Goal: Answer question/provide support: Share knowledge or assist other users

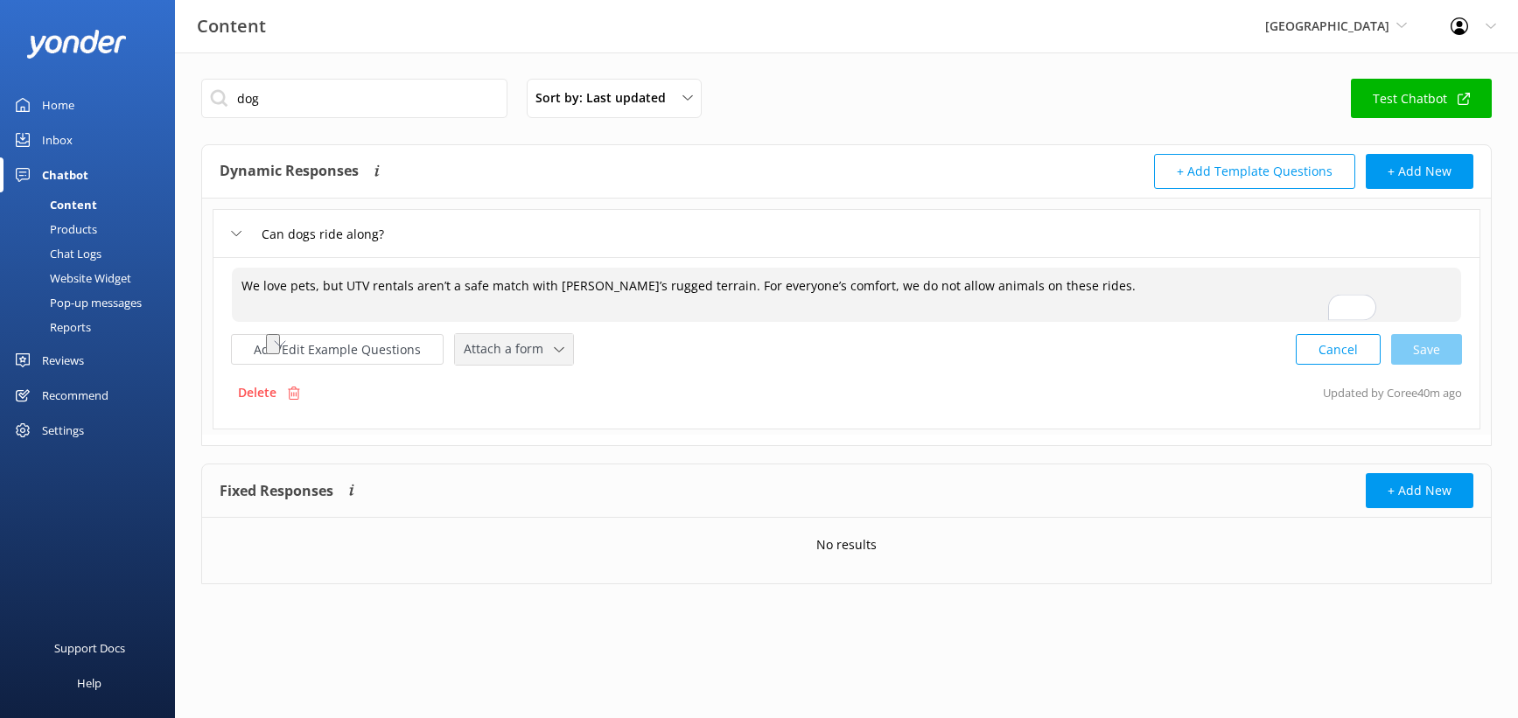
scroll to position [6, 0]
click at [421, 365] on button "Add/Edit Example Questions" at bounding box center [337, 349] width 213 height 31
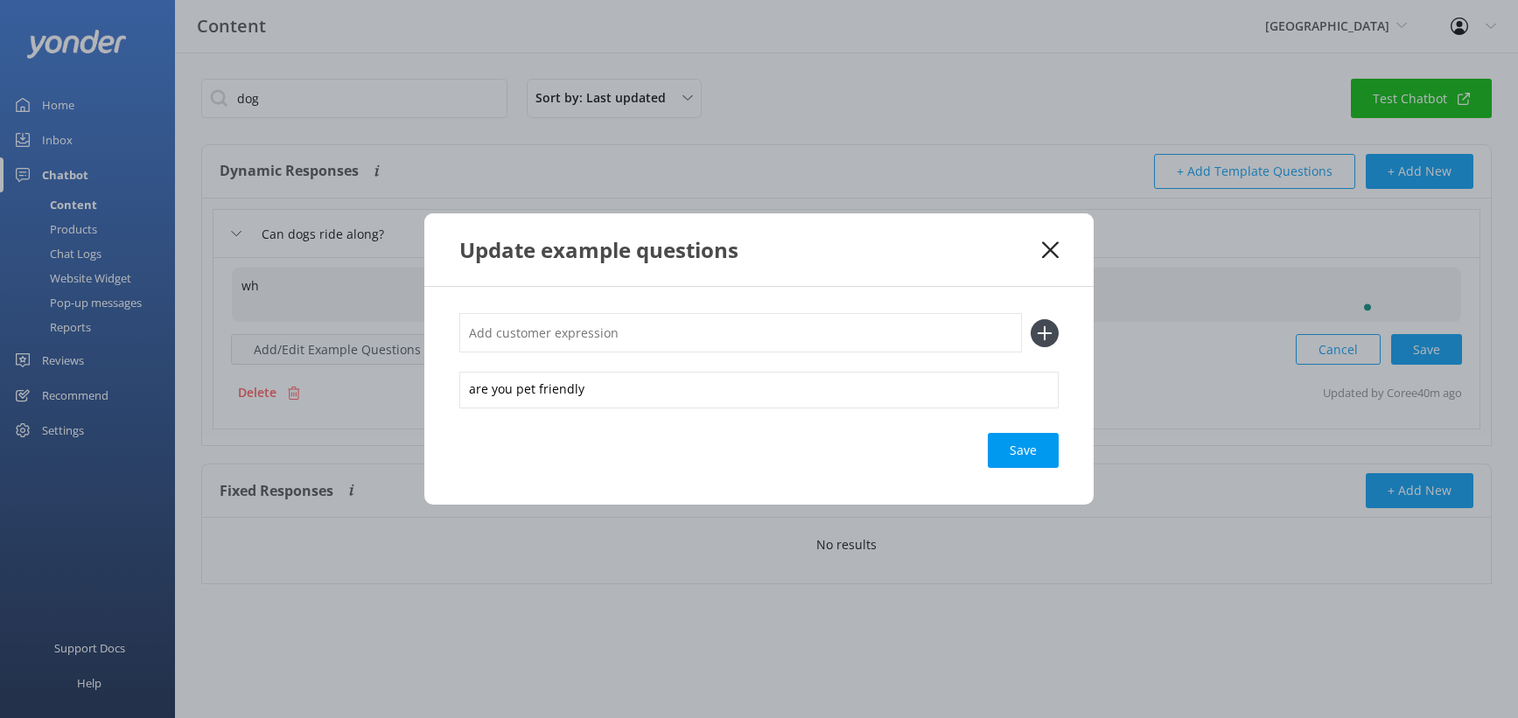
type textarea "w"
click at [578, 313] on input "text" at bounding box center [740, 332] width 563 height 39
click at [1059, 337] on icon at bounding box center [1045, 333] width 28 height 28
click at [1053, 330] on use at bounding box center [1045, 333] width 15 height 15
click at [1059, 468] on div "Loading.." at bounding box center [1024, 450] width 70 height 35
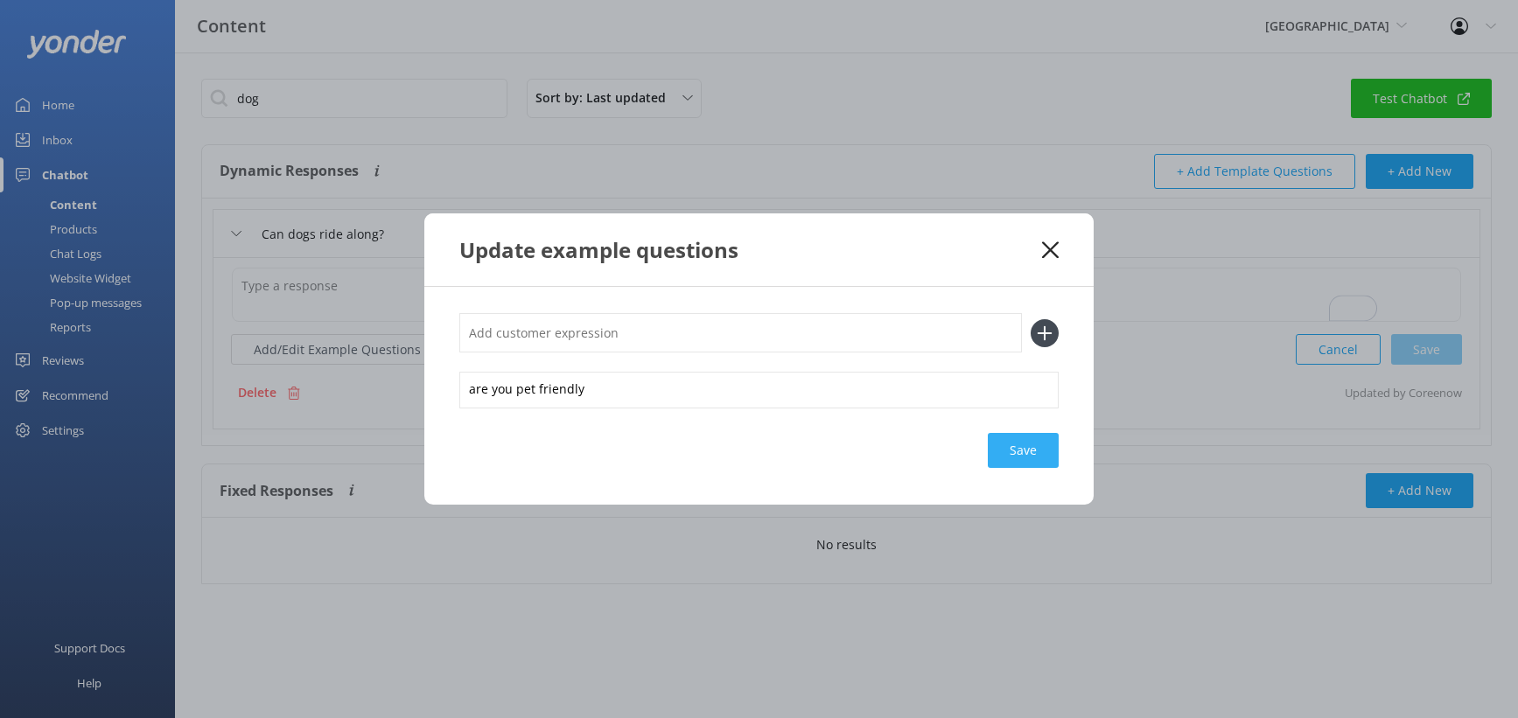
click at [1059, 468] on div "Save" at bounding box center [1023, 450] width 71 height 35
click at [1094, 238] on div "Update example questions" at bounding box center [758, 250] width 669 height 73
click at [1059, 242] on icon at bounding box center [1050, 251] width 17 height 18
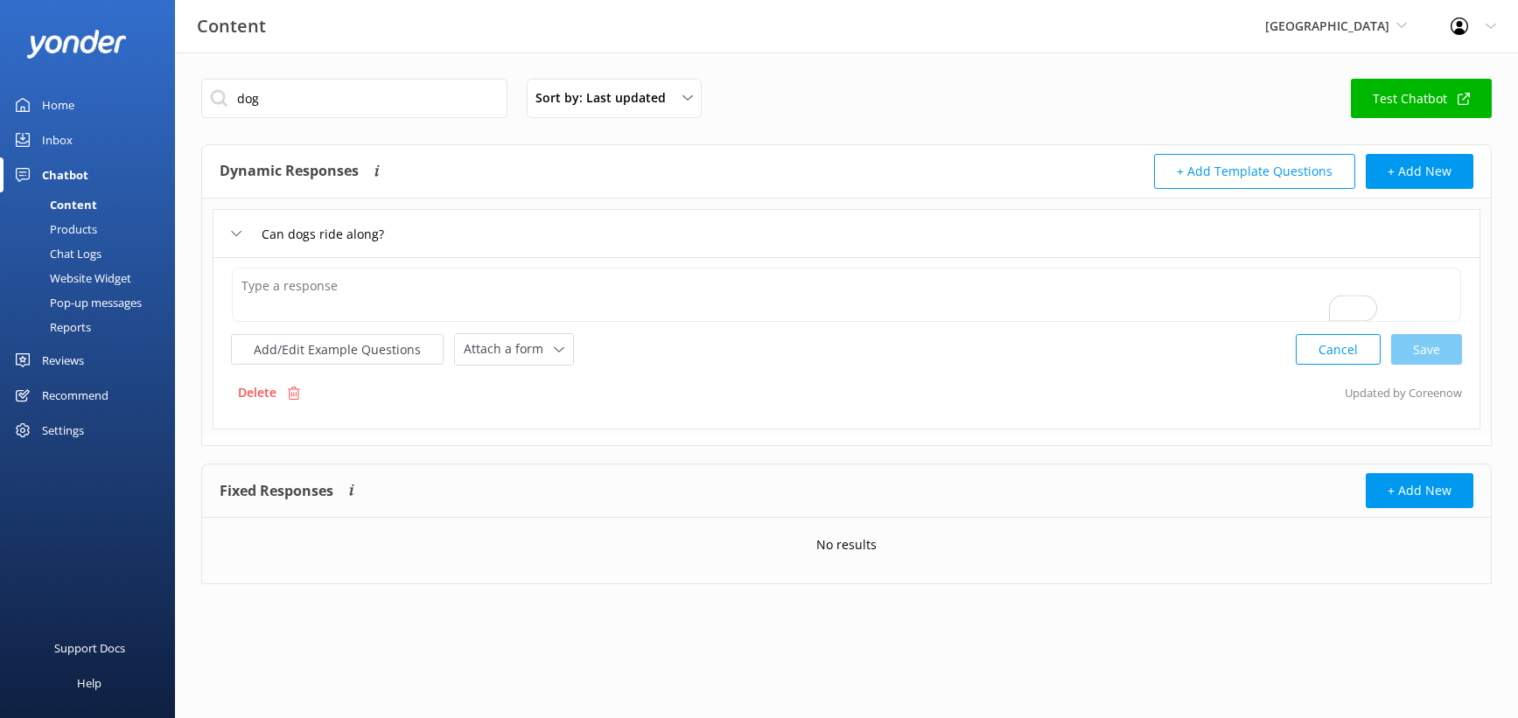
click at [695, 257] on div "Can dogs ride along?" at bounding box center [847, 233] width 1268 height 48
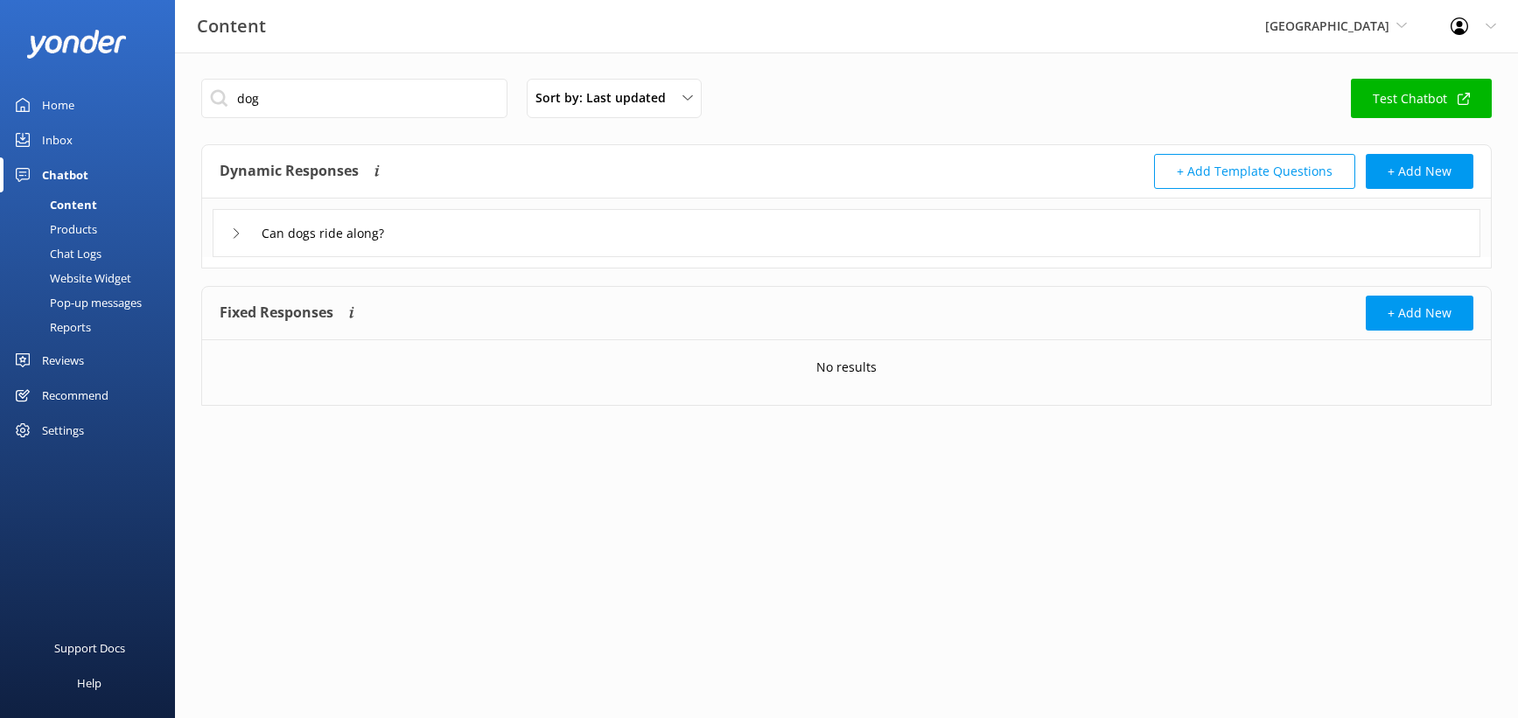
click at [629, 257] on div "Can dogs ride along?" at bounding box center [847, 233] width 1268 height 48
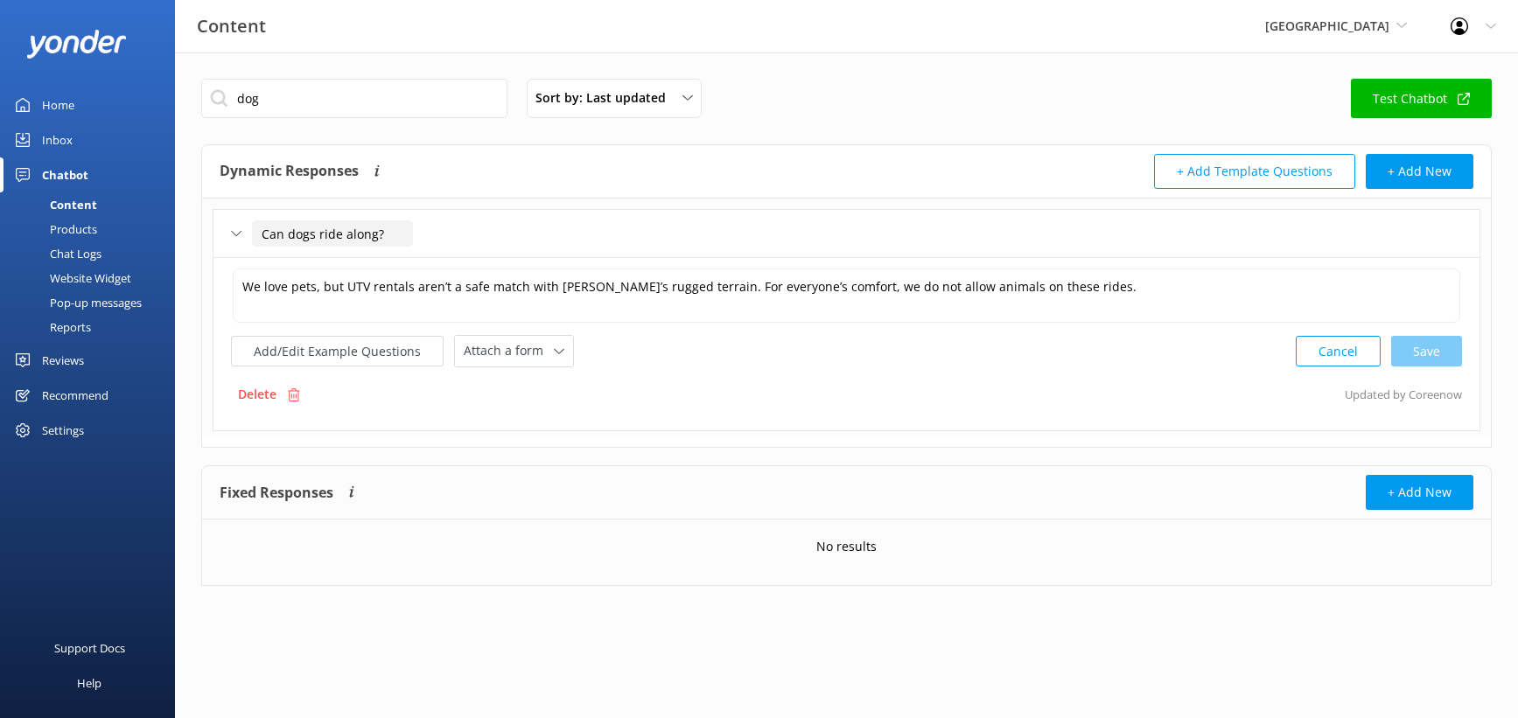
scroll to position [23, 0]
click at [1265, 36] on span "[GEOGRAPHIC_DATA]" at bounding box center [1336, 26] width 142 height 19
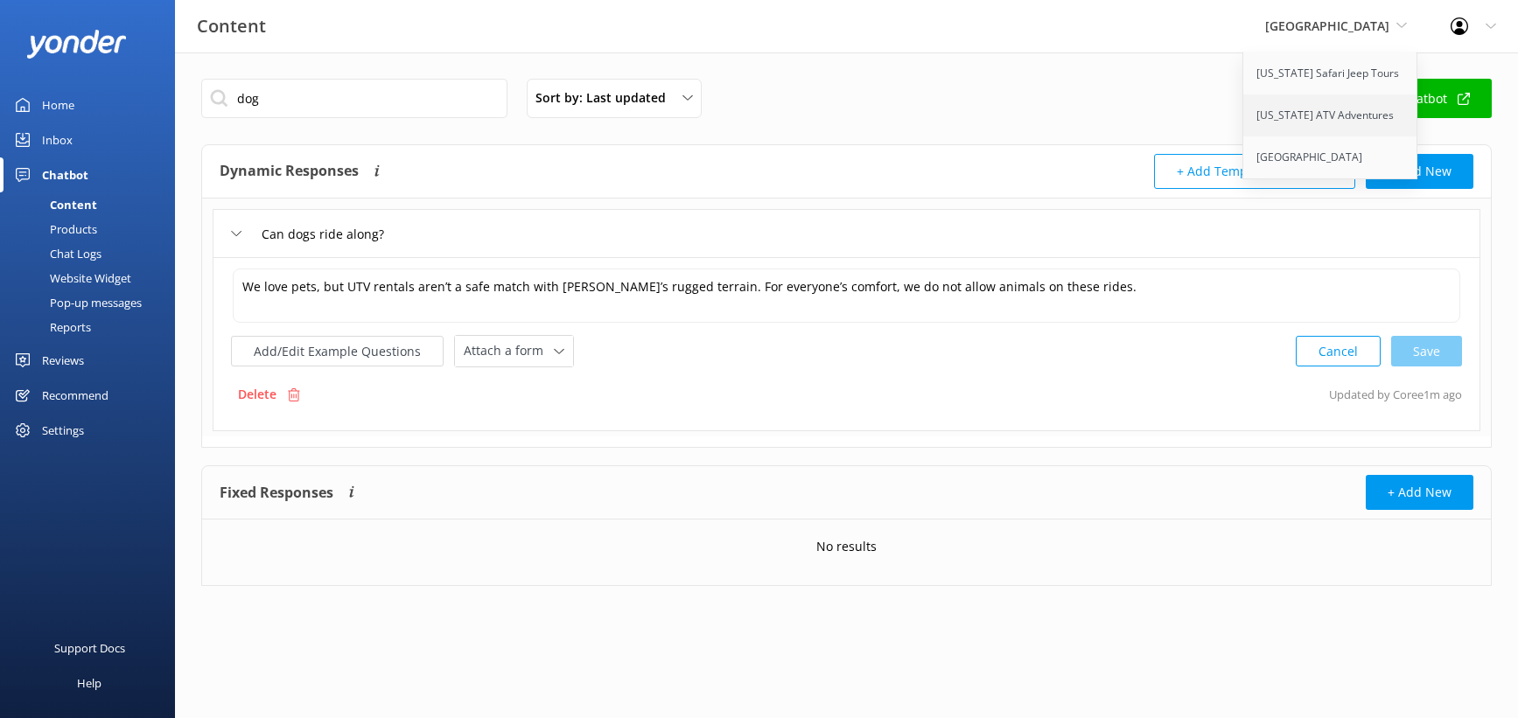
click at [1246, 137] on link "[US_STATE] ATV Adventures" at bounding box center [1331, 116] width 175 height 42
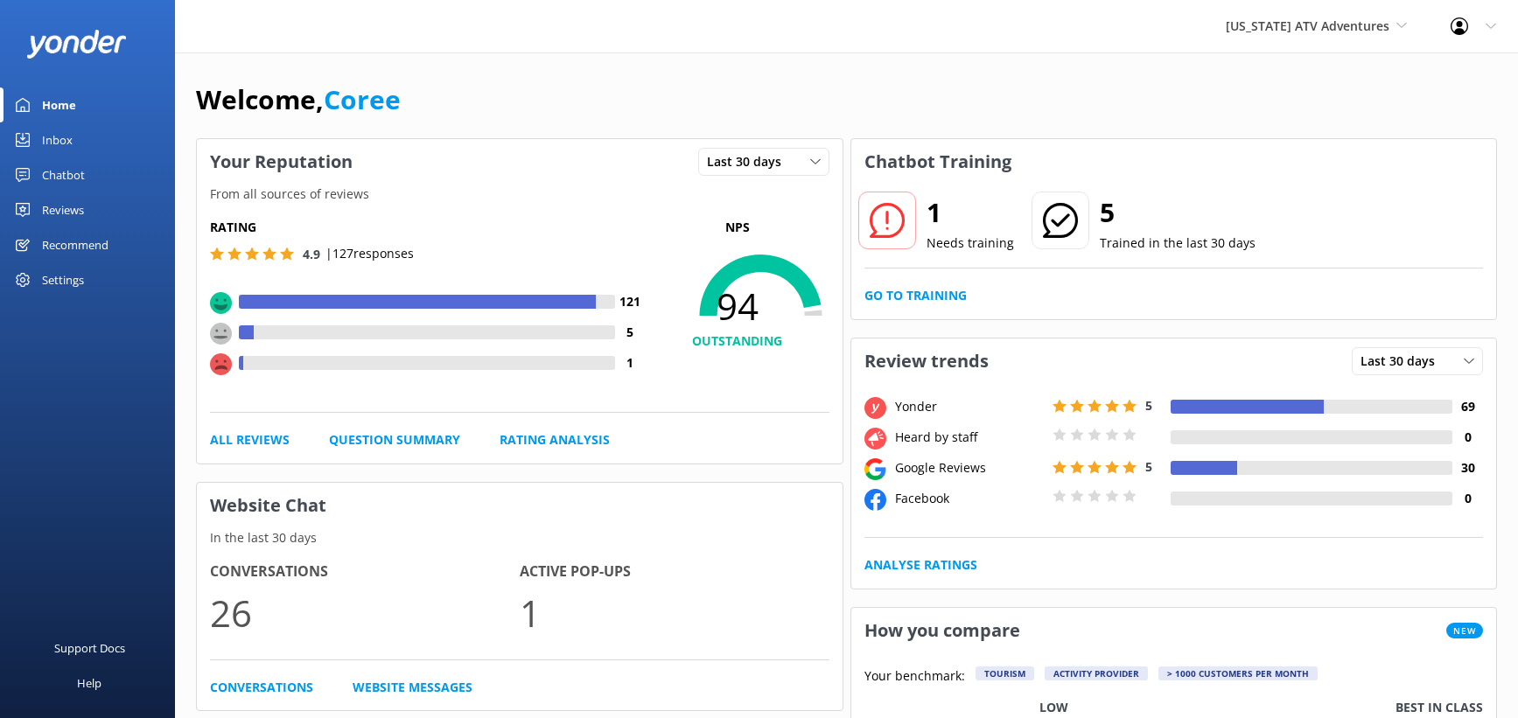
click at [65, 193] on div "Chatbot" at bounding box center [63, 175] width 43 height 35
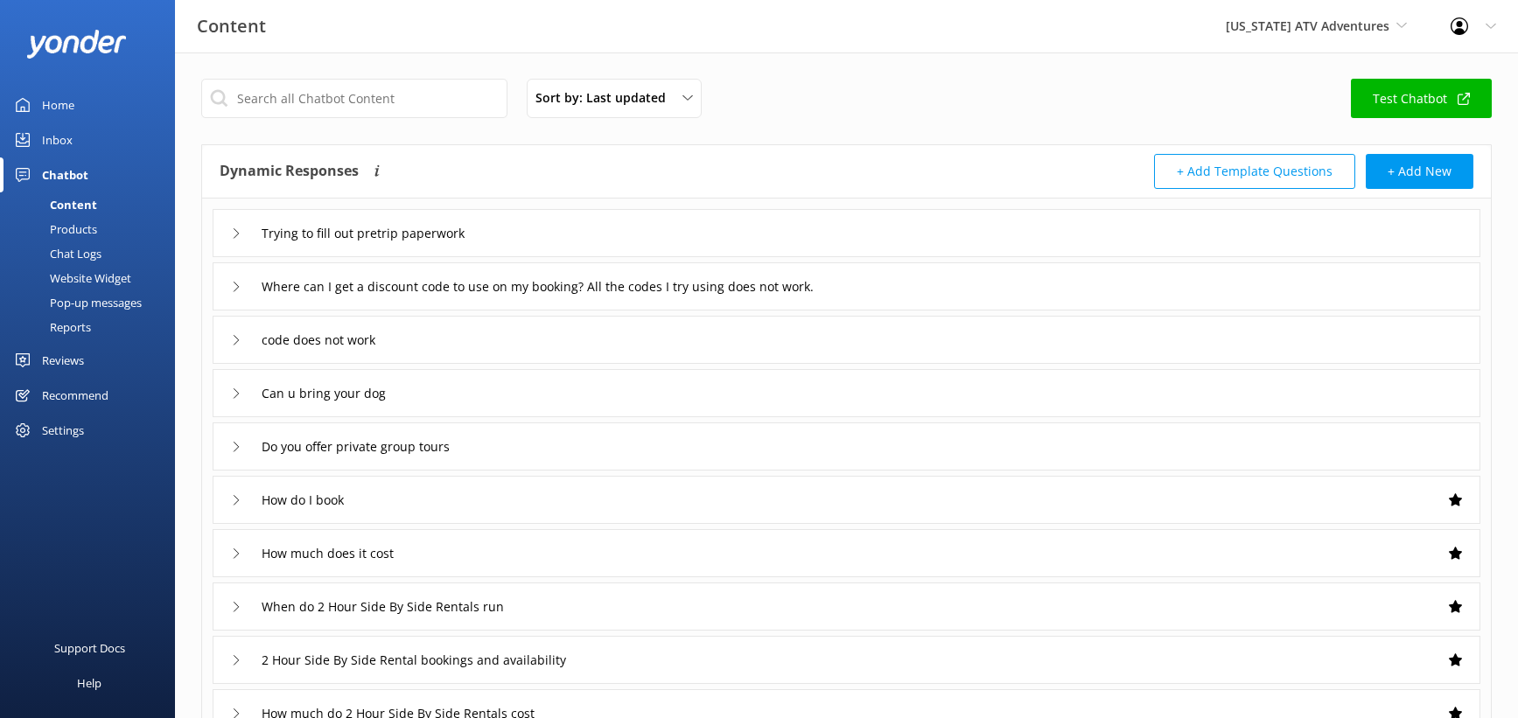
click at [84, 217] on div "Content" at bounding box center [54, 205] width 87 height 25
click at [452, 118] on input "text" at bounding box center [354, 98] width 306 height 39
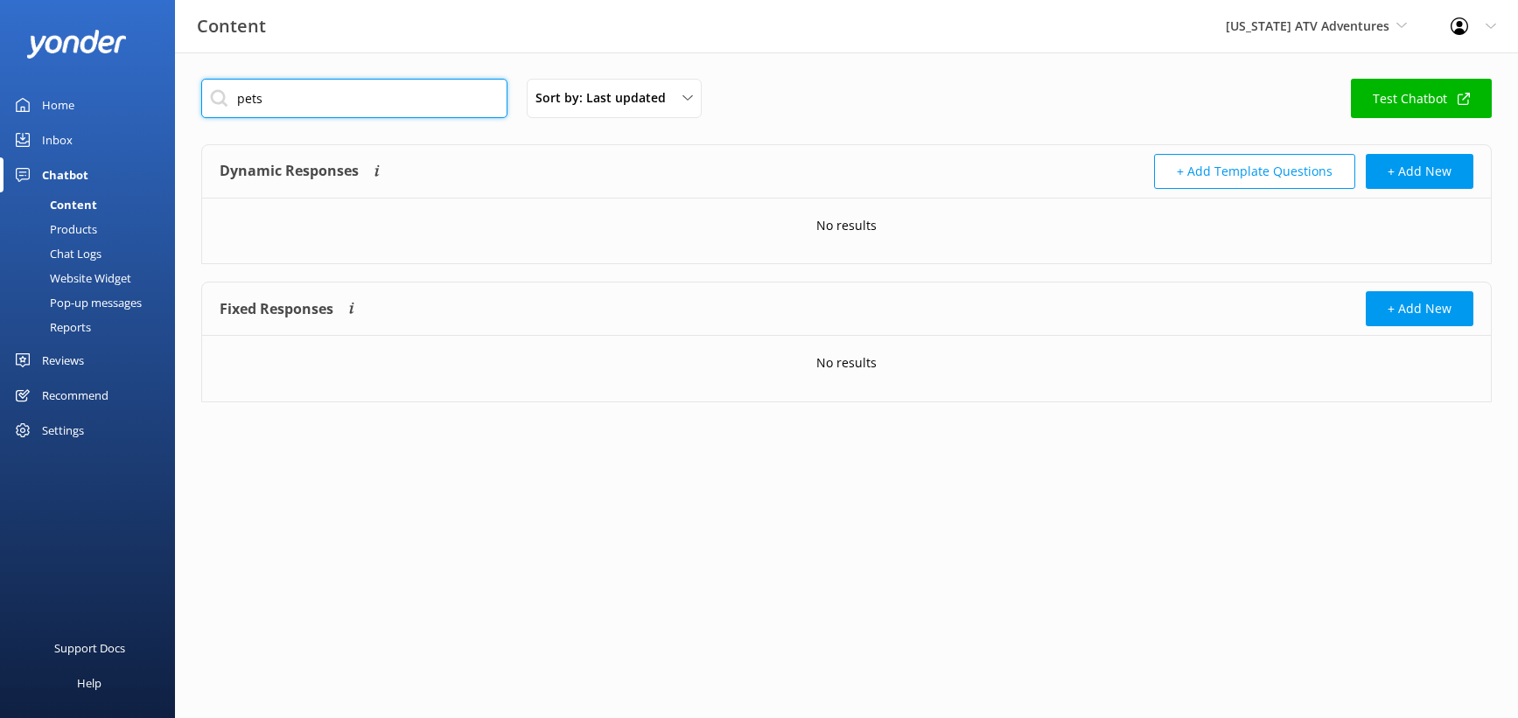
click at [315, 118] on input "pets" at bounding box center [354, 98] width 306 height 39
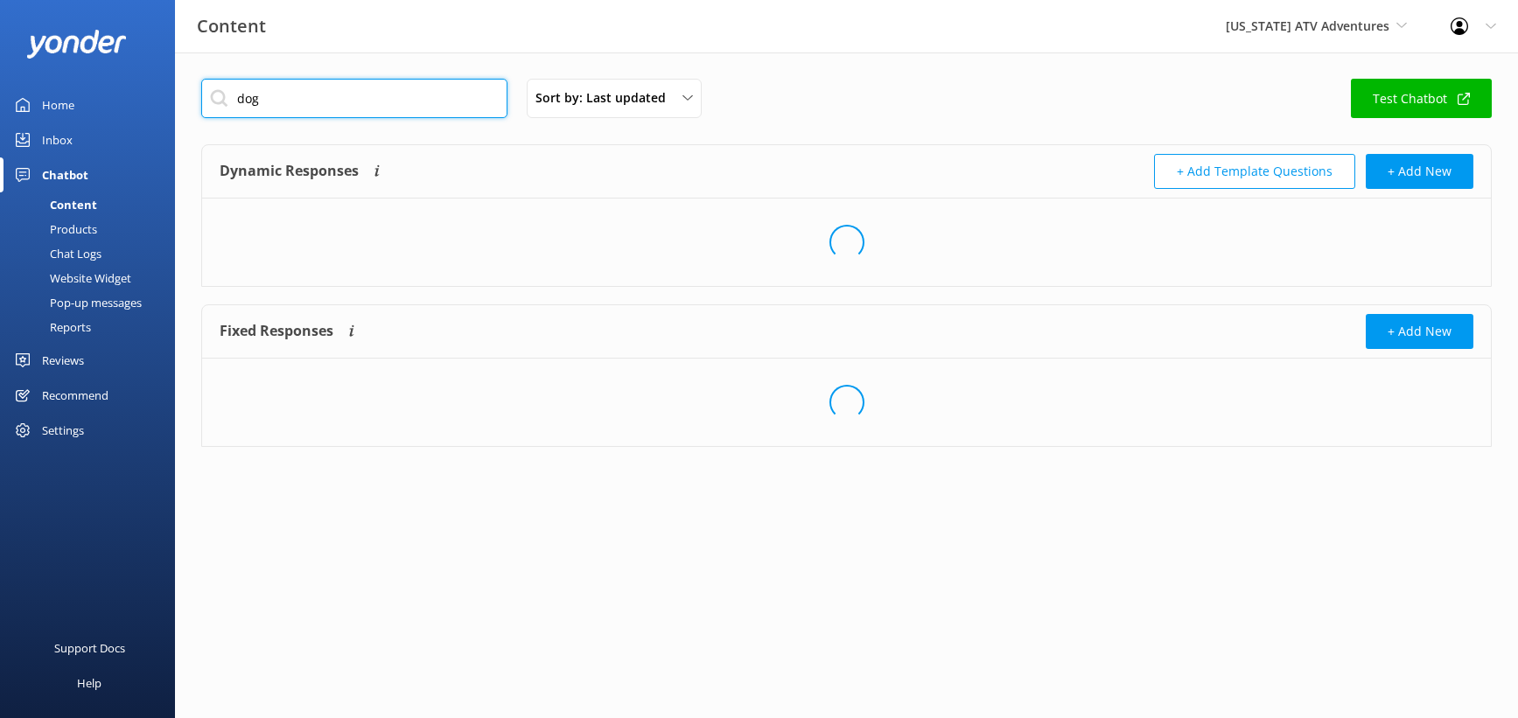
type input "dog"
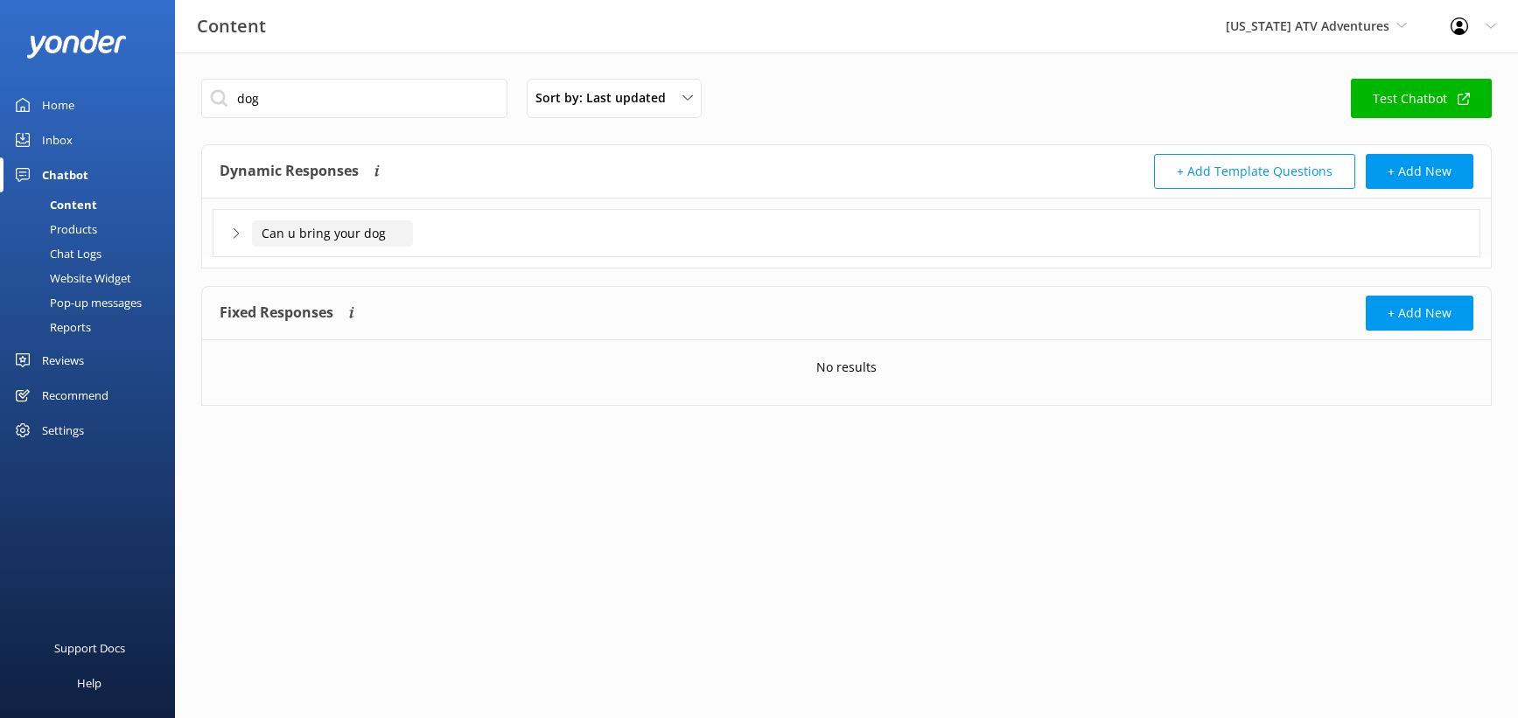
click at [386, 247] on input "Can u bring your dog" at bounding box center [332, 234] width 161 height 26
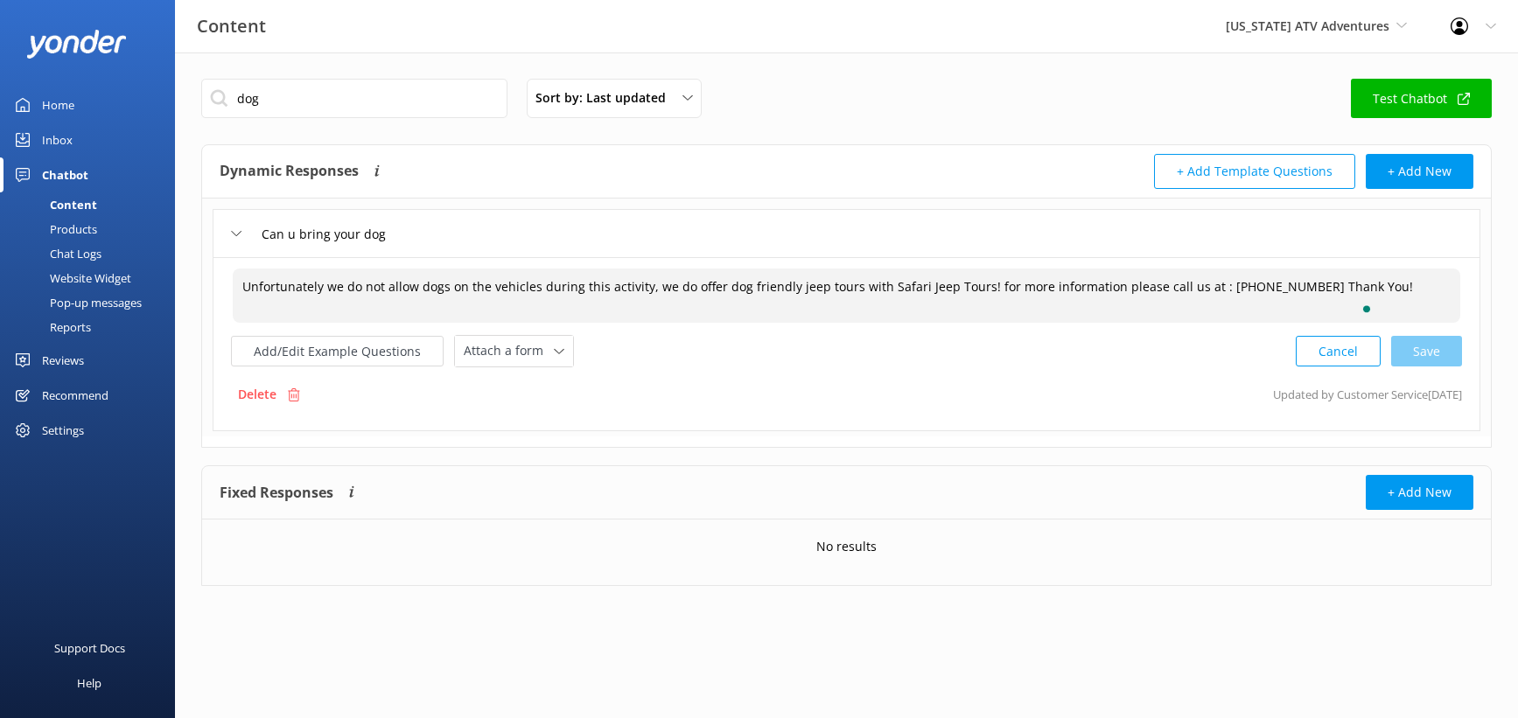
click at [567, 323] on textarea "Unfortunately we do not allow dogs on the vehicles during this activity, we do …" at bounding box center [847, 296] width 1228 height 54
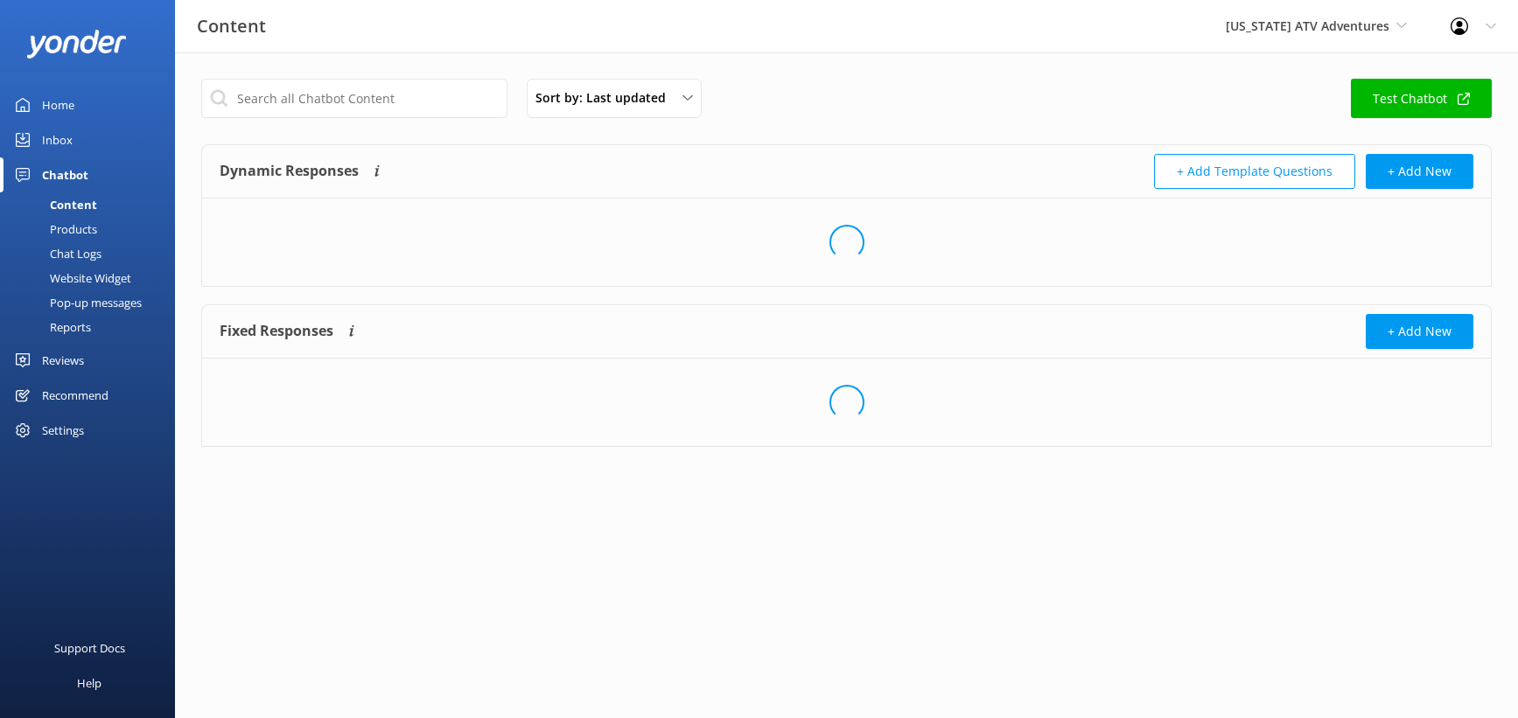
click at [1282, 29] on span "[US_STATE] ATV Adventures" at bounding box center [1308, 26] width 164 height 17
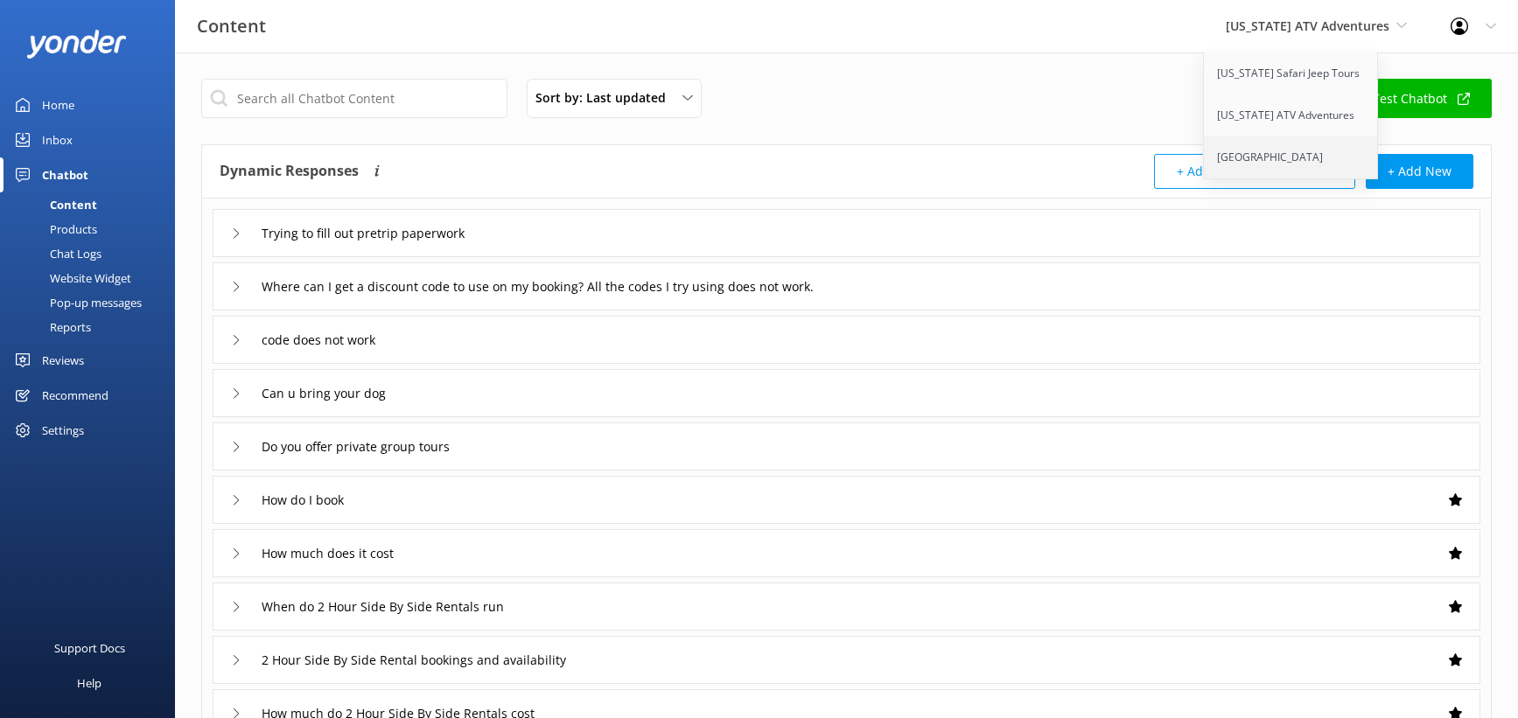
click at [1249, 179] on link "[GEOGRAPHIC_DATA]" at bounding box center [1291, 158] width 175 height 42
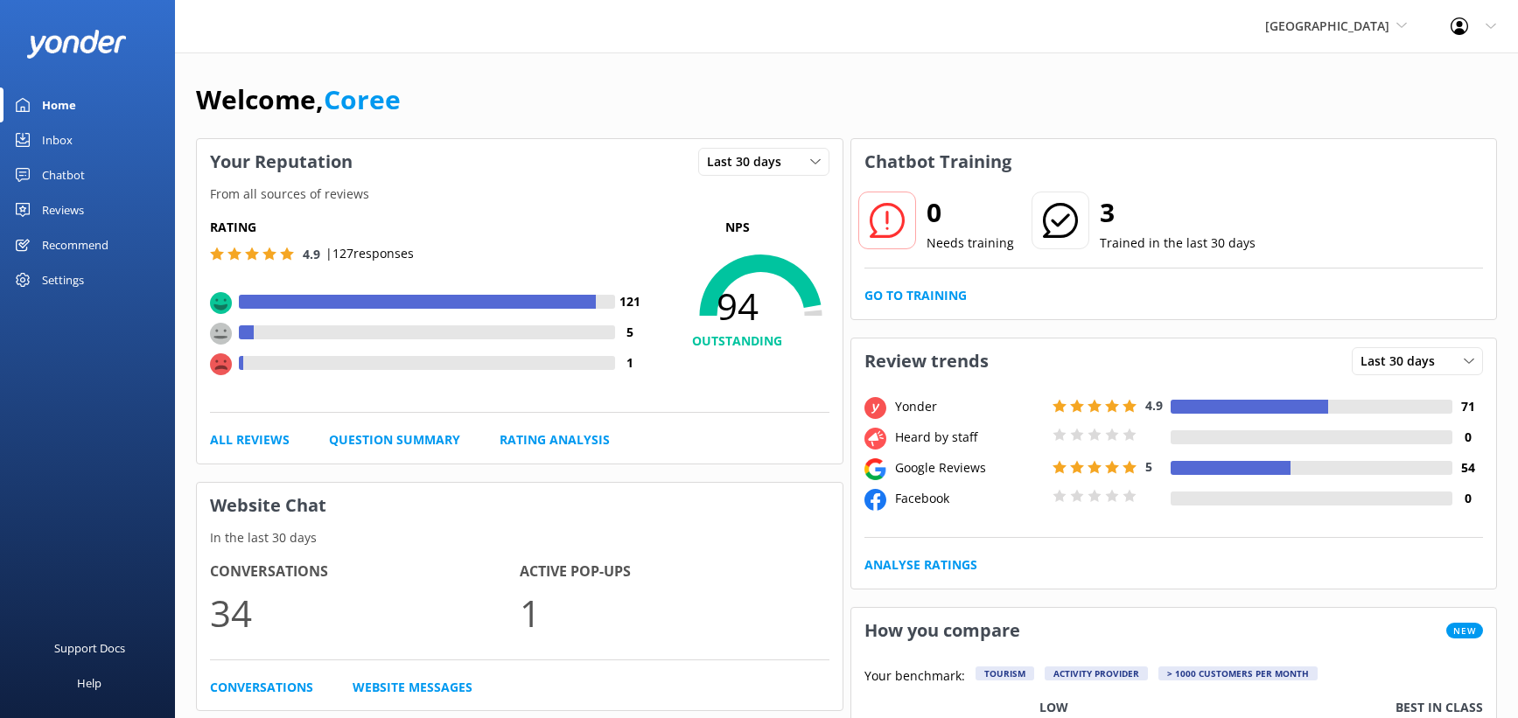
click at [79, 193] on div "Chatbot" at bounding box center [63, 175] width 43 height 35
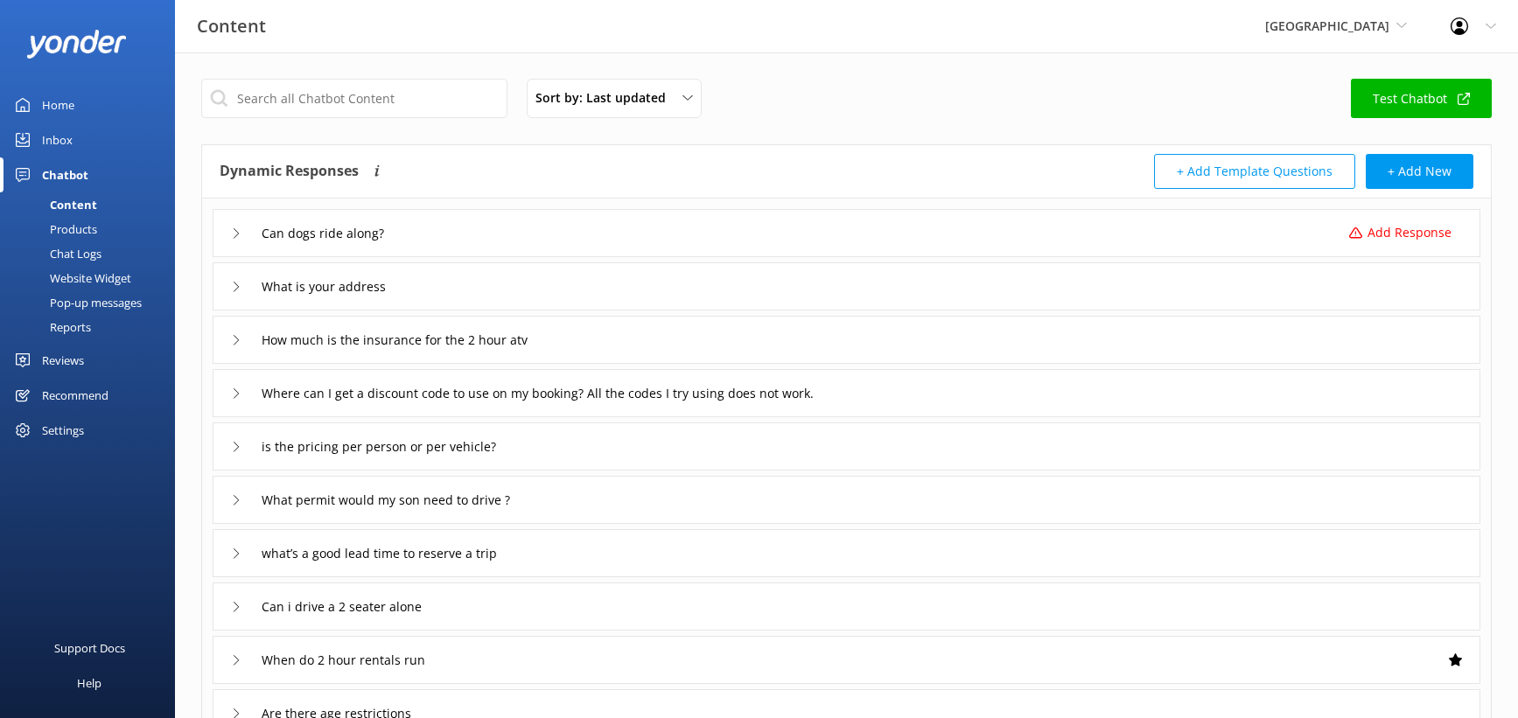
click at [96, 217] on div "Content" at bounding box center [54, 205] width 87 height 25
click at [450, 118] on input "text" at bounding box center [354, 98] width 306 height 39
type input "dog"
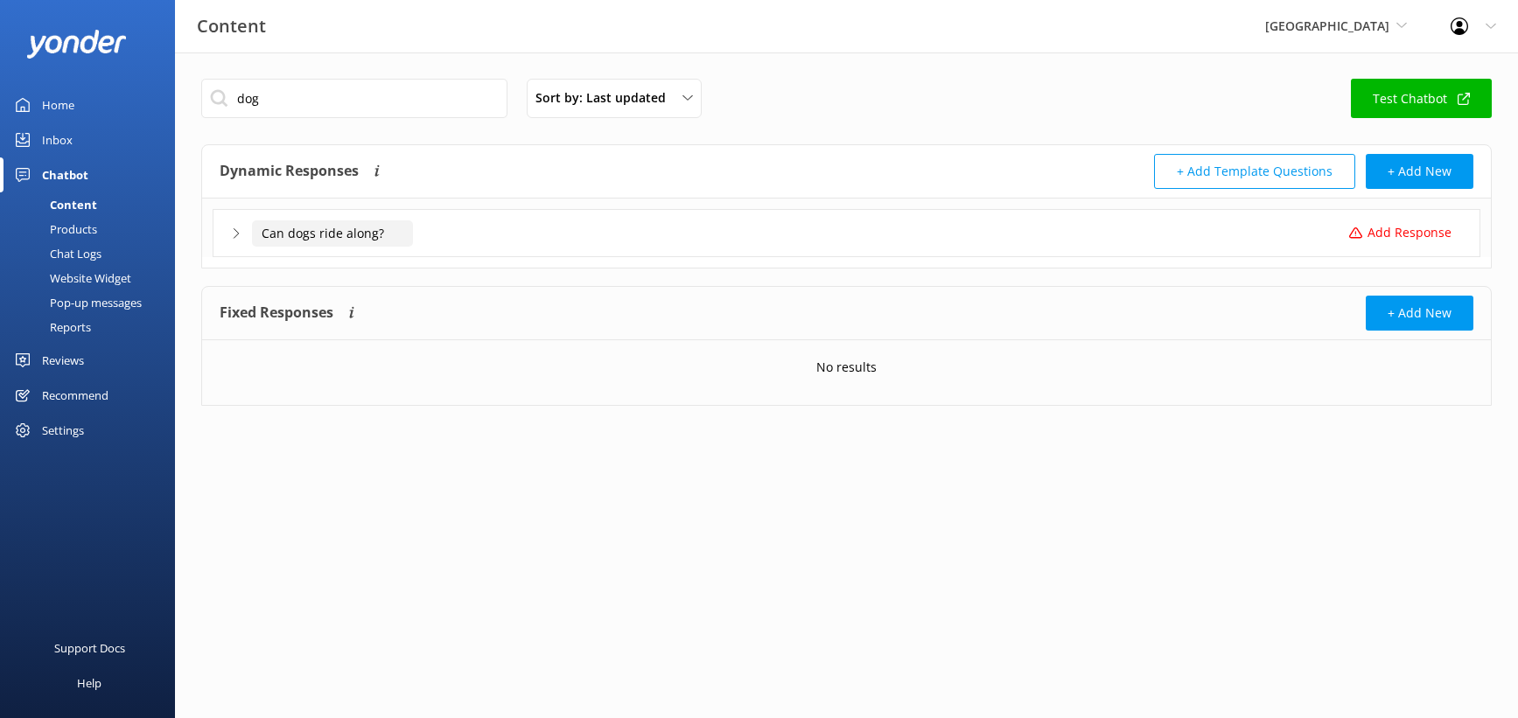
click at [409, 247] on input "Can dogs ride along?" at bounding box center [332, 234] width 161 height 26
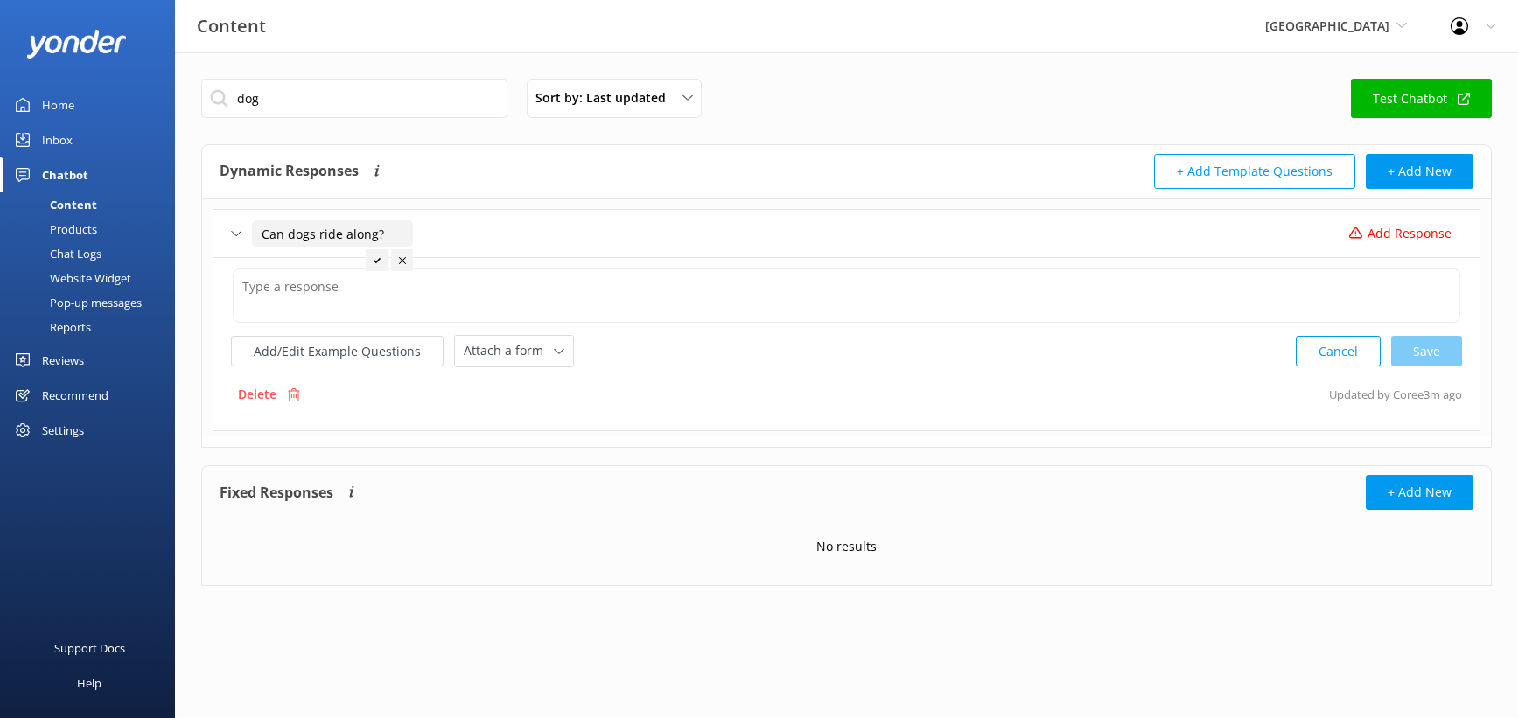
scroll to position [74, 0]
click at [73, 158] on div "Inbox" at bounding box center [57, 140] width 31 height 35
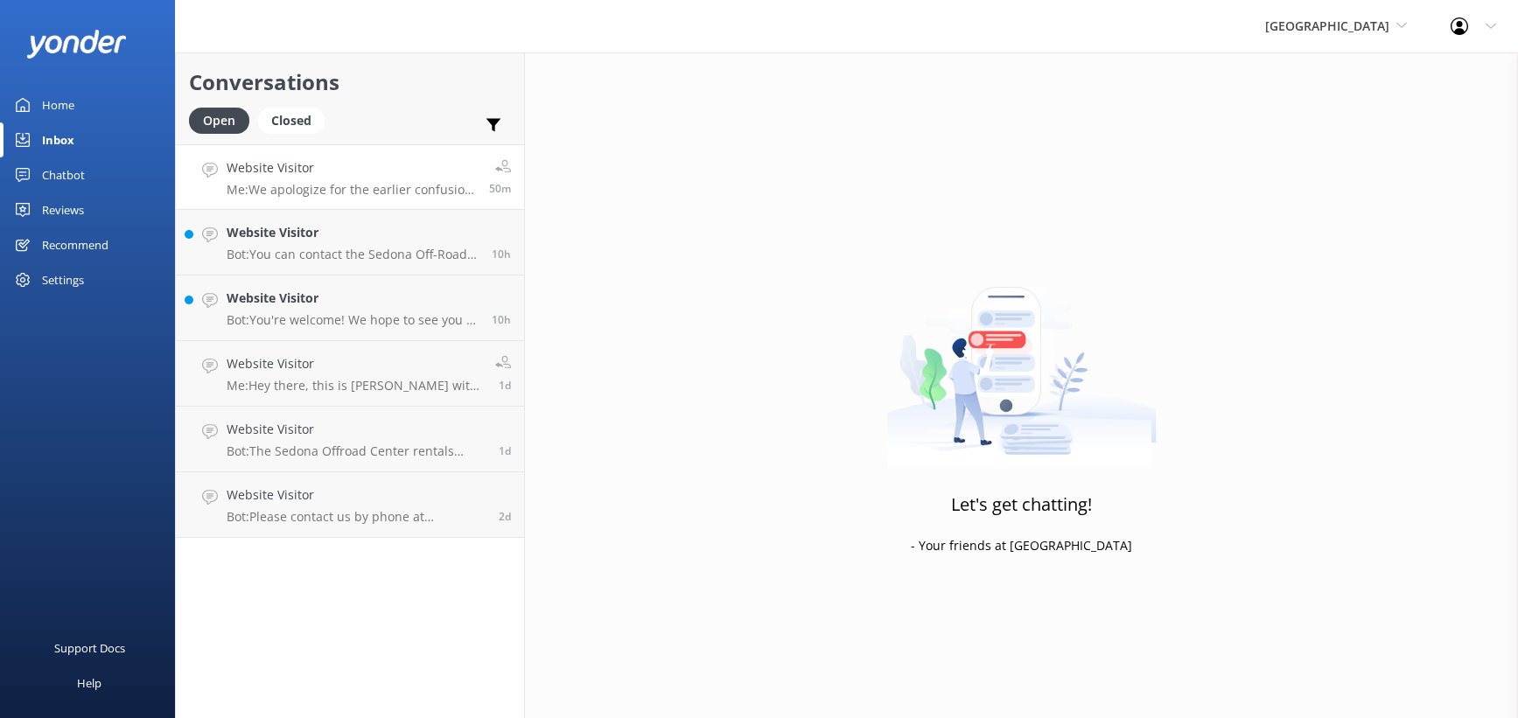
click at [386, 198] on p "Me: We apologize for the earlier confusion. Pets are not allowed on our off-roa…" at bounding box center [351, 190] width 249 height 16
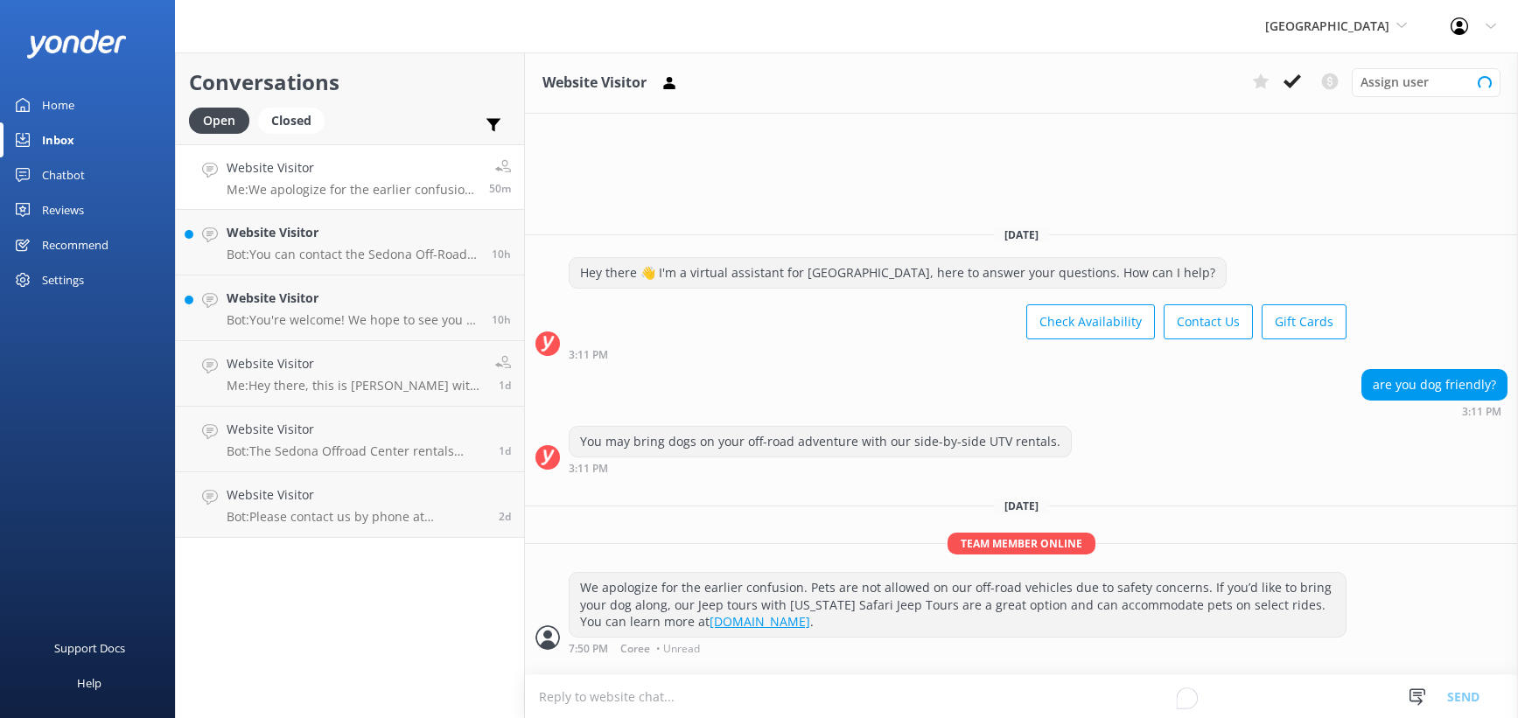
scroll to position [67, 0]
click at [828, 590] on div "We apologize for the earlier confusion. Pets are not allowed on our off-road ve…" at bounding box center [958, 605] width 776 height 64
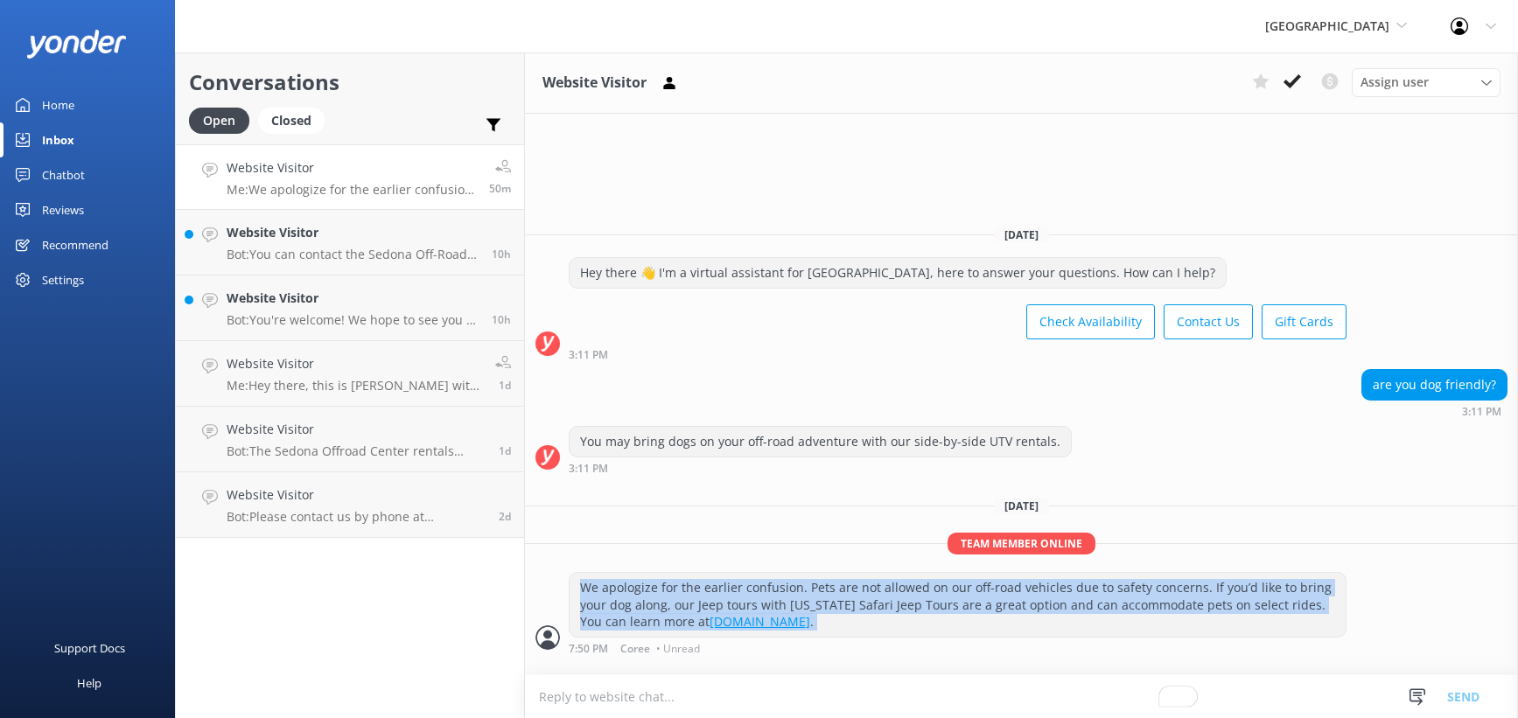
copy div "We apologize for the earlier confusion. Pets are not allowed on our off-road ve…"
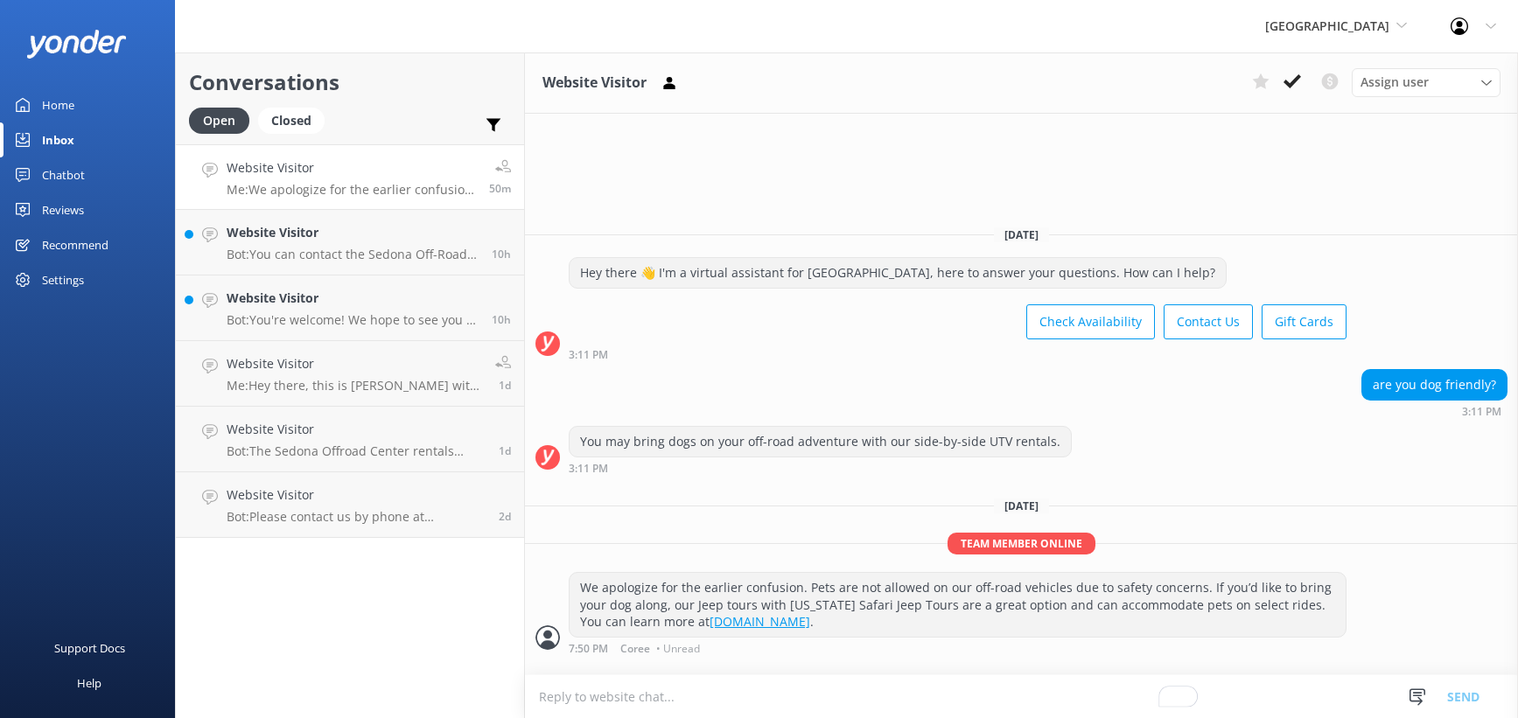
click at [978, 578] on div "We apologize for the earlier confusion. Pets are not allowed on our off-road ve…" at bounding box center [958, 605] width 776 height 64
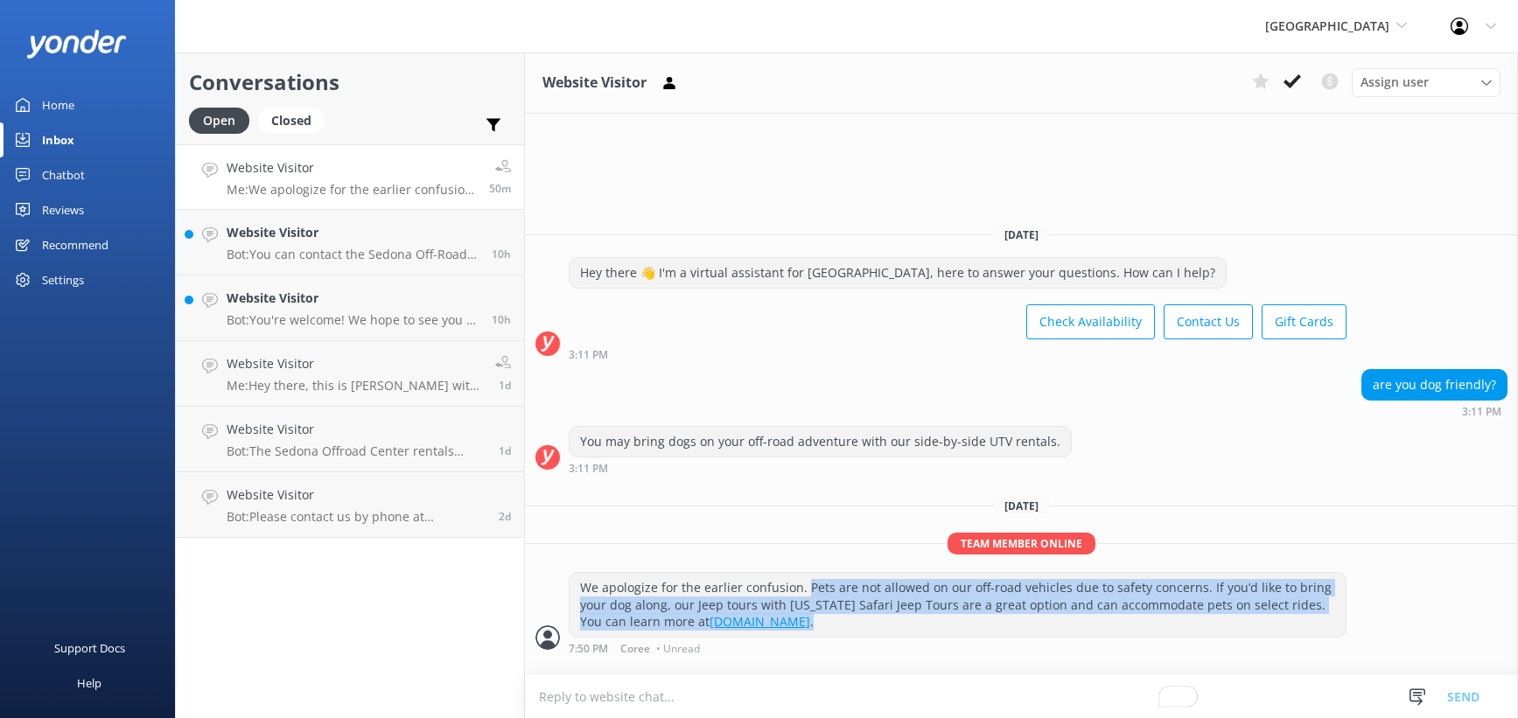
drag, startPoint x: 999, startPoint y: 557, endPoint x: 1004, endPoint y: 622, distance: 65.8
click at [1004, 622] on div "We apologize for the earlier confusion. Pets are not allowed on our off-road ve…" at bounding box center [958, 605] width 776 height 64
copy div "Pets are not allowed on our off-road vehicles due to safety concerns. If you’d …"
click at [80, 193] on div "Chatbot" at bounding box center [63, 175] width 43 height 35
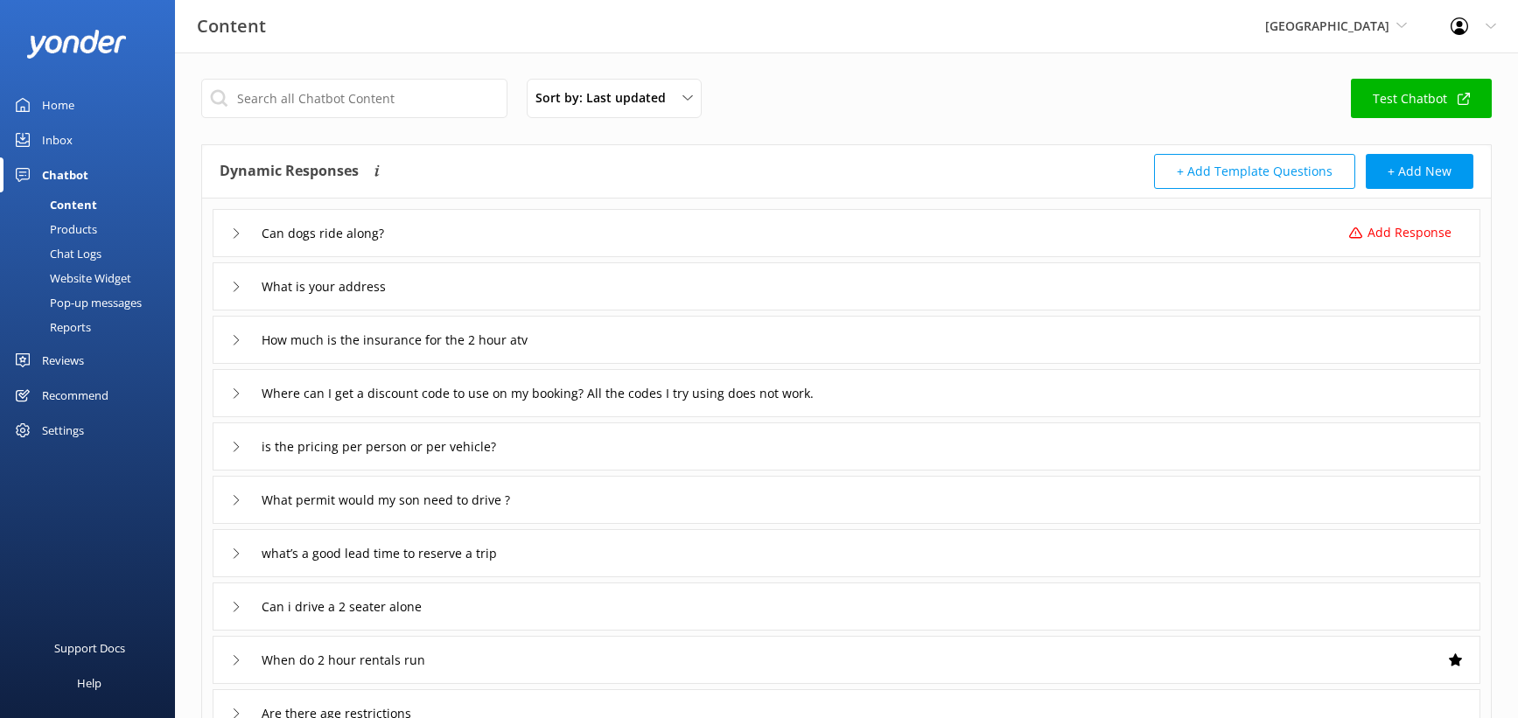
click at [88, 217] on div "Content" at bounding box center [54, 205] width 87 height 25
click at [423, 118] on input "text" at bounding box center [354, 98] width 306 height 39
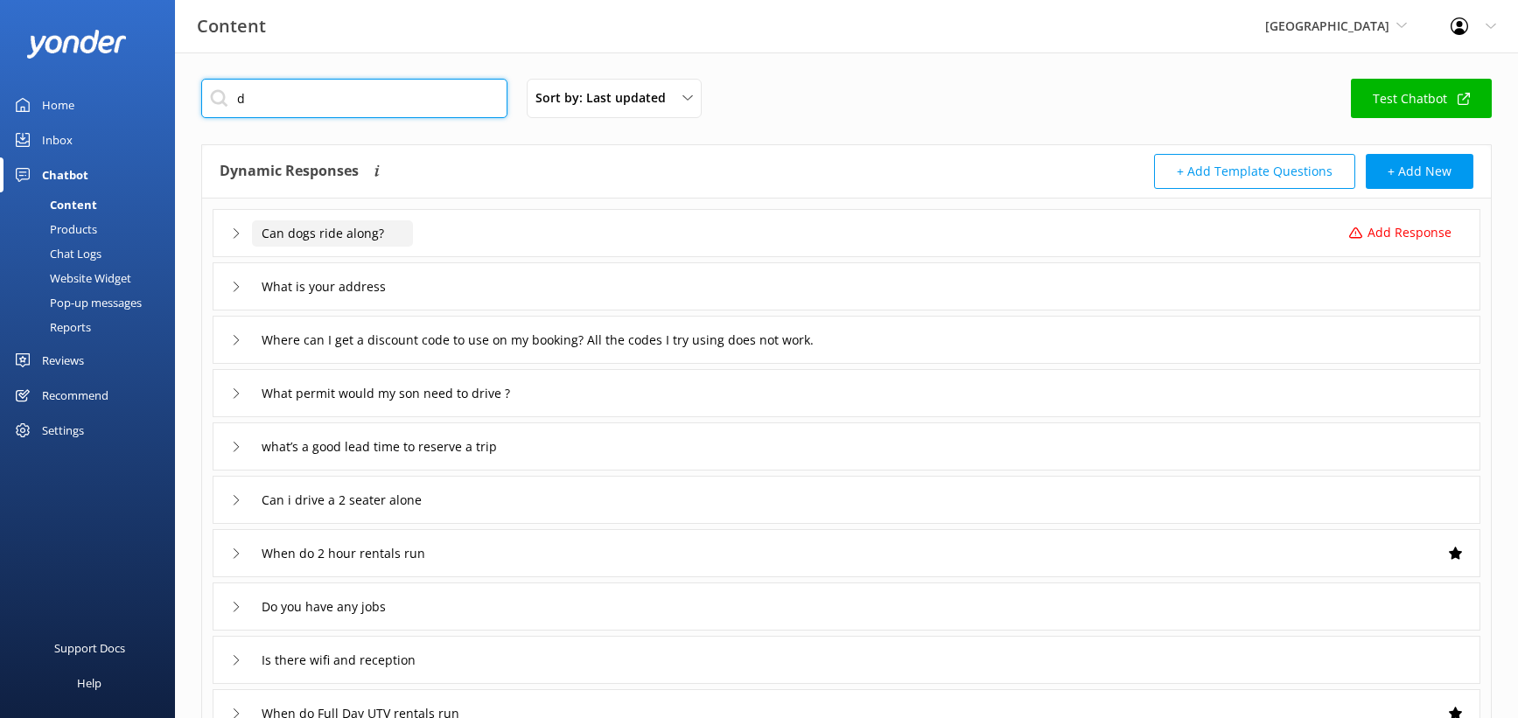
type input "d"
click at [390, 247] on input "Can dogs ride along?" at bounding box center [332, 234] width 161 height 26
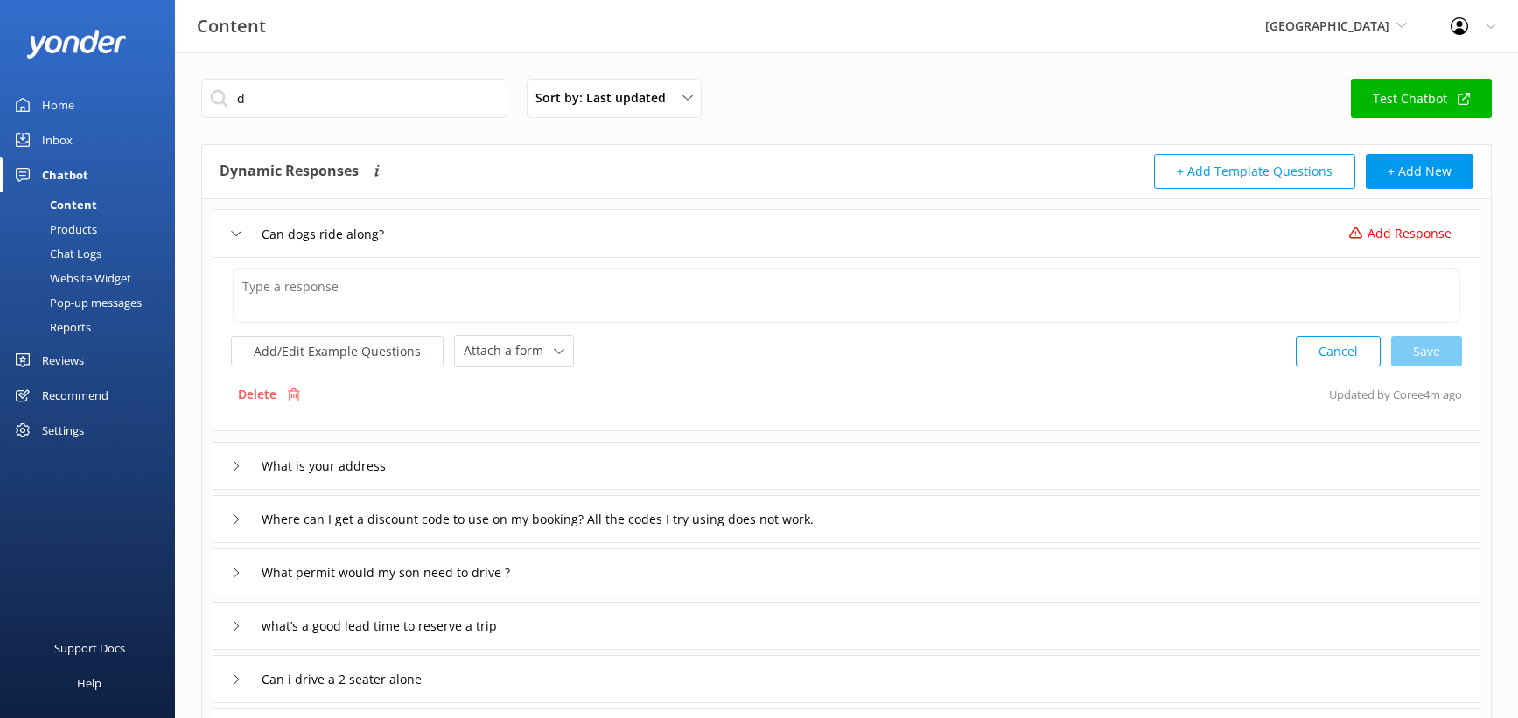
click at [1368, 243] on p "Add Response" at bounding box center [1410, 233] width 84 height 19
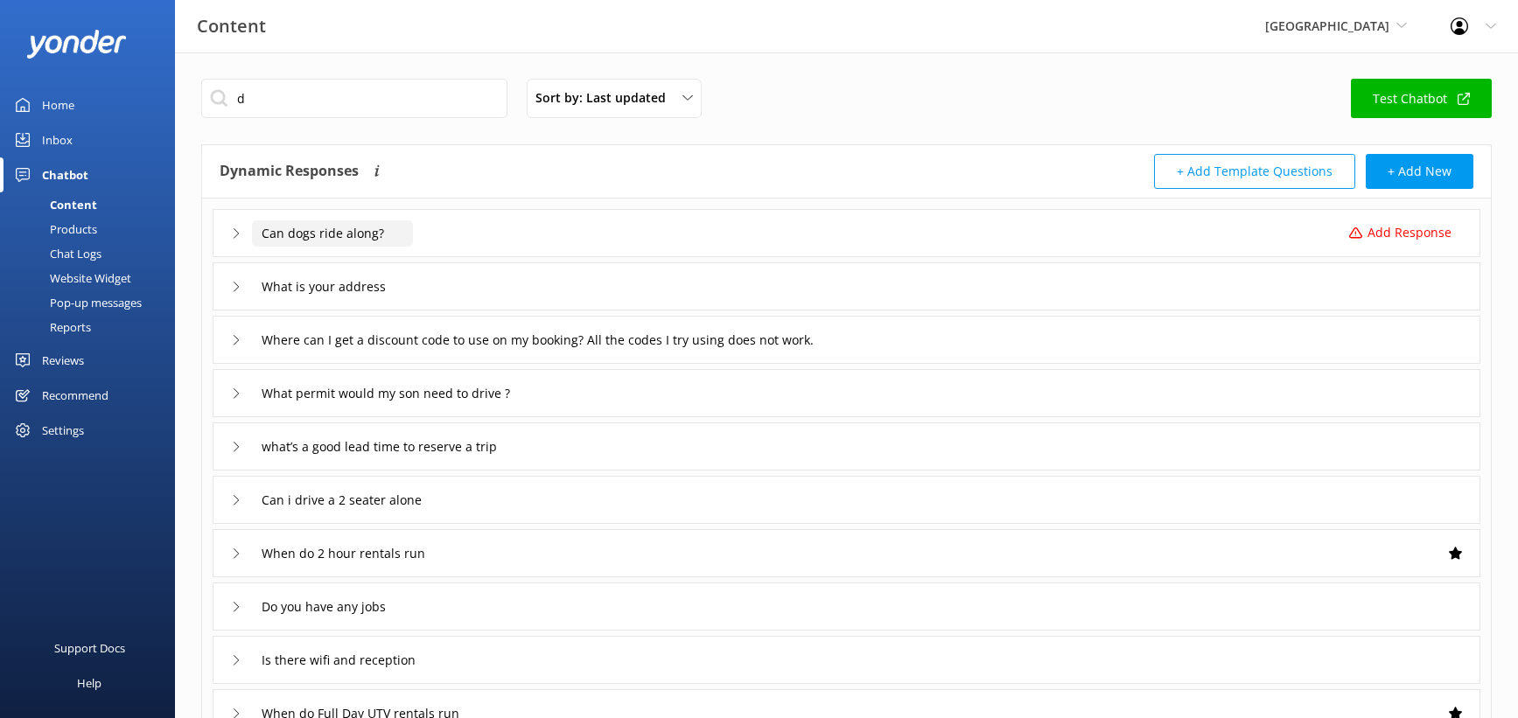
click at [413, 247] on input "Can dogs ride along?" at bounding box center [332, 234] width 161 height 26
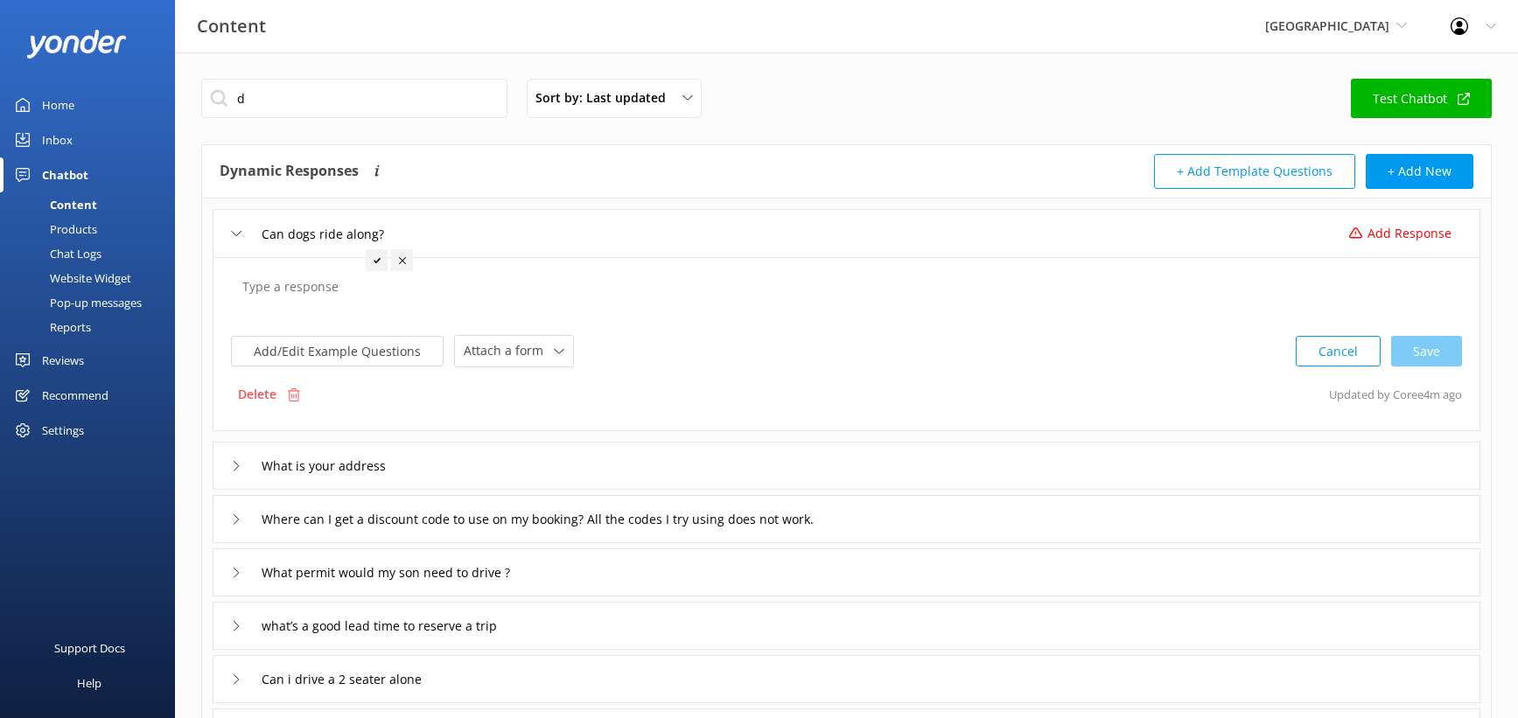
click at [424, 323] on textarea at bounding box center [847, 296] width 1228 height 54
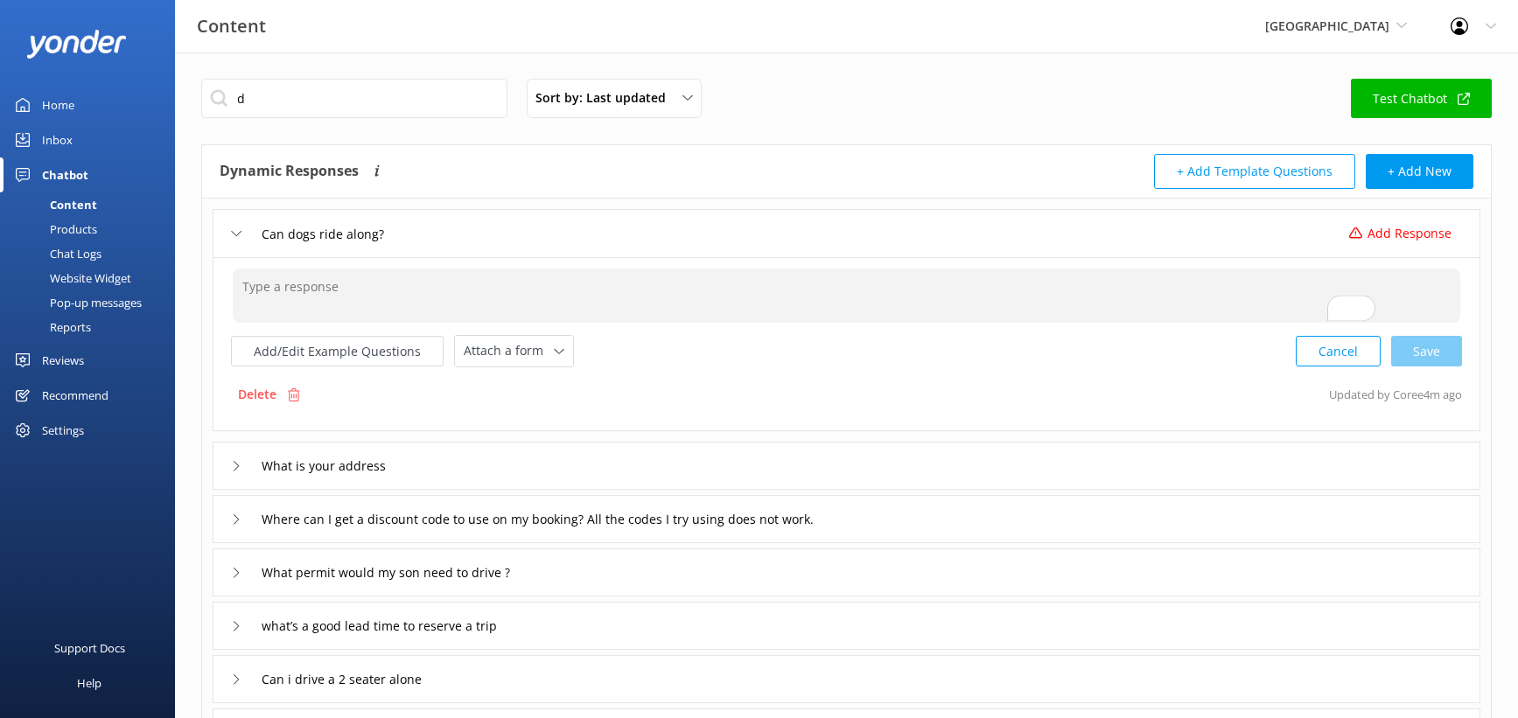
paste textarea "Pets are not allowed on our off-road vehicles due to safety concerns. If you’d …"
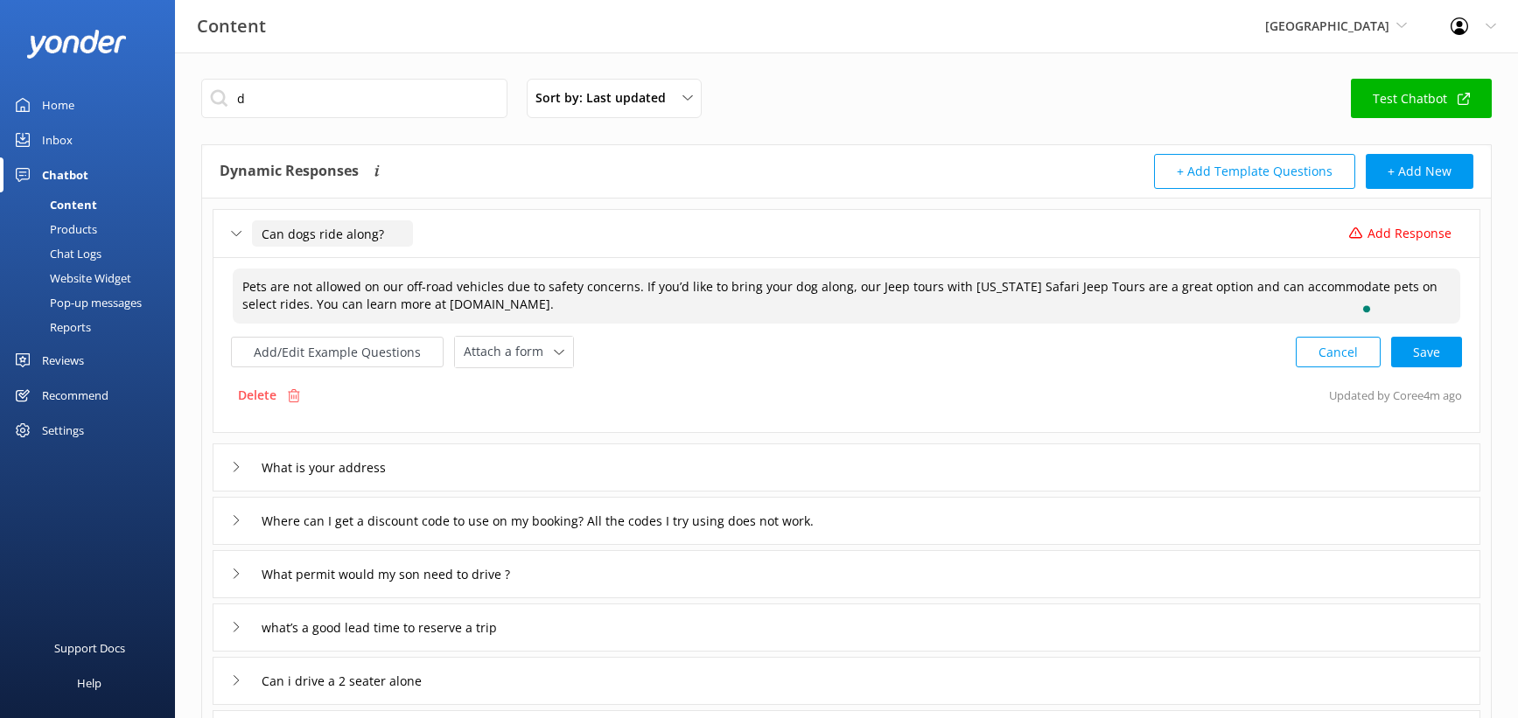
scroll to position [1, 0]
click at [444, 367] on button "Add/Edit Example Questions" at bounding box center [337, 351] width 213 height 31
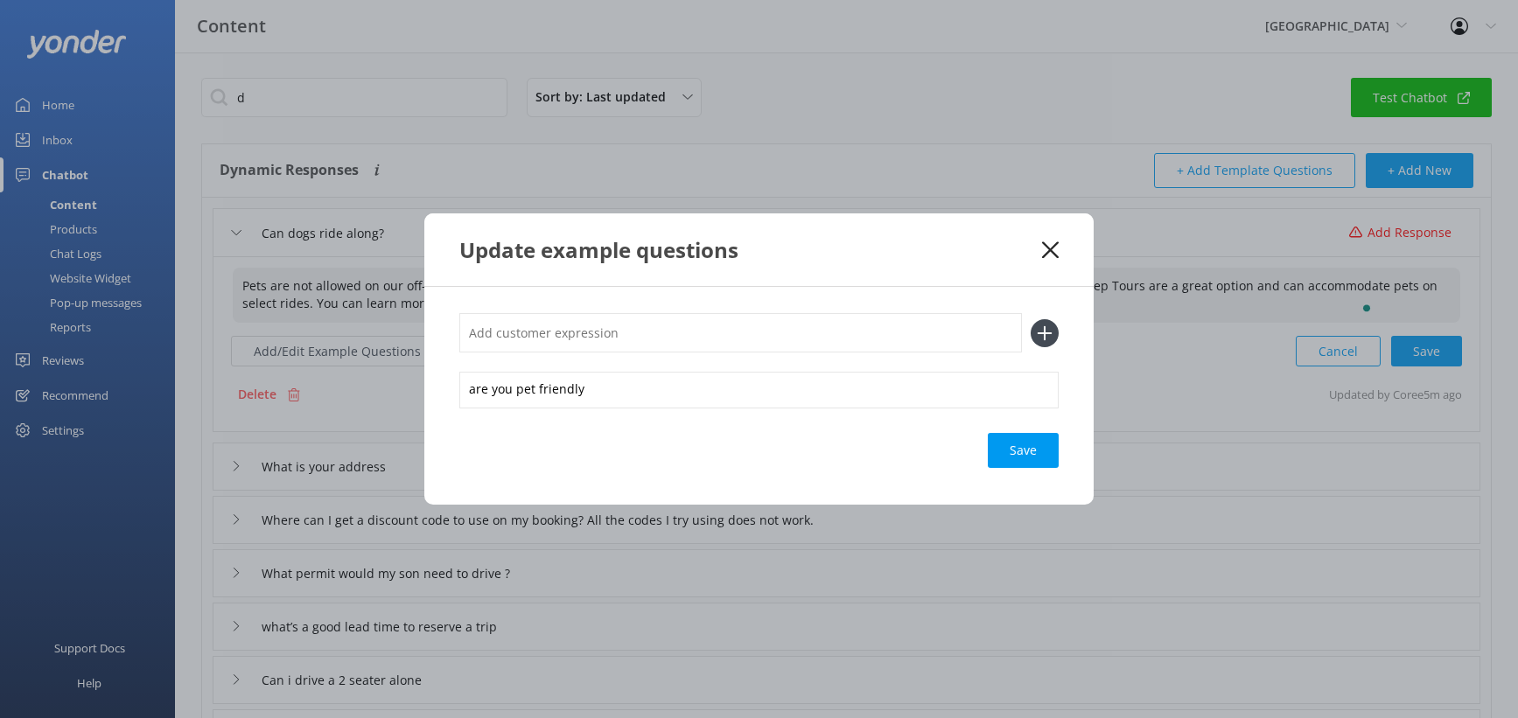
type textarea "Pets are not allowed on our off-road vehicles due to safety concerns. If you’d …"
click at [1069, 498] on div "are you pet friendly Save" at bounding box center [758, 396] width 669 height 218
click at [1059, 468] on div "Save" at bounding box center [1023, 450] width 71 height 35
click at [1059, 242] on icon at bounding box center [1050, 251] width 17 height 18
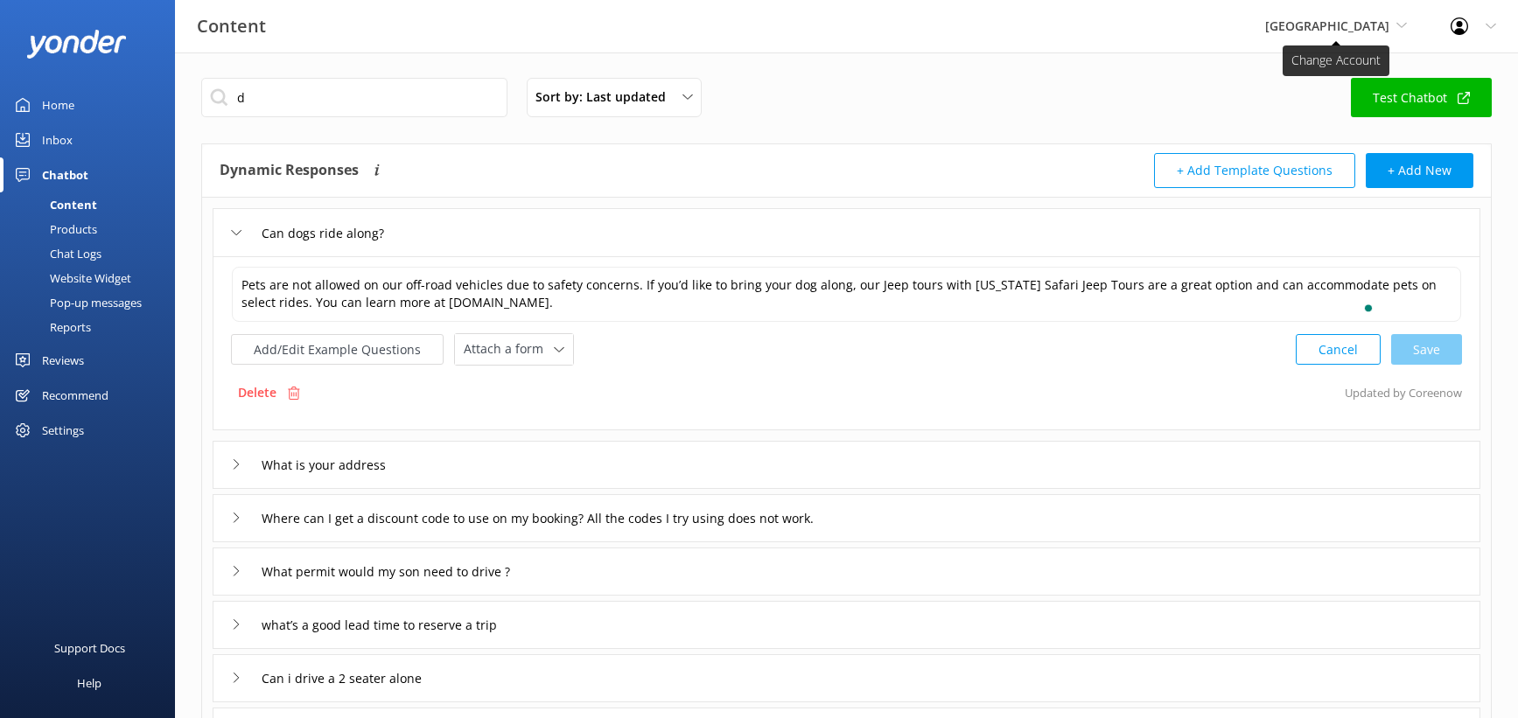
click at [1316, 34] on span "[GEOGRAPHIC_DATA]" at bounding box center [1327, 26] width 124 height 17
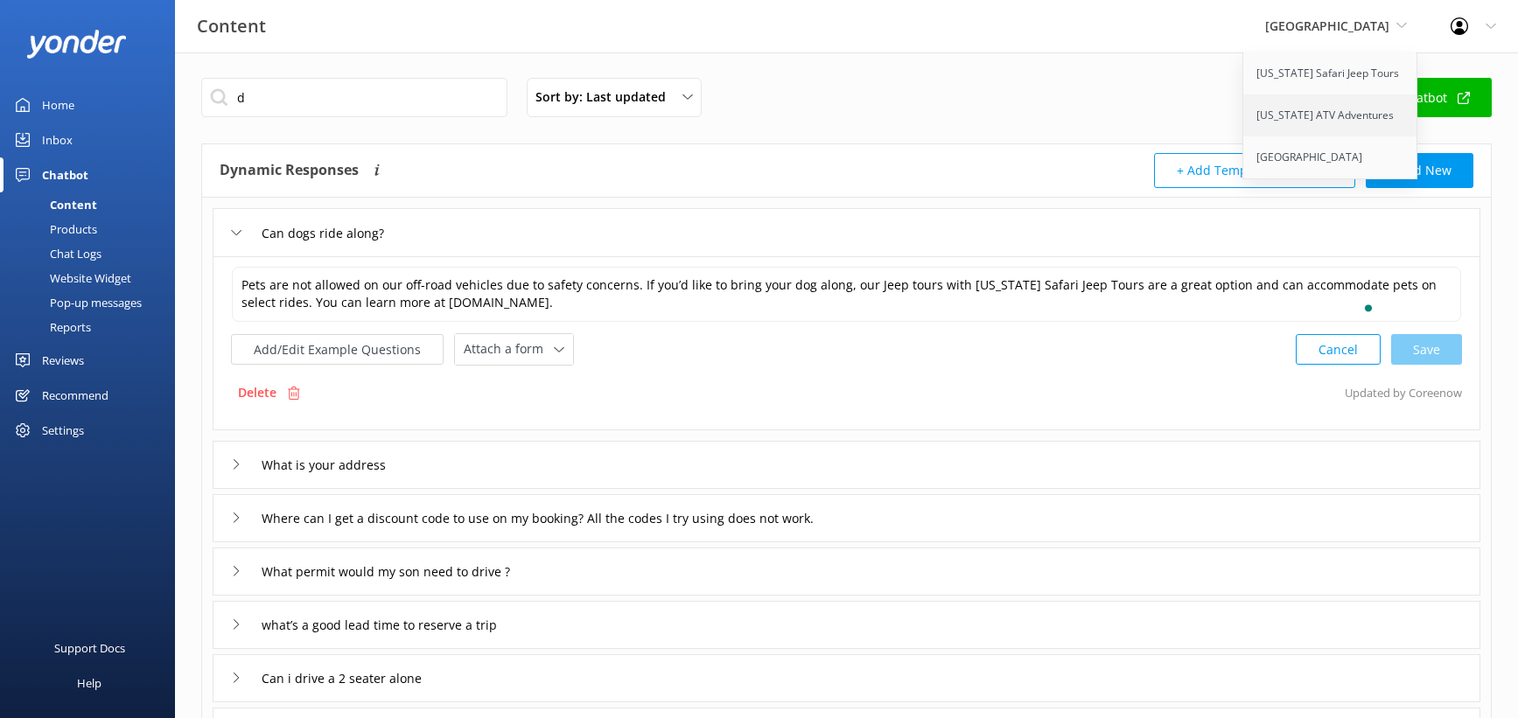
click at [1277, 137] on link "[US_STATE] ATV Adventures" at bounding box center [1331, 116] width 175 height 42
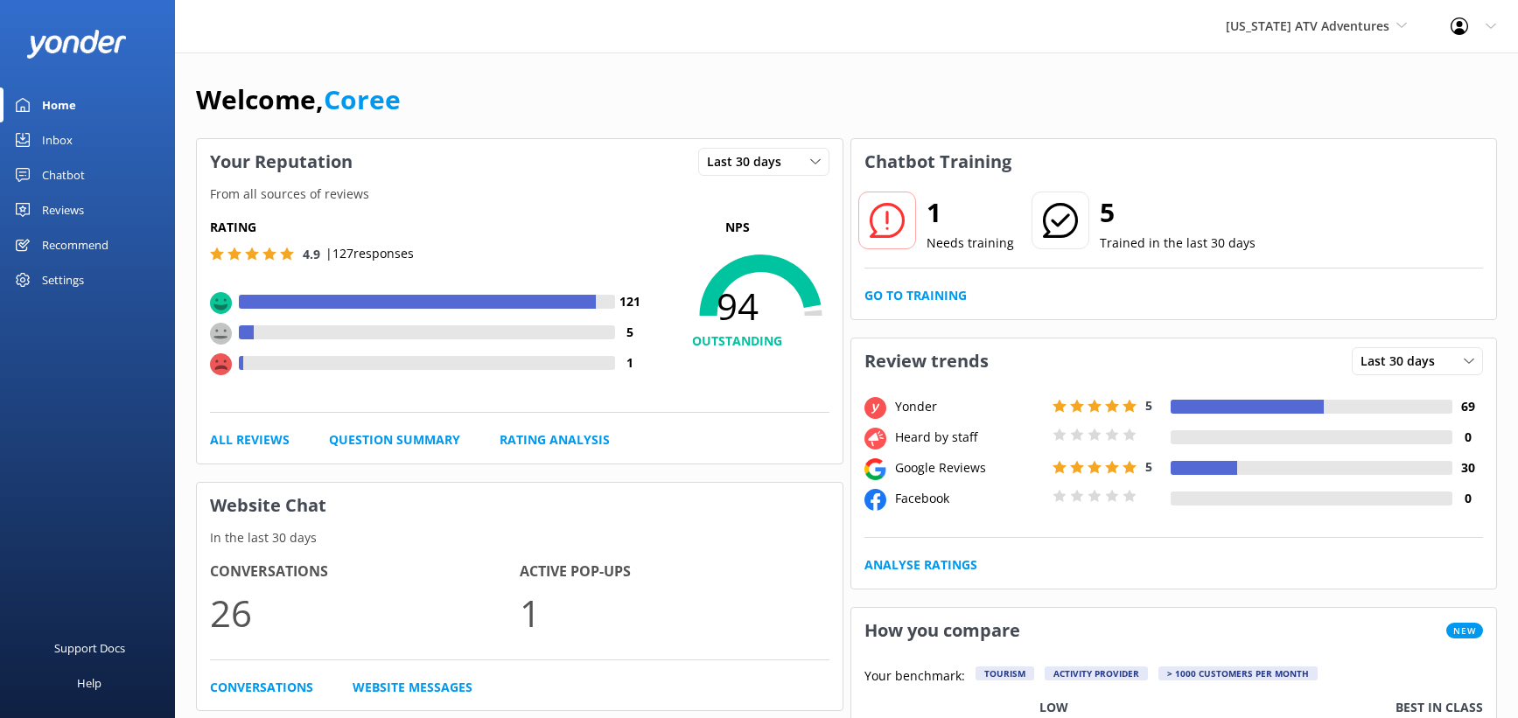
click at [85, 193] on div "Chatbot" at bounding box center [63, 175] width 43 height 35
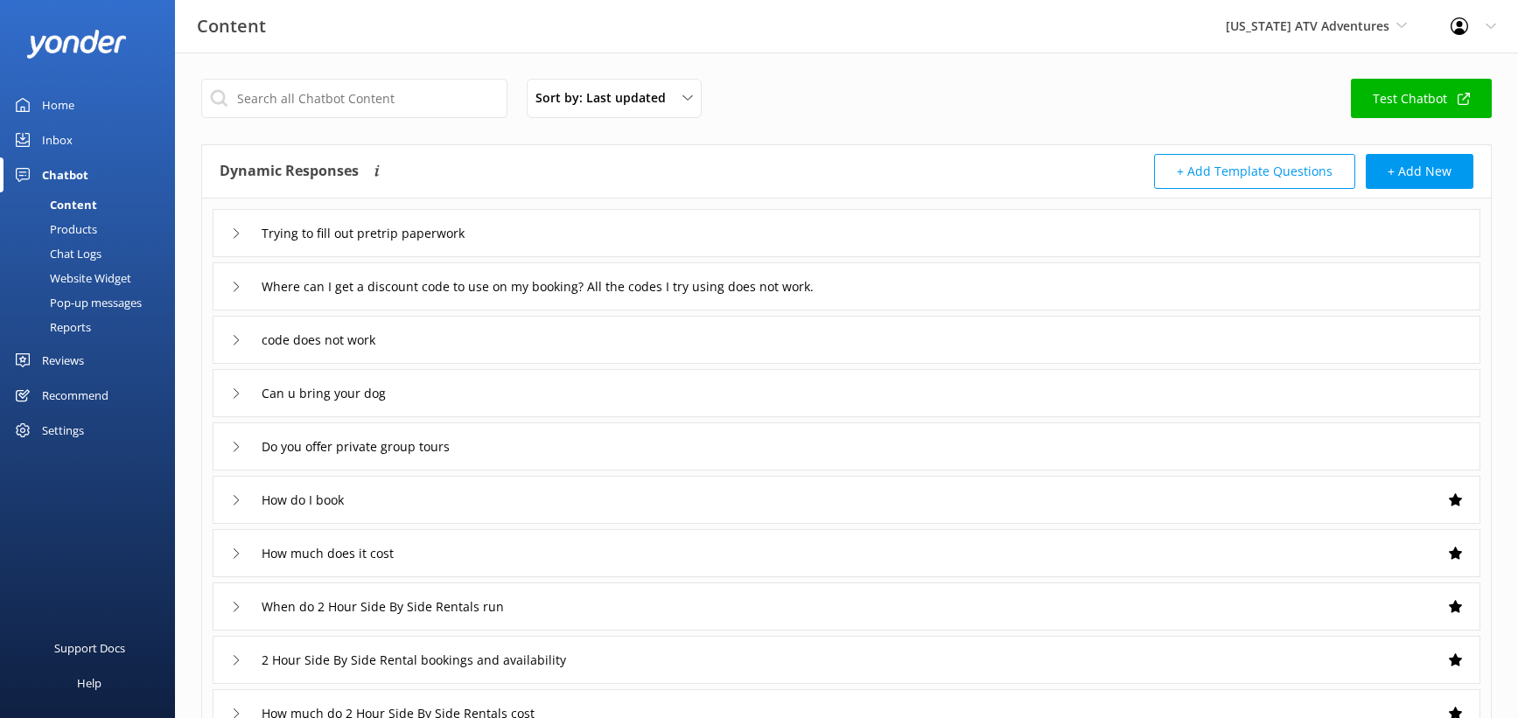
click at [85, 217] on div "Content" at bounding box center [54, 205] width 87 height 25
click at [525, 247] on input "Trying to fill out pretrip paperwork" at bounding box center [388, 234] width 273 height 26
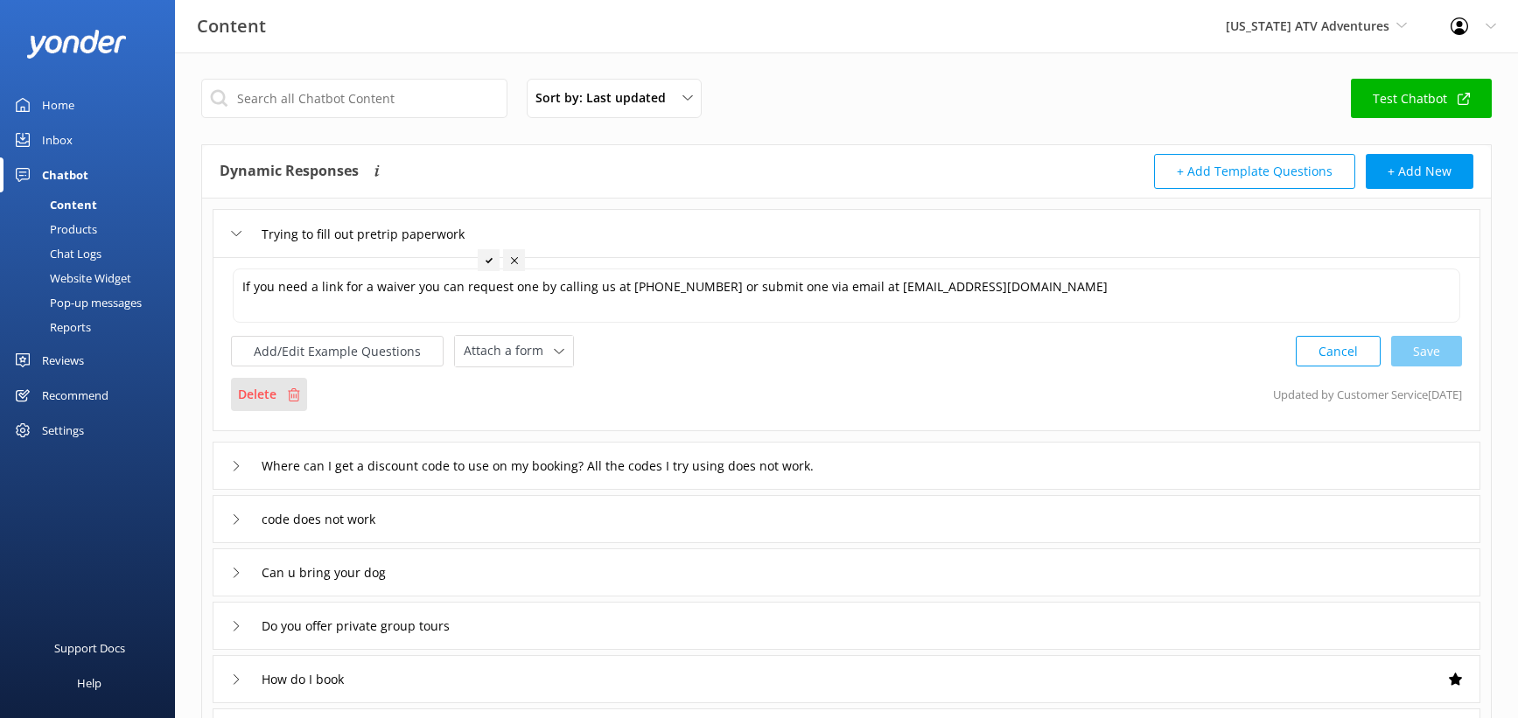
click at [277, 404] on p "Delete" at bounding box center [257, 394] width 39 height 19
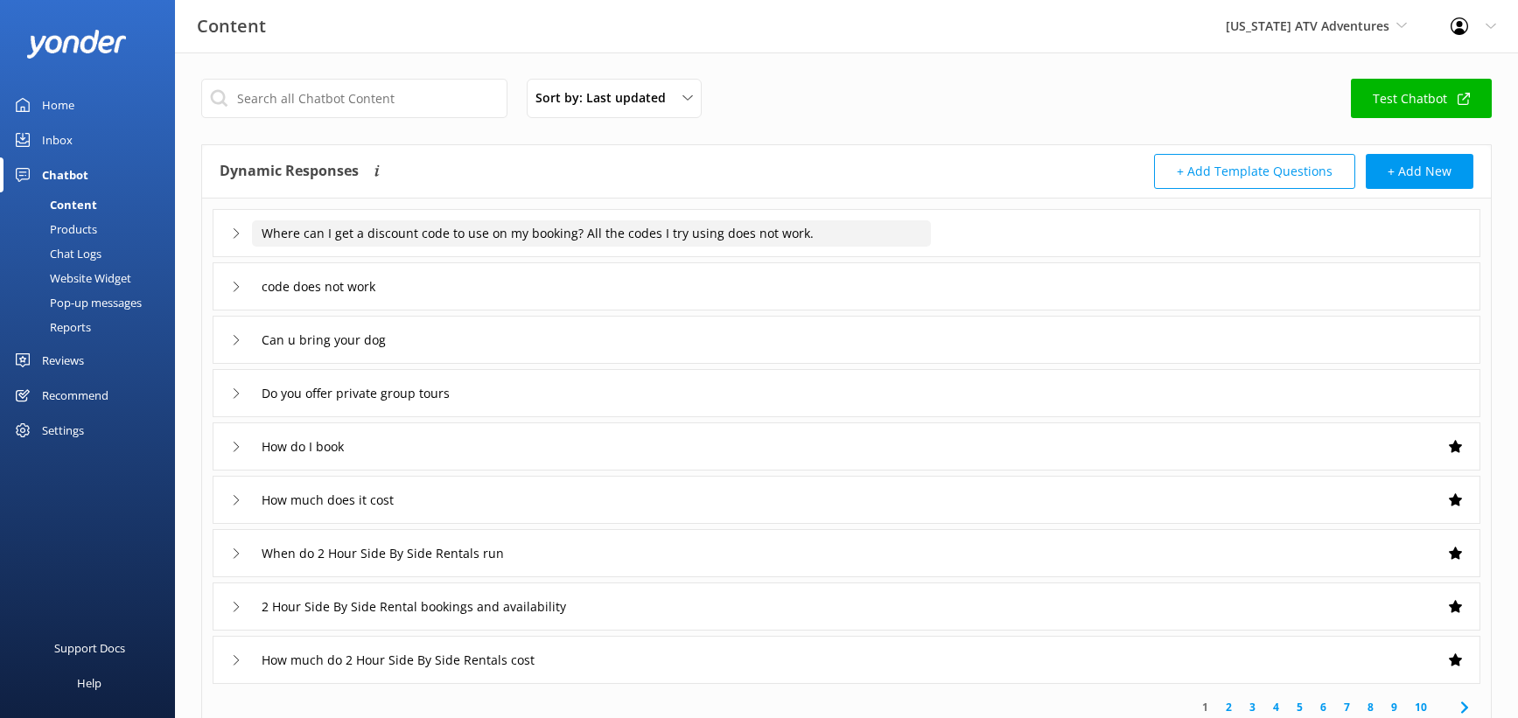
click at [564, 247] on input "Where can I get a discount code to use on my booking? All the codes I try using…" at bounding box center [591, 234] width 679 height 26
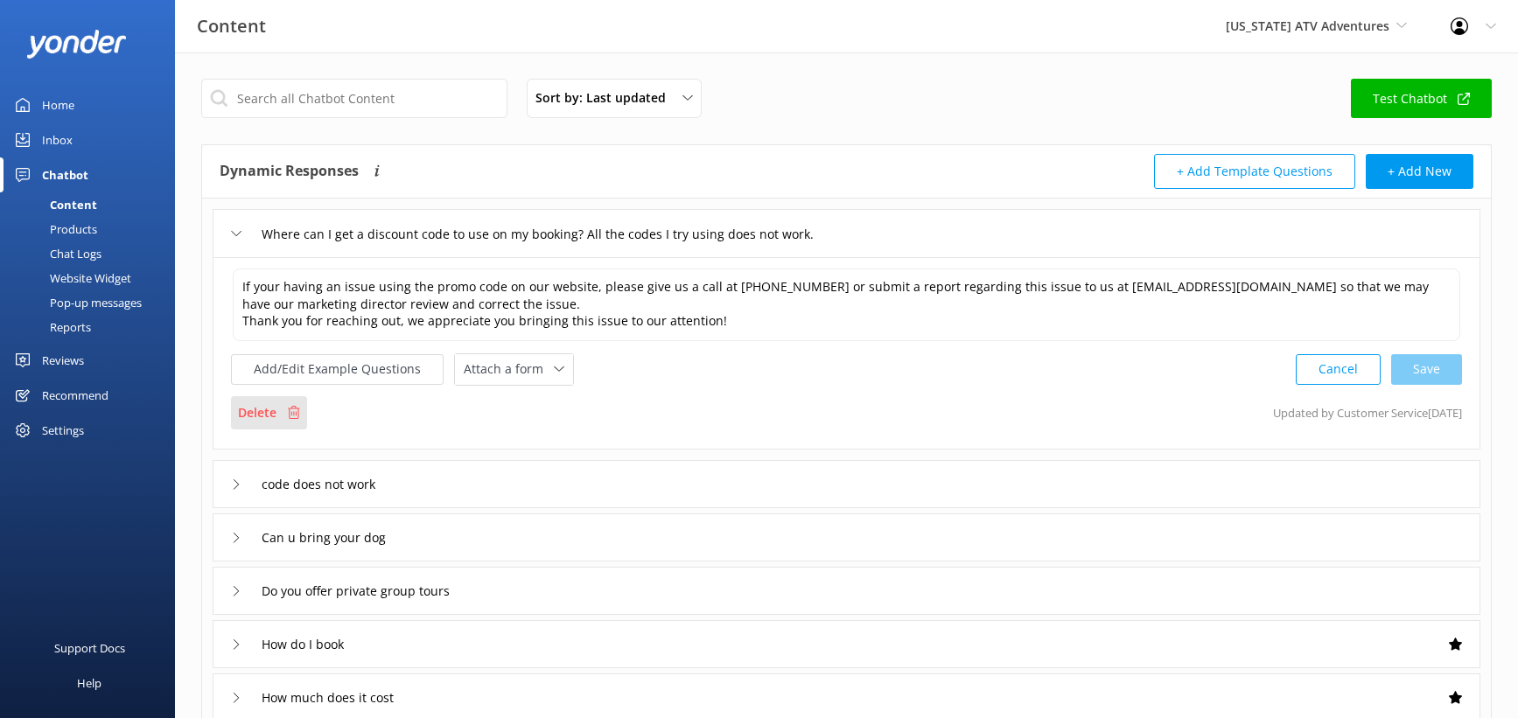
click at [277, 423] on p "Delete" at bounding box center [257, 412] width 39 height 19
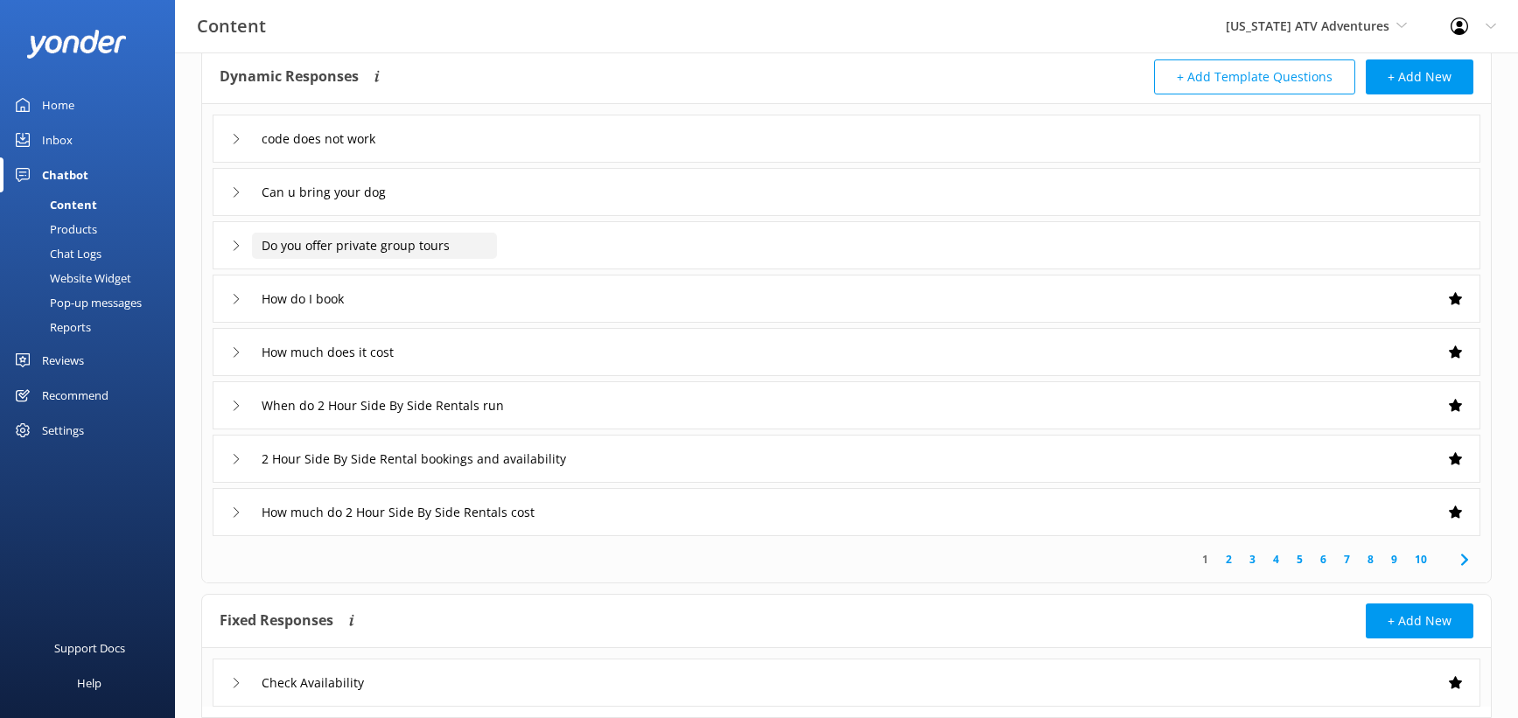
scroll to position [103, 0]
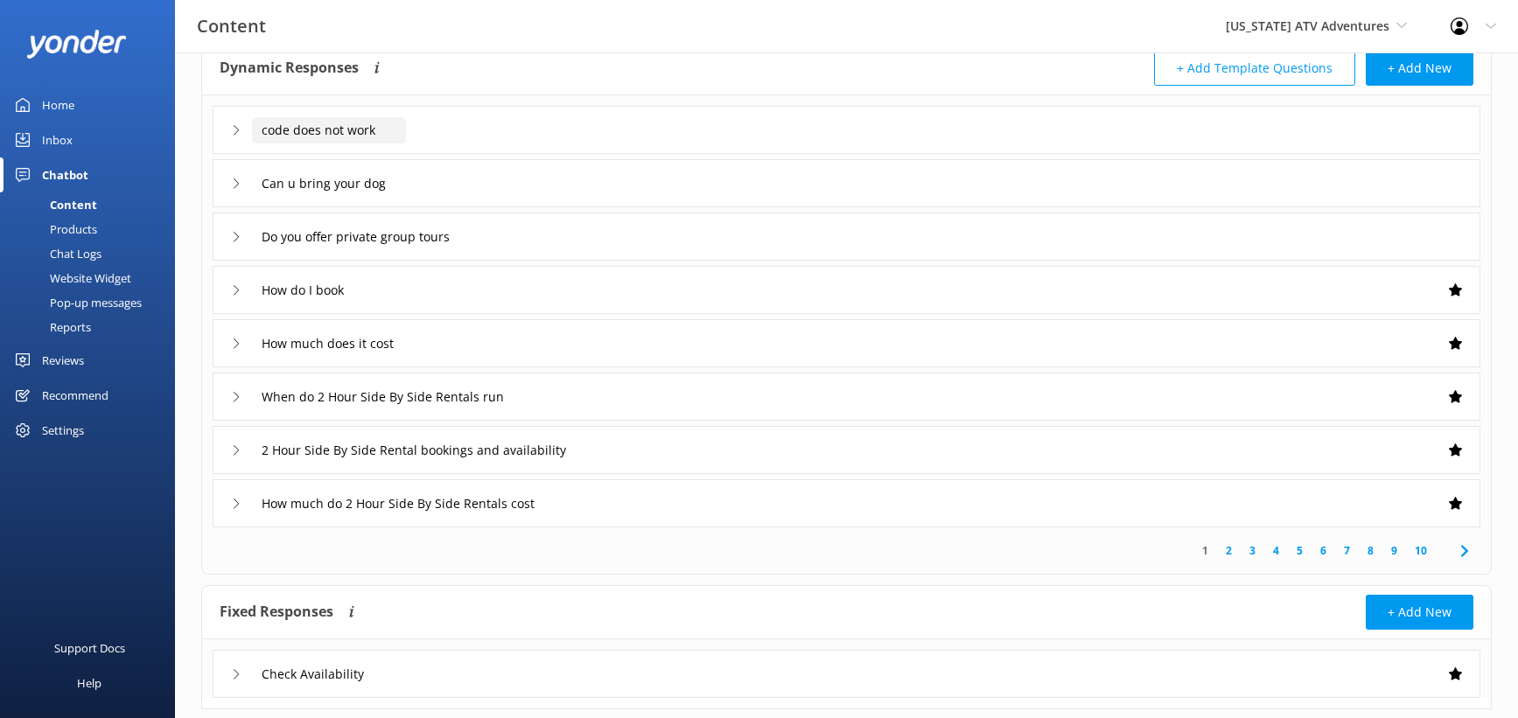
click at [406, 144] on input "code does not work" at bounding box center [329, 130] width 154 height 26
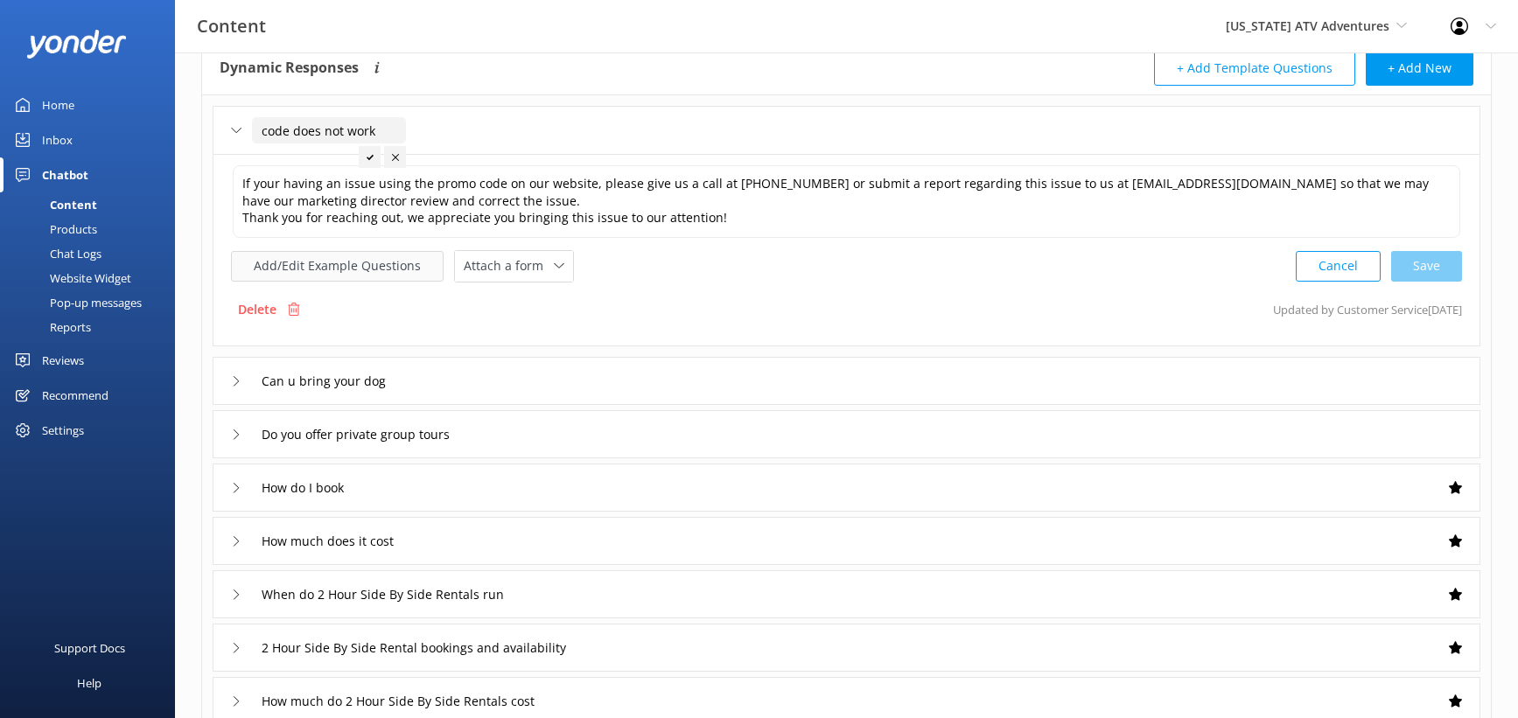
click at [393, 282] on button "Add/Edit Example Questions" at bounding box center [337, 266] width 213 height 31
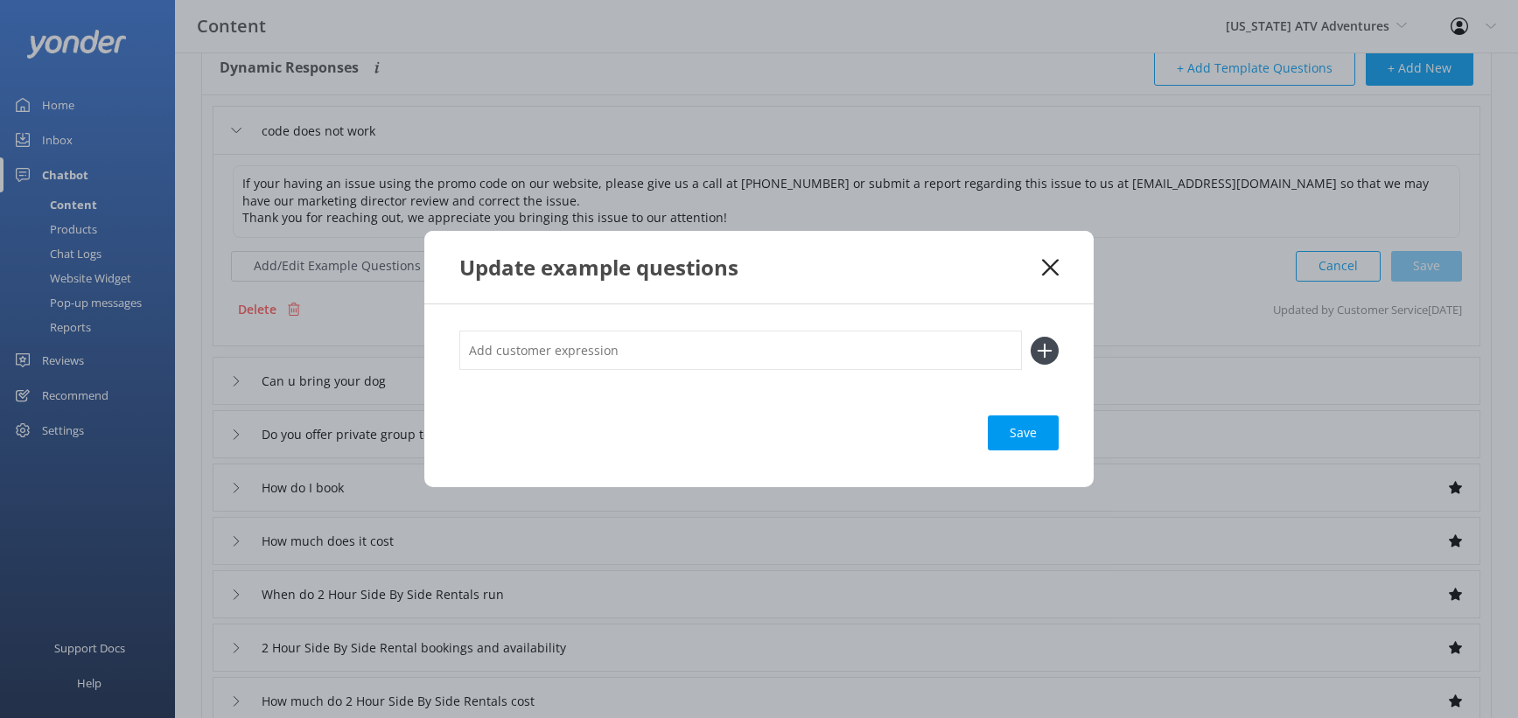
click at [459, 344] on input "text" at bounding box center [740, 350] width 563 height 39
type input "promo"
click at [1094, 257] on div "Update example questions" at bounding box center [758, 267] width 669 height 73
click at [1059, 259] on icon at bounding box center [1050, 268] width 17 height 18
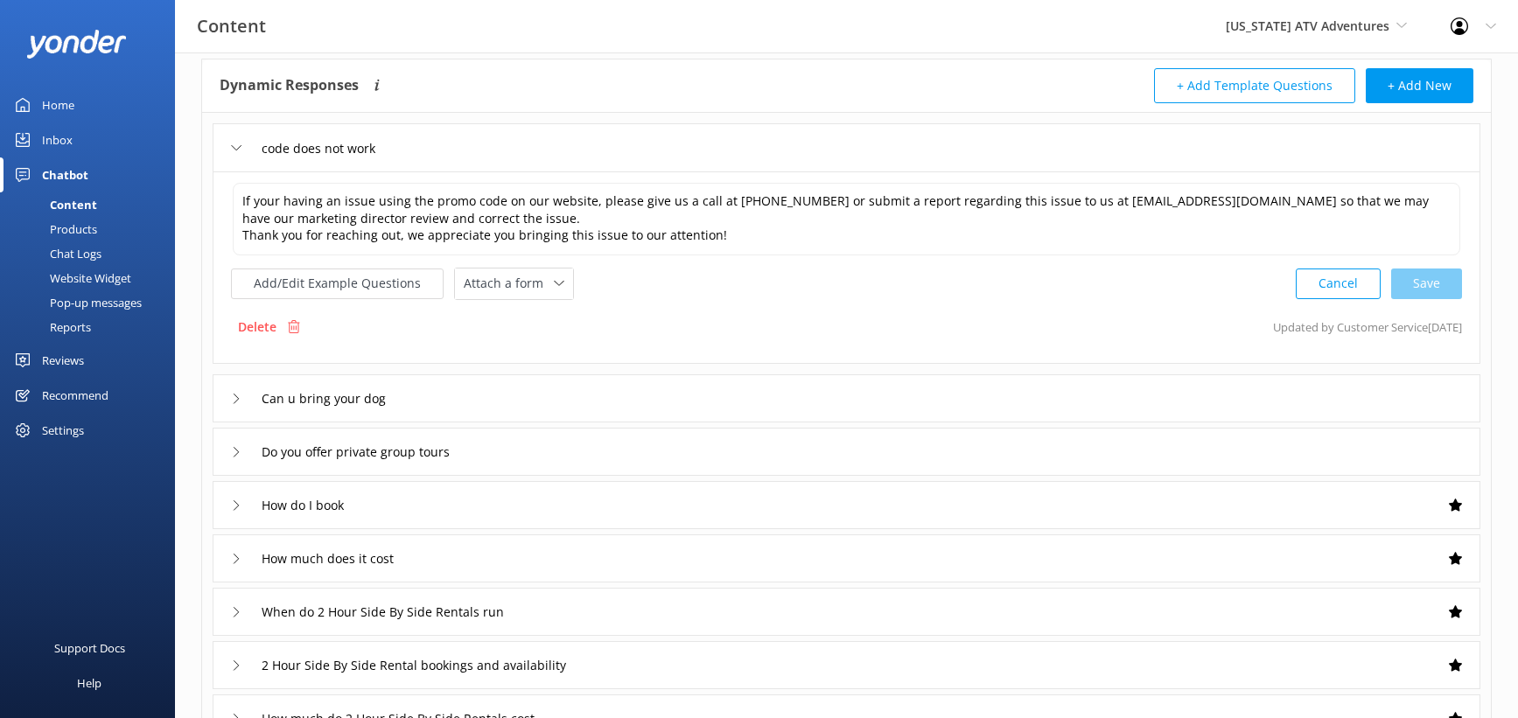
scroll to position [85, 0]
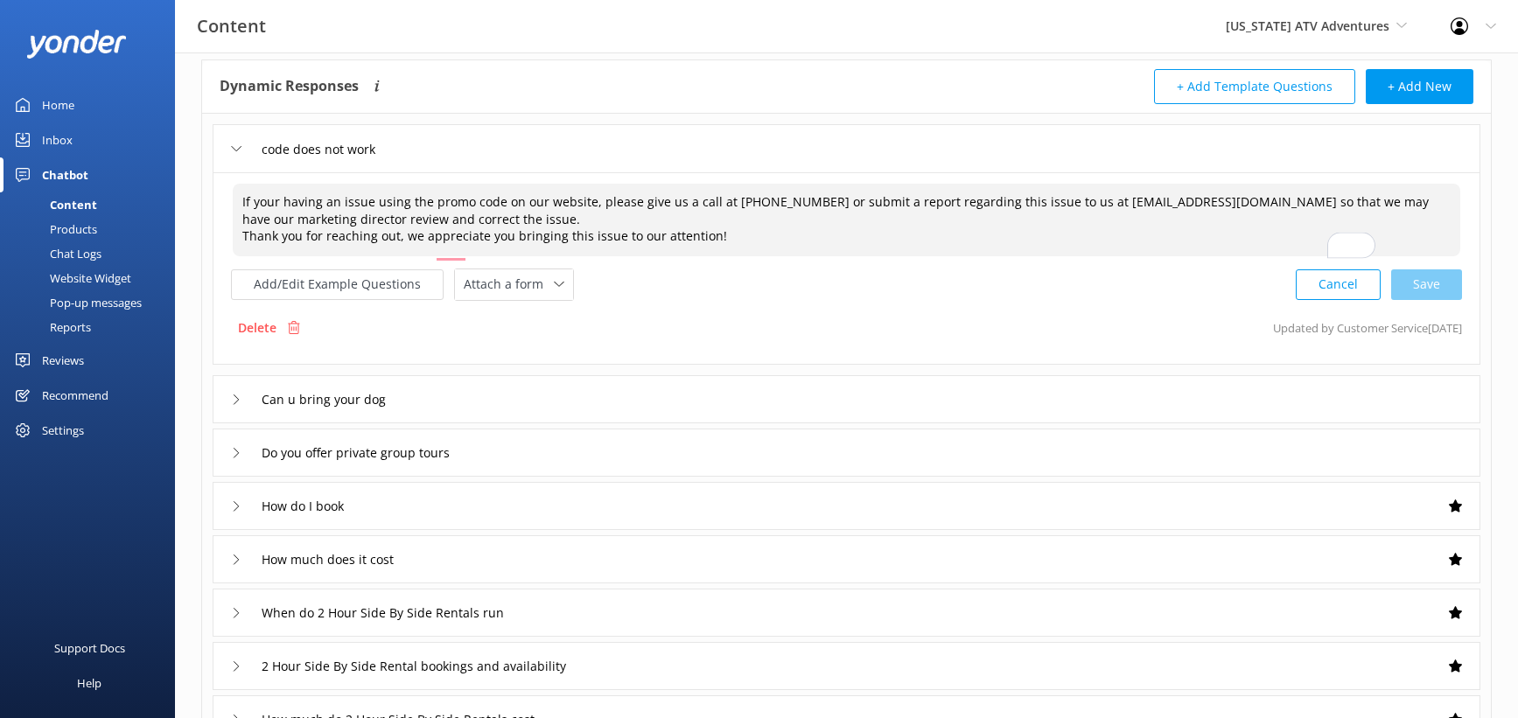
drag, startPoint x: 949, startPoint y: 310, endPoint x: 357, endPoint y: 242, distance: 595.5
click at [357, 242] on div "If your having an issue using the promo code on our website, please give us a c…" at bounding box center [847, 268] width 1268 height 193
click at [365, 256] on textarea "If your having an issue using the promo code on our website, please give us a c…" at bounding box center [847, 220] width 1228 height 73
drag, startPoint x: 488, startPoint y: 293, endPoint x: 1044, endPoint y: 294, distance: 555.7
click at [1044, 256] on textarea "If your having an issue using the promo code on our website, please give us a c…" at bounding box center [847, 220] width 1228 height 73
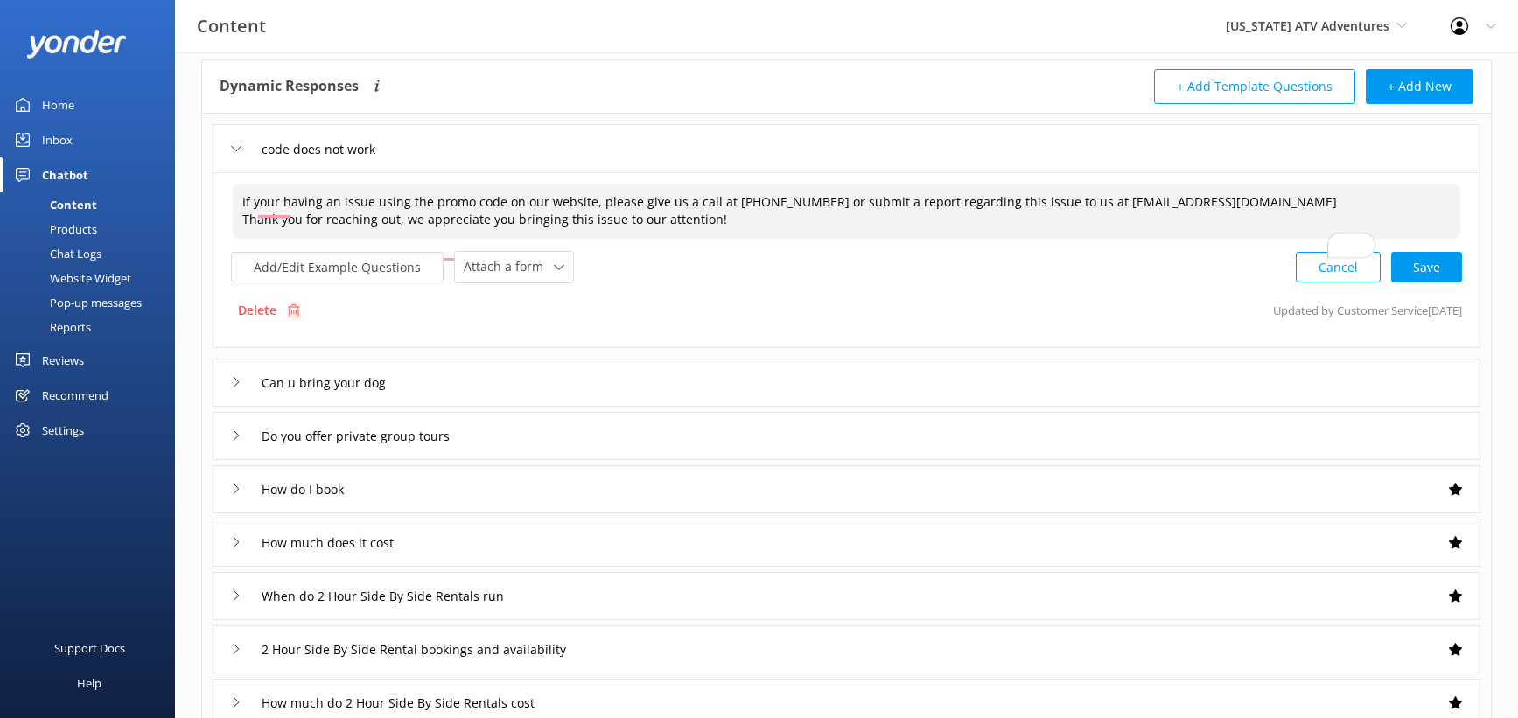
click at [301, 239] on textarea "If your having an issue using the promo code on our website, please give us a c…" at bounding box center [847, 211] width 1228 height 55
click at [683, 239] on textarea "If your having an issue using the promo code on our website, please give us a c…" at bounding box center [847, 211] width 1228 height 55
paste textarea "’re having trouble using a promo code on our website, please give us a call at …"
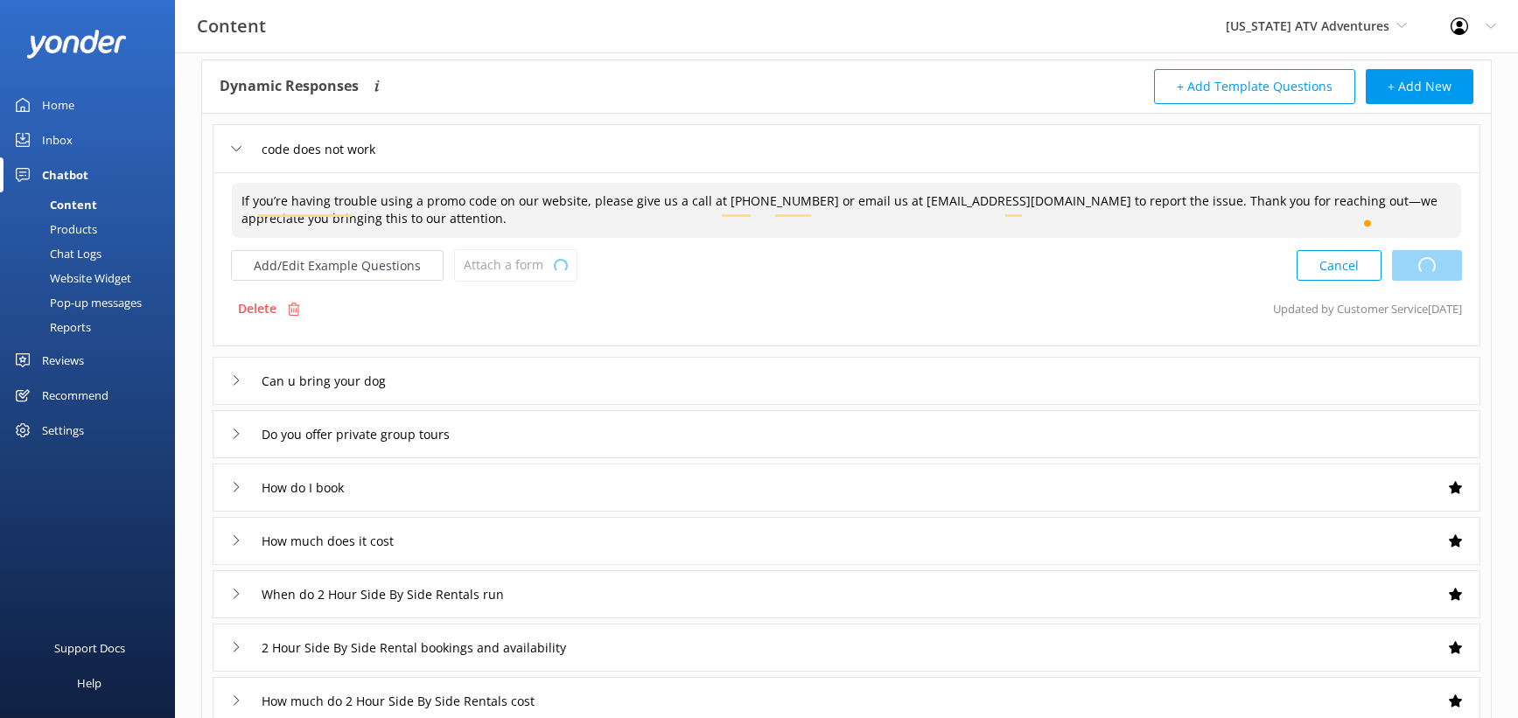
click at [1412, 282] on div "Cancel Loading.." at bounding box center [1379, 265] width 165 height 32
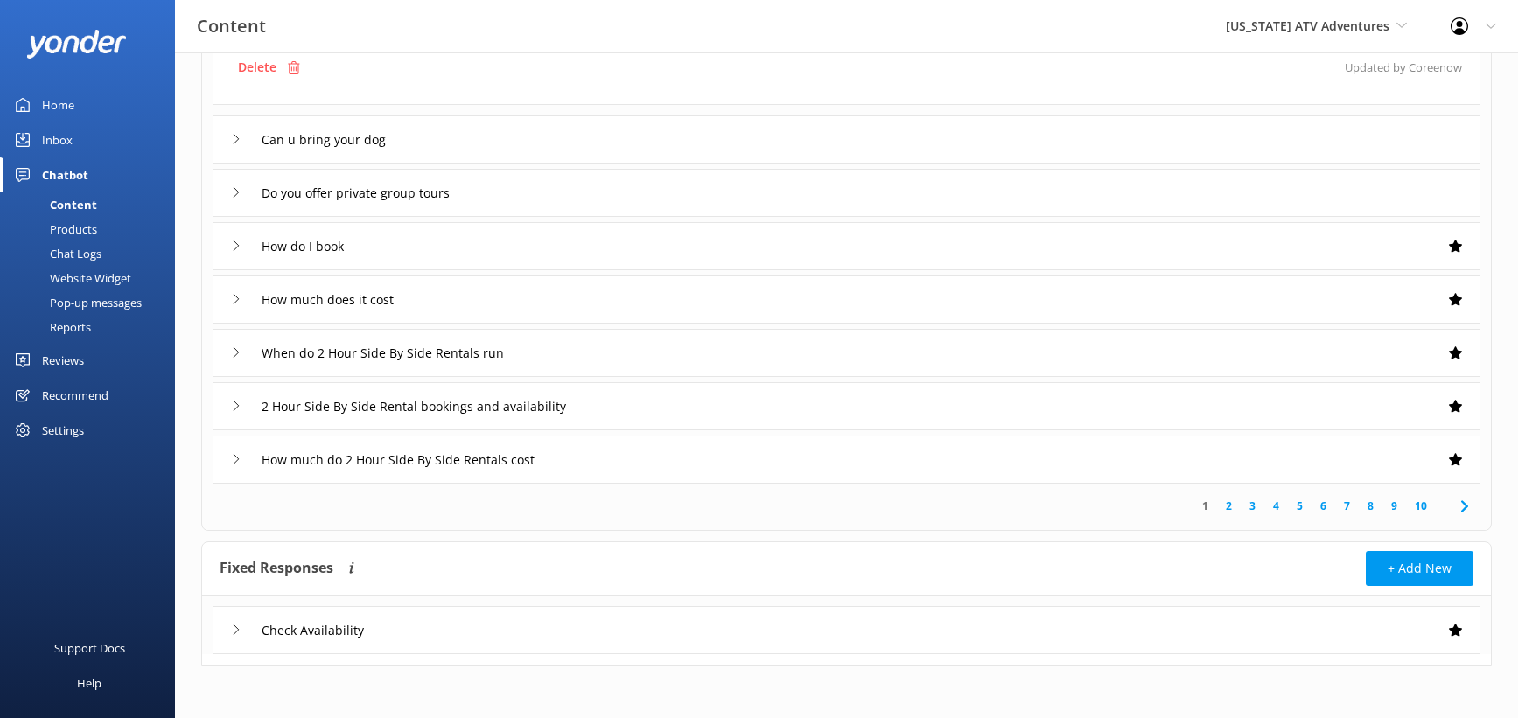
scroll to position [0, 0]
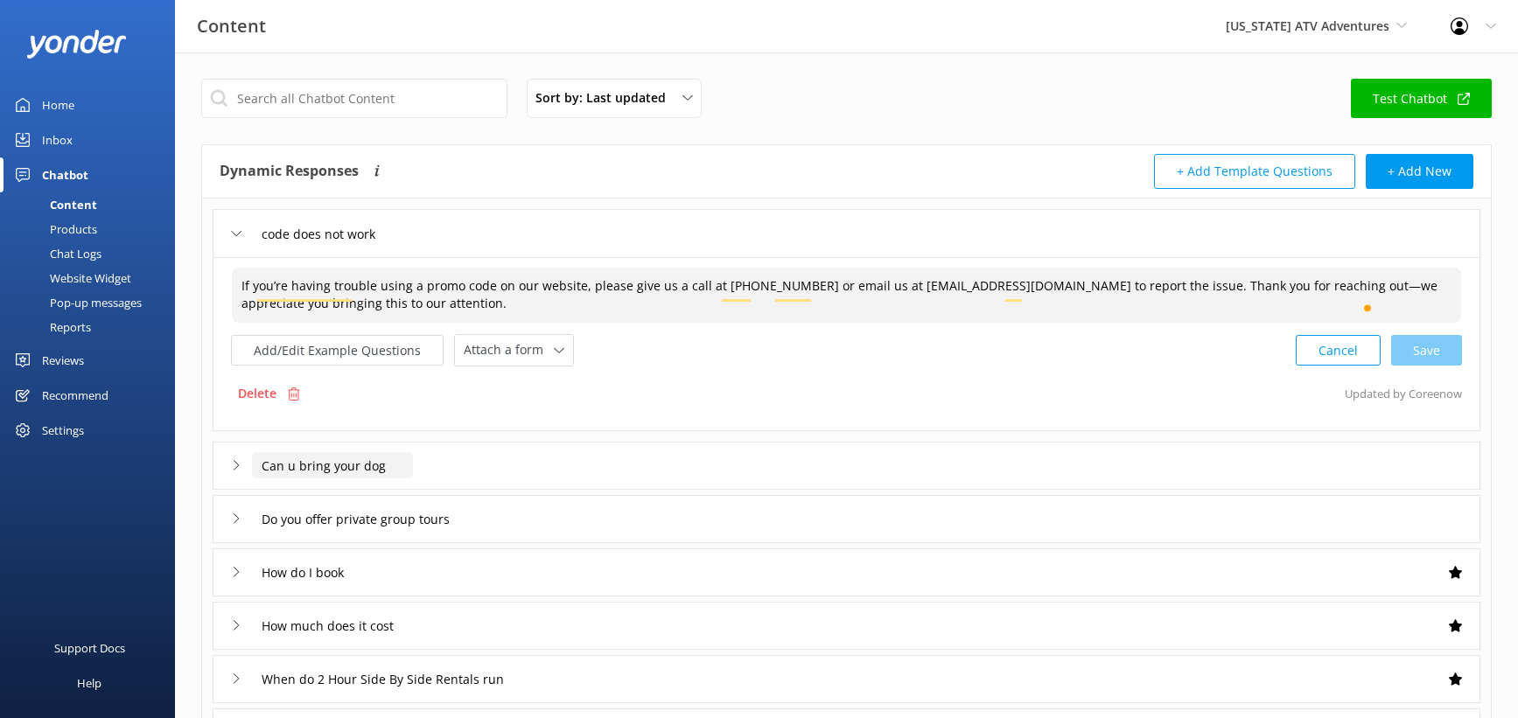
type textarea "If you’re having trouble using a promo code on our website, please give us a ca…"
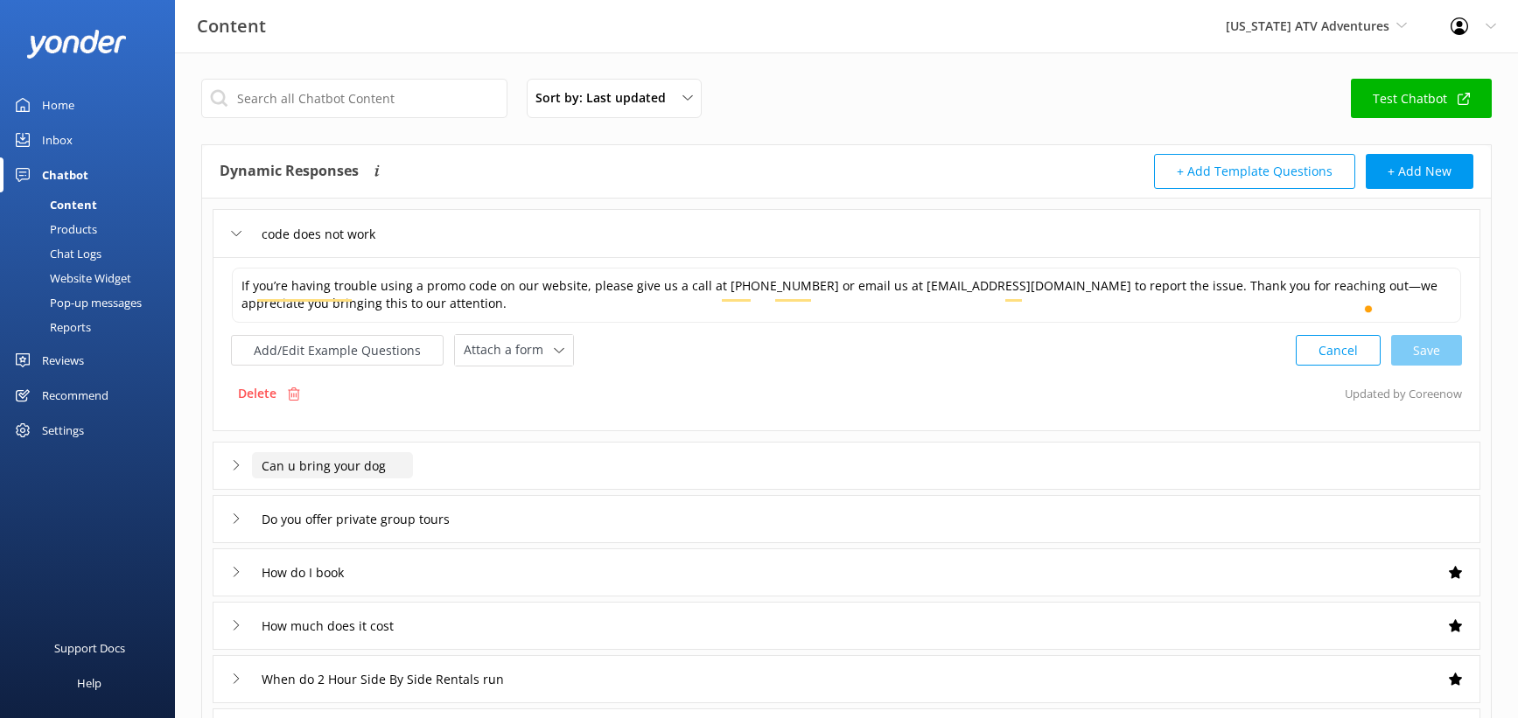
click at [391, 479] on input "Can u bring your dog" at bounding box center [332, 465] width 161 height 26
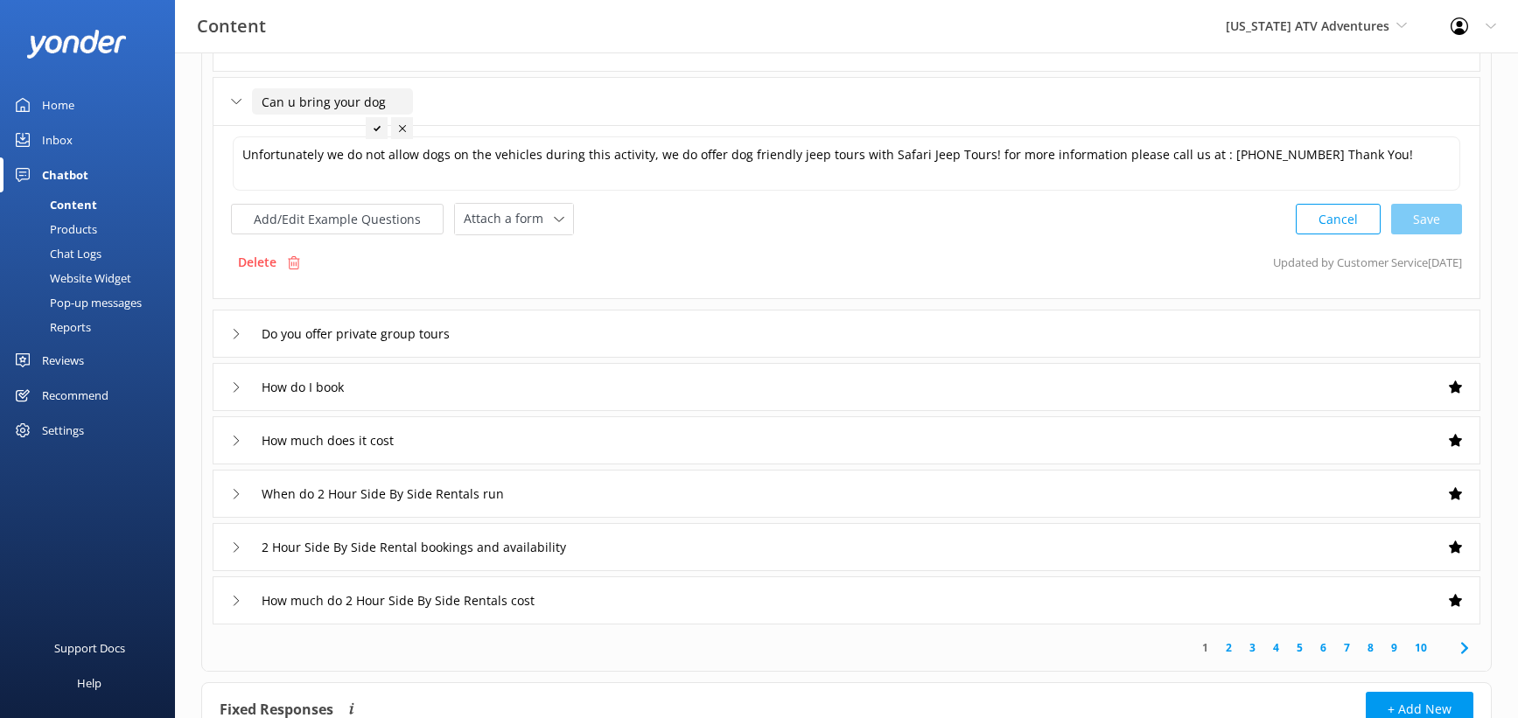
scroll to position [207, 0]
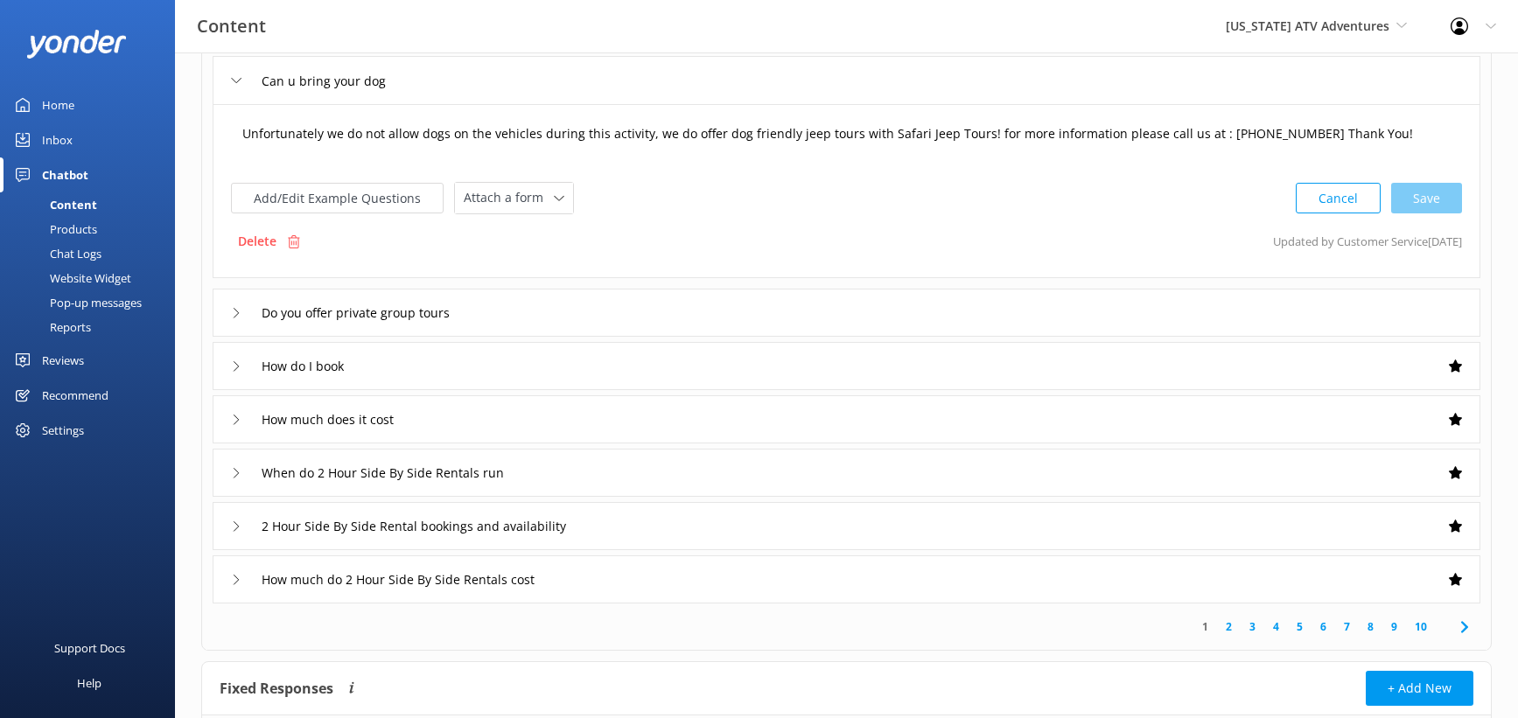
click at [428, 170] on textarea "Unfortunately we do not allow dogs on the vehicles during this activity, we do …" at bounding box center [847, 143] width 1228 height 54
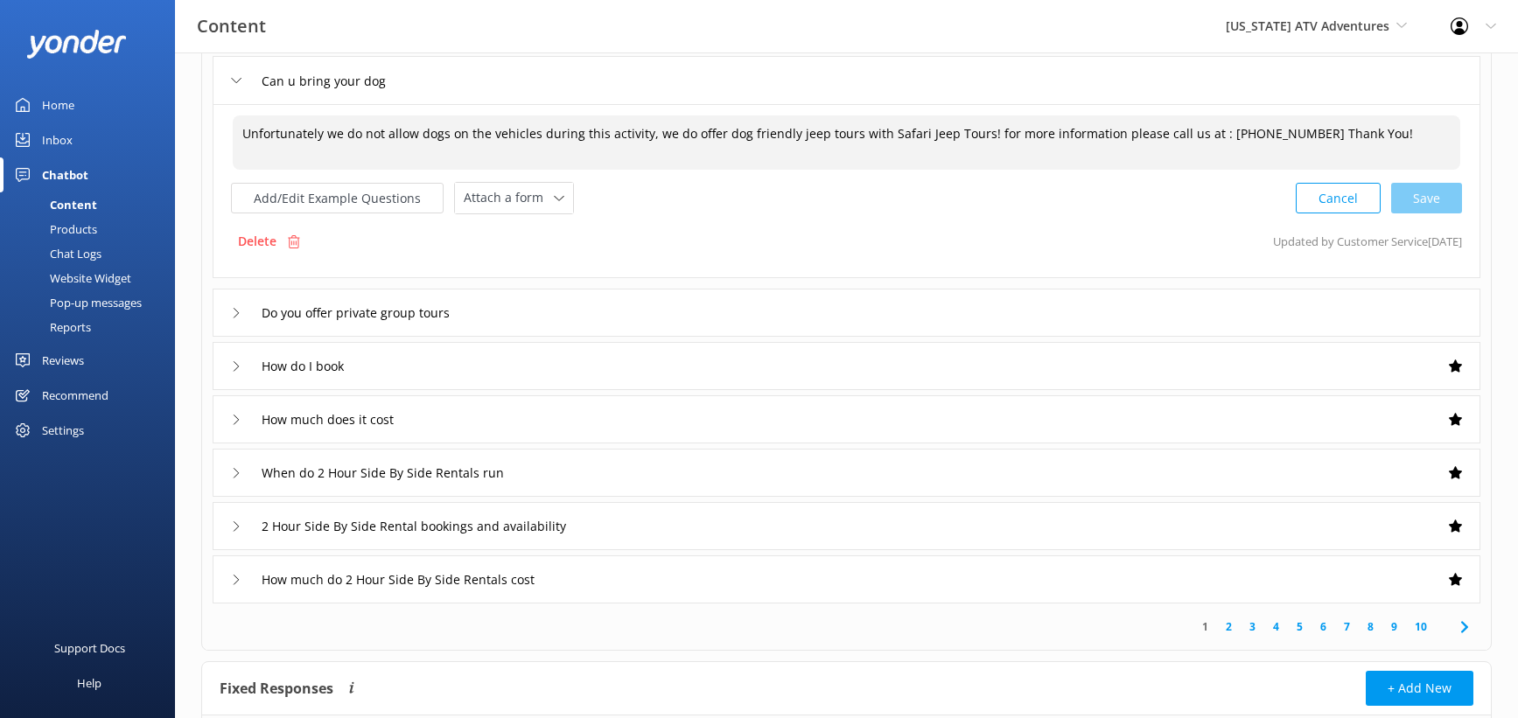
click at [428, 170] on textarea "Unfortunately we do not allow dogs on the vehicles during this activity, we do …" at bounding box center [847, 143] width 1228 height 54
paste textarea "If you’re having trouble using a promo code on our website, please give us a ca…"
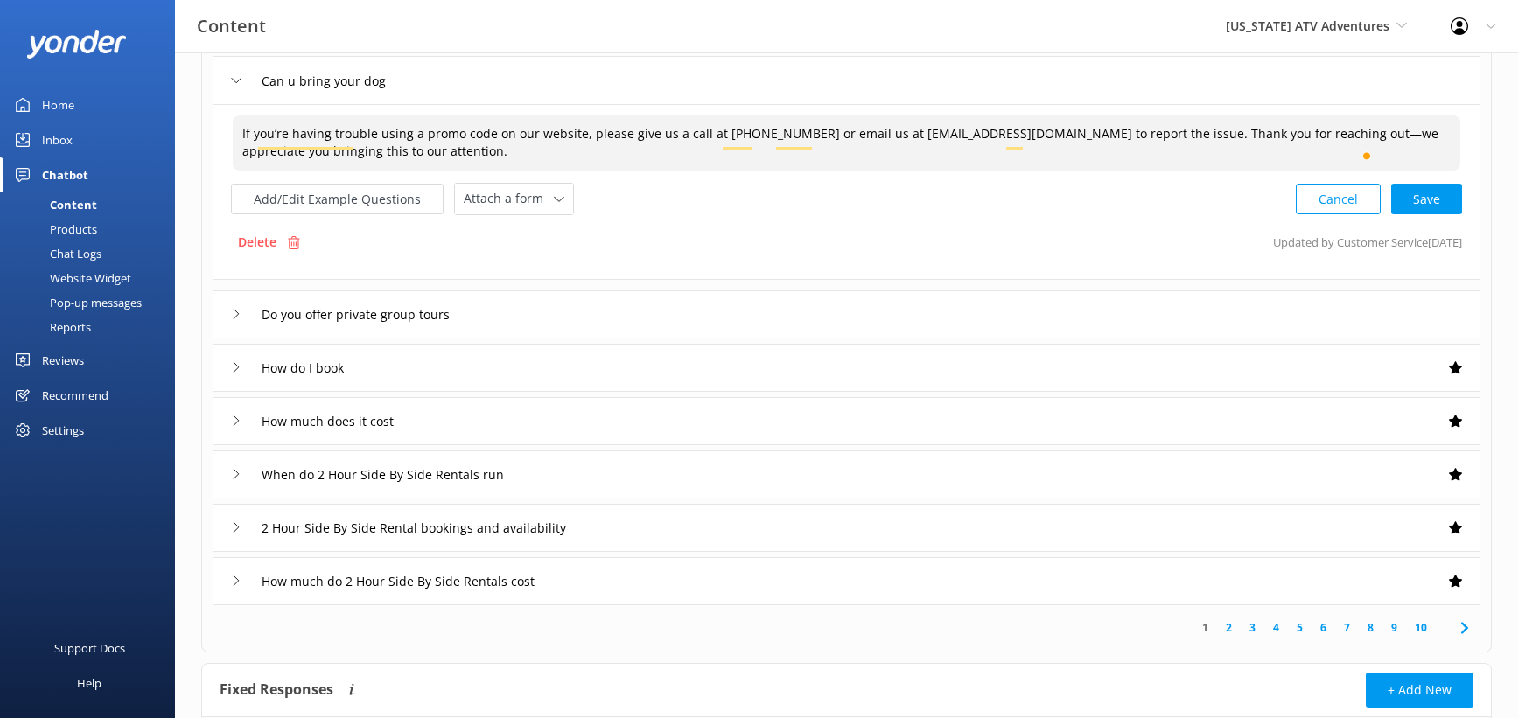
type textarea "Unfortunately we do not allow dogs on the vehicles during this activity, we do …"
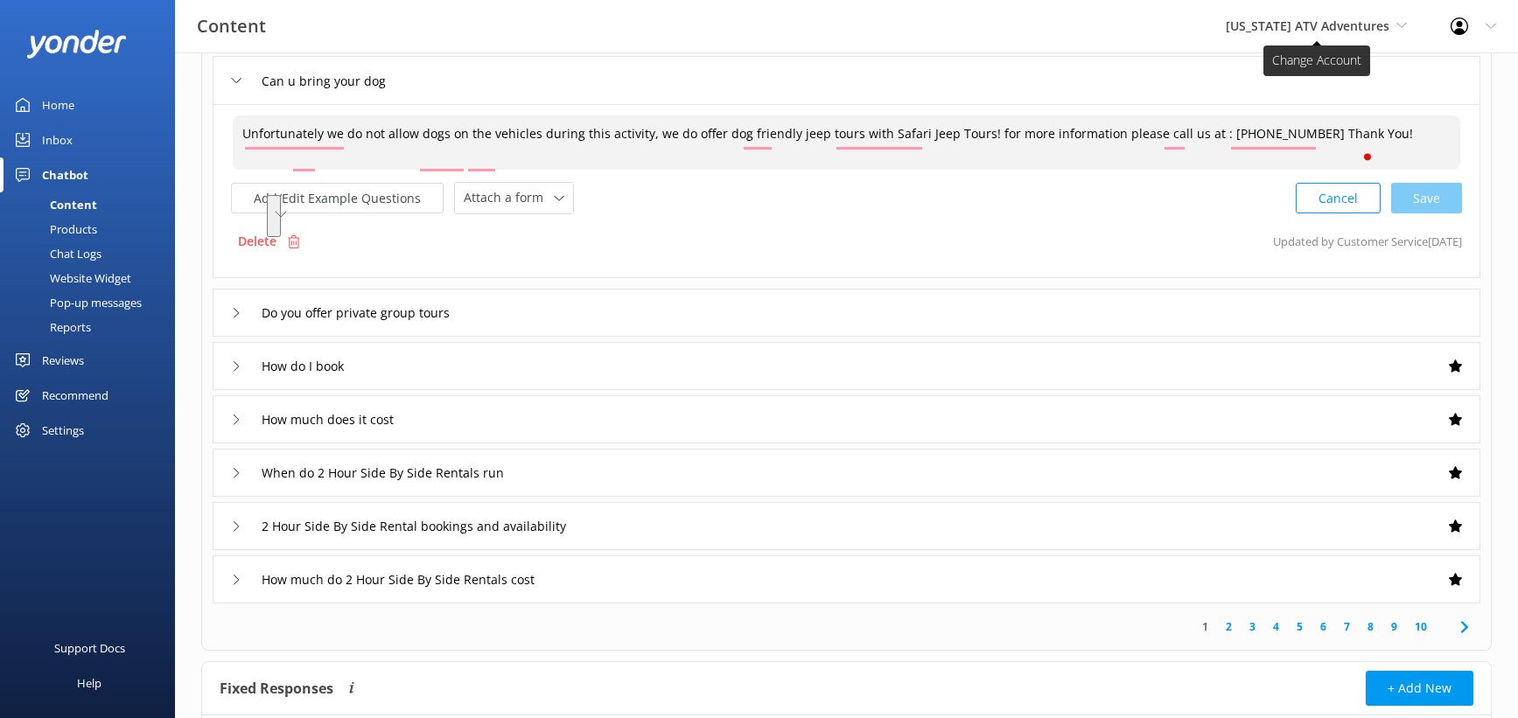
click at [1302, 30] on span "[US_STATE] ATV Adventures" at bounding box center [1308, 26] width 164 height 17
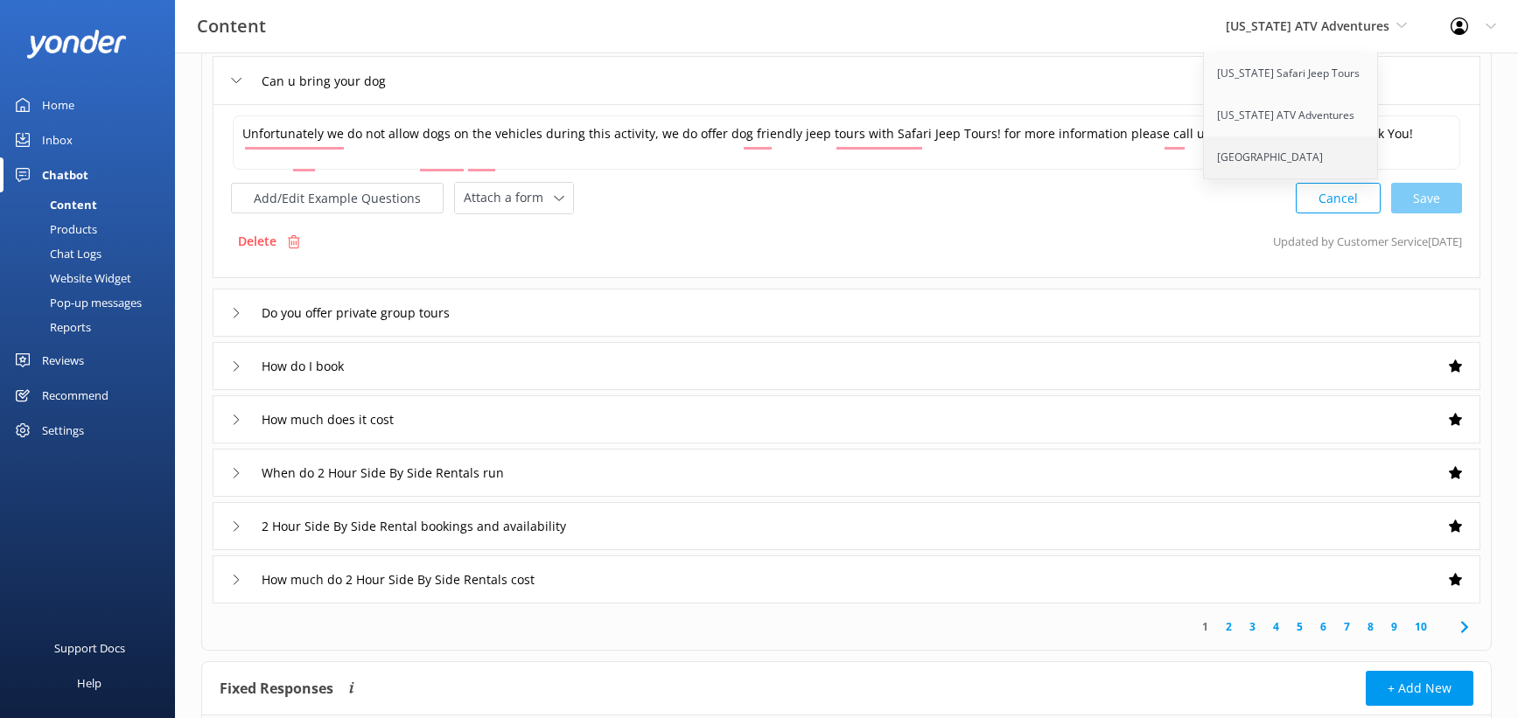
click at [1204, 179] on link "[GEOGRAPHIC_DATA]" at bounding box center [1291, 158] width 175 height 42
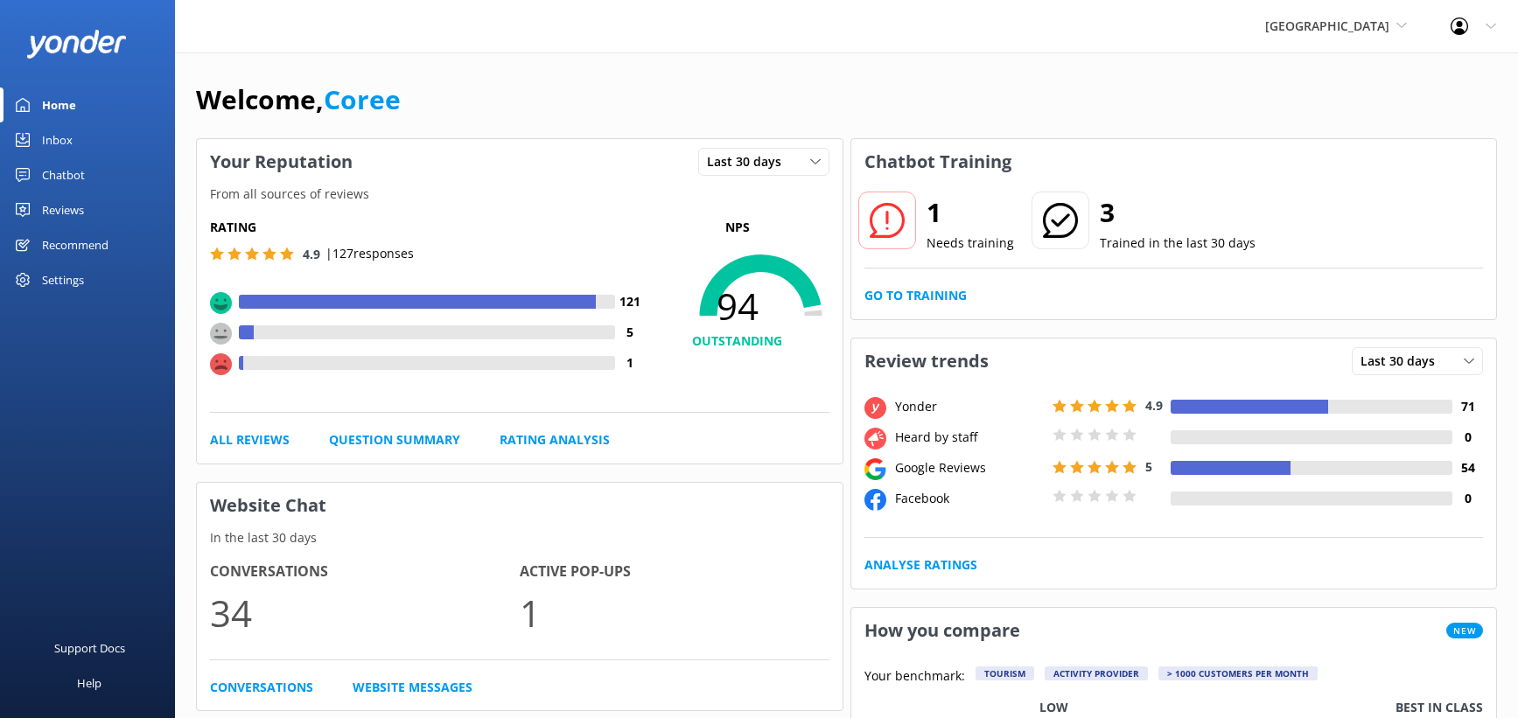
click at [78, 193] on div "Chatbot" at bounding box center [63, 175] width 43 height 35
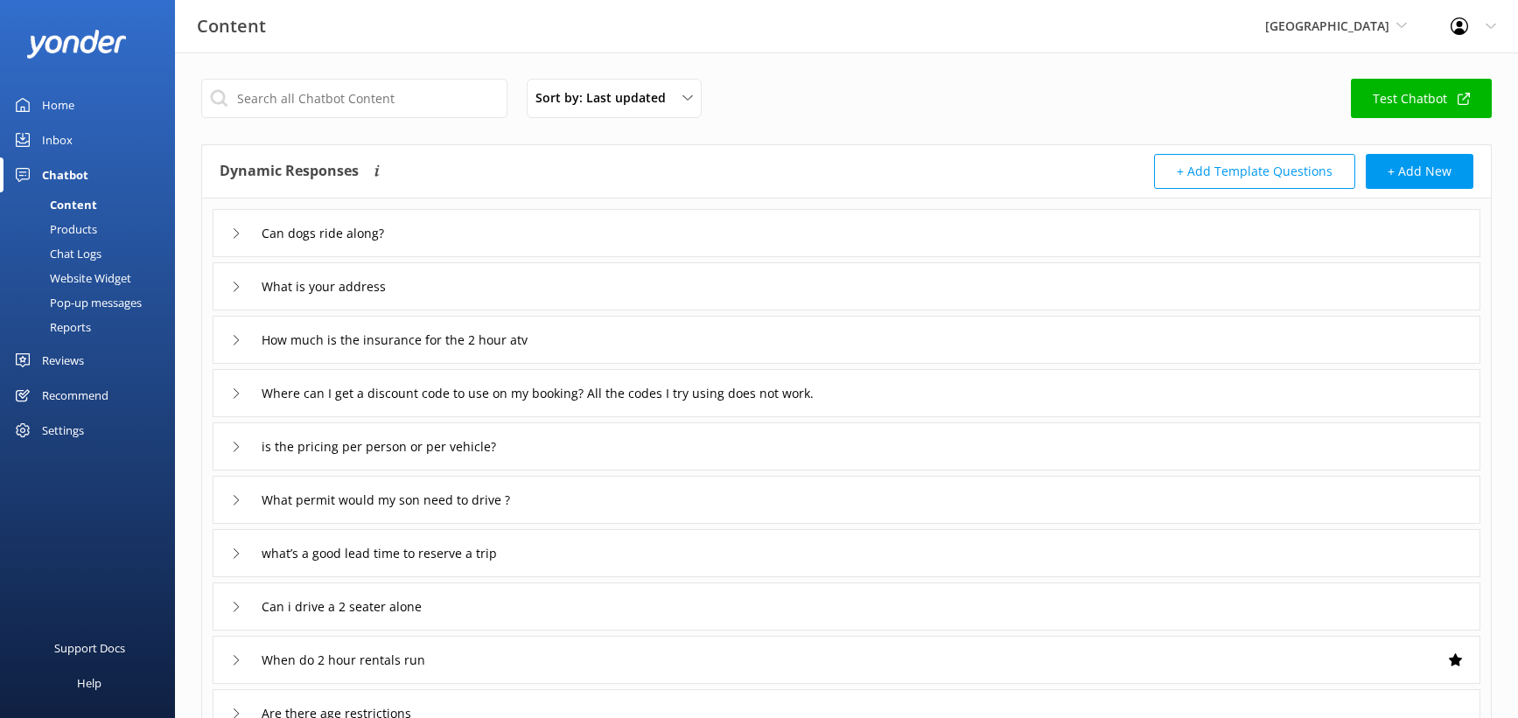
click at [97, 217] on div "Content" at bounding box center [54, 205] width 87 height 25
click at [413, 247] on input "Can dogs ride along?" at bounding box center [332, 234] width 161 height 26
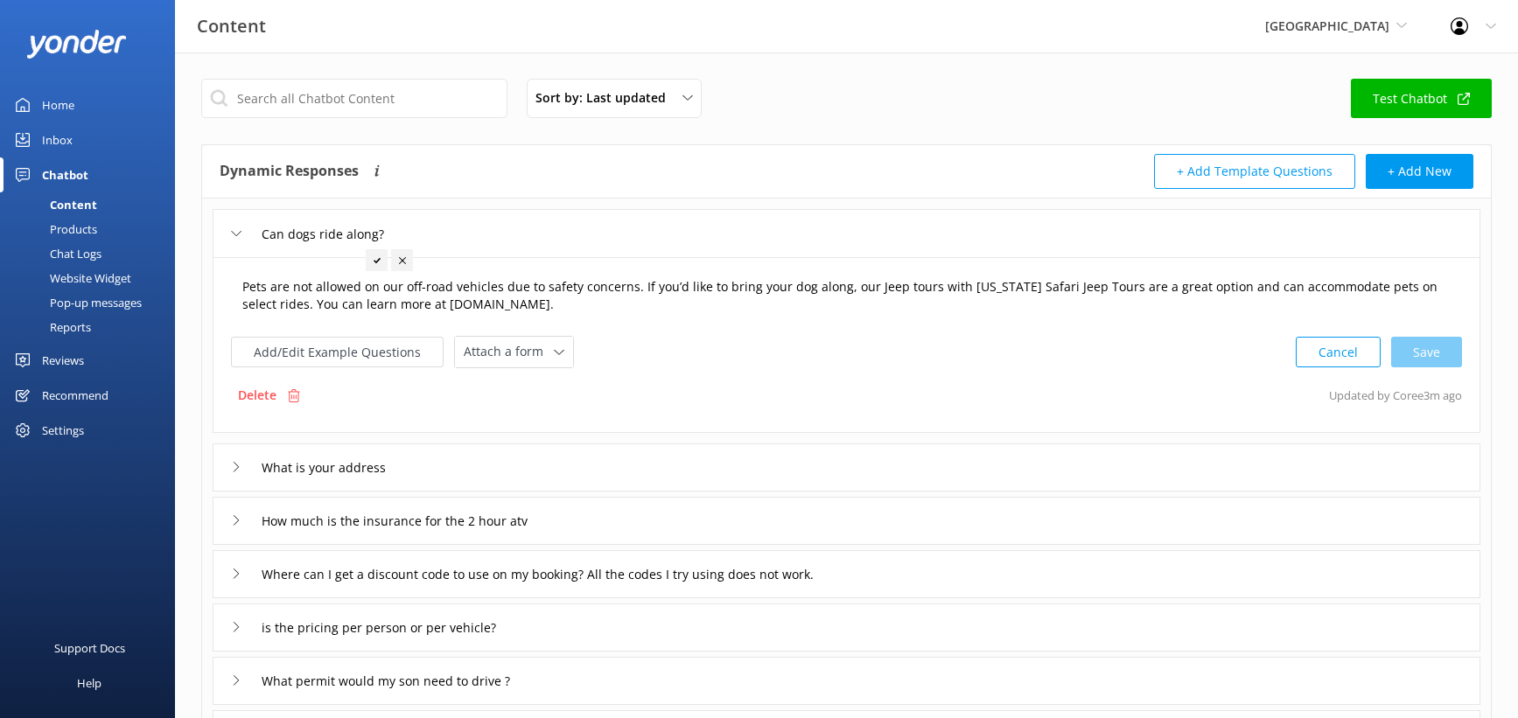
click at [411, 324] on textarea "Pets are not allowed on our off-road vehicles due to safety concerns. If you’d …" at bounding box center [847, 296] width 1228 height 55
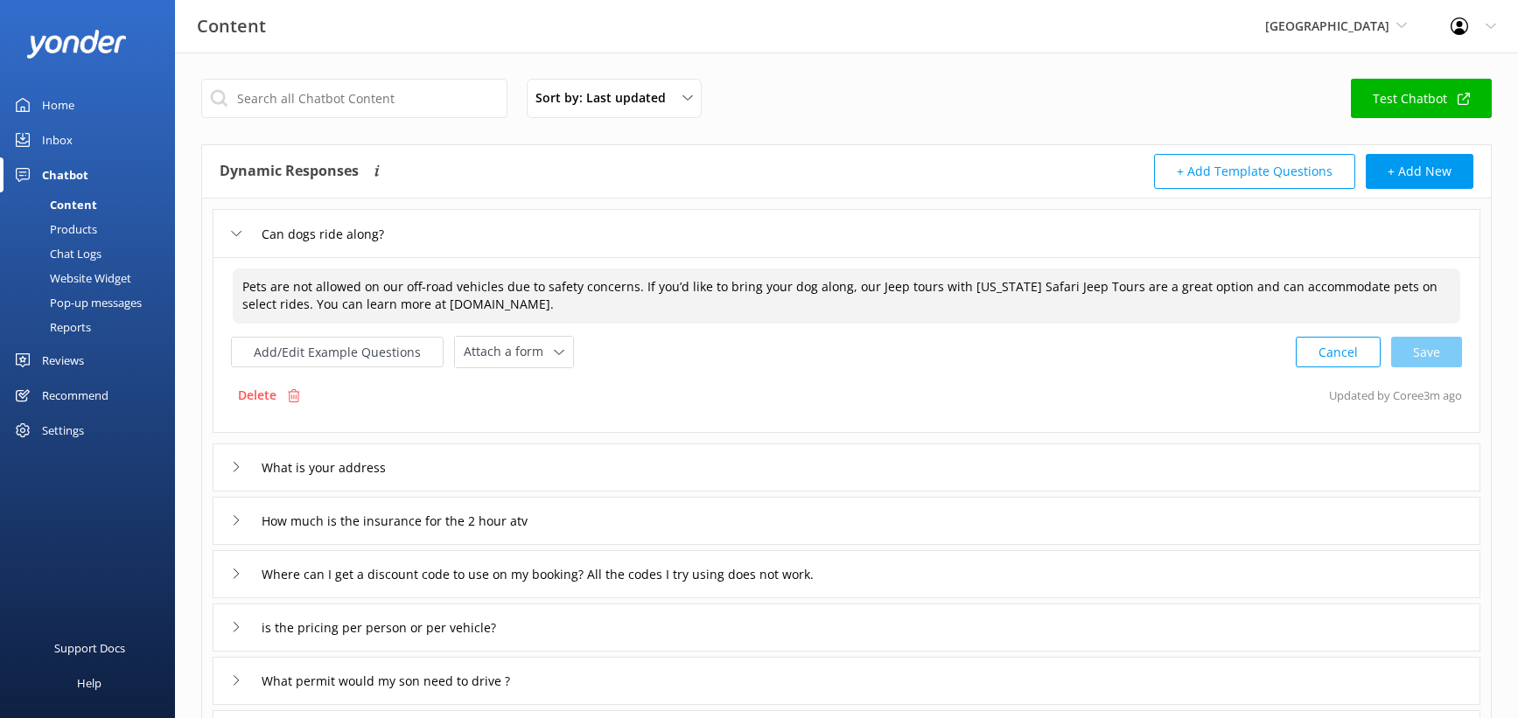
click at [411, 324] on textarea "Pets are not allowed on our off-road vehicles due to safety concerns. If you’d …" at bounding box center [847, 296] width 1228 height 55
paste textarea "guided ATV tours due to safety concerns. If you’d like to bring a pet along, ou…"
click at [1416, 367] on div "Cancel Loading.." at bounding box center [1379, 350] width 165 height 32
type textarea "Pets are not allowed on our guided ATV tours due to safety concerns. If you’d l…"
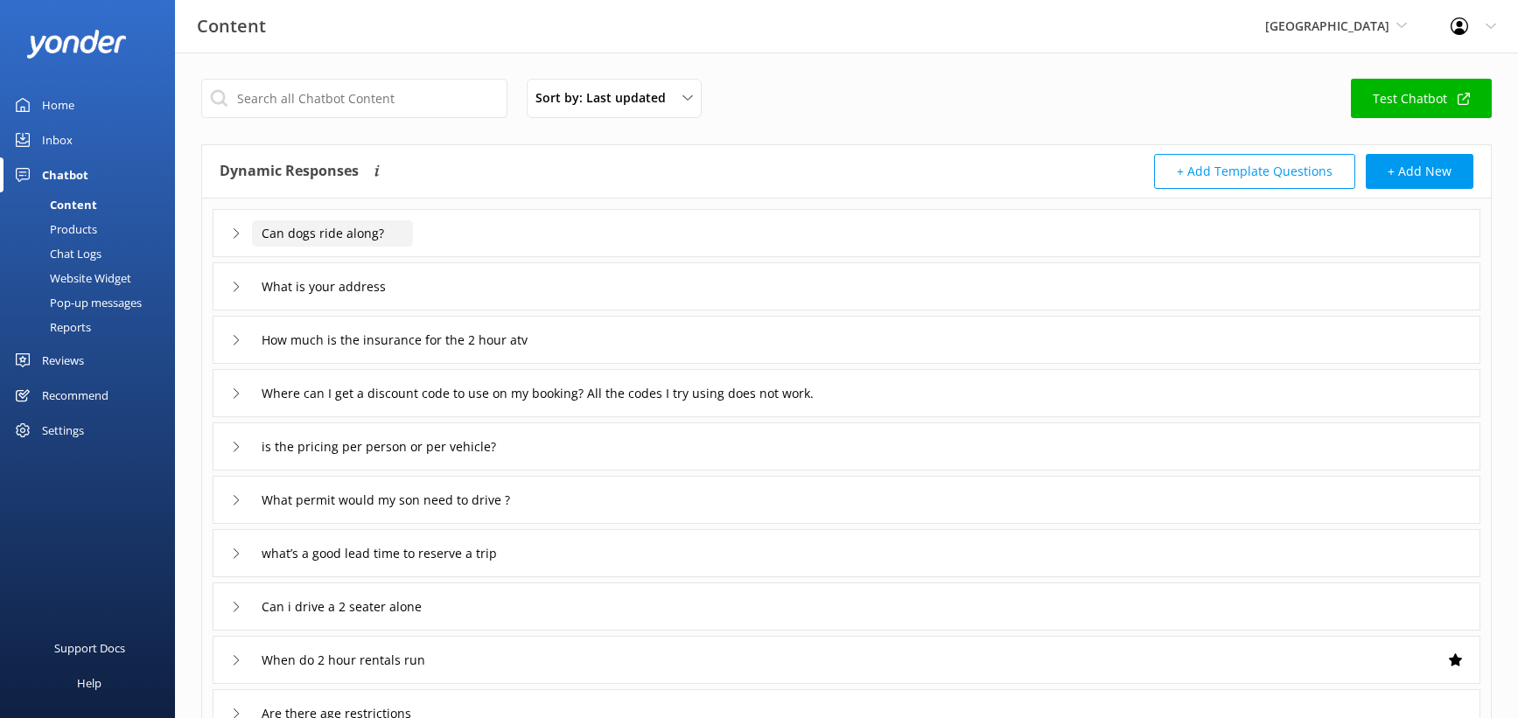
click at [413, 247] on input "Can dogs ride along?" at bounding box center [332, 234] width 161 height 26
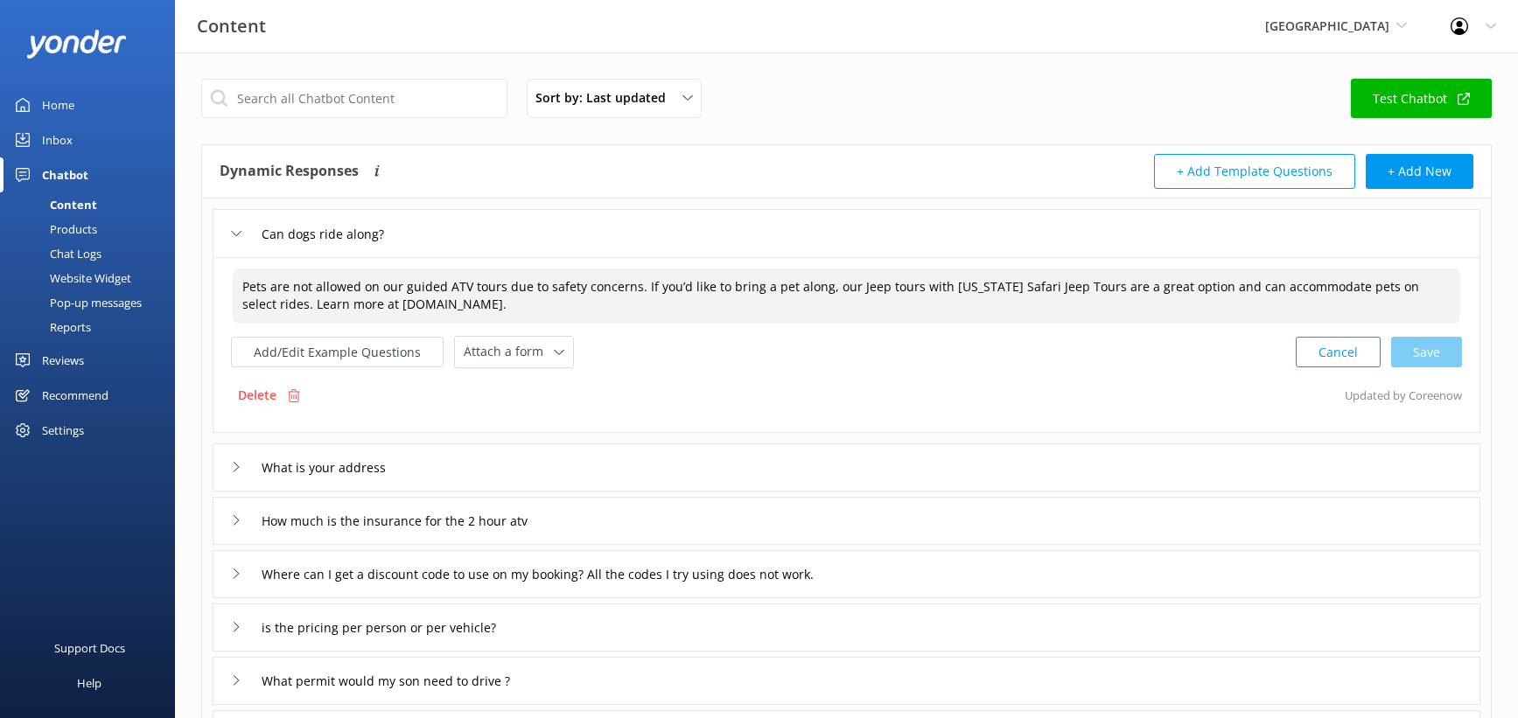
click at [452, 324] on textarea "Pets are not allowed on our guided ATV tours due to safety concerns. If you’d l…" at bounding box center [847, 296] width 1228 height 55
click at [409, 324] on textarea "Pets are not allowed on our guided ATV tours due to safety concerns. If you’d l…" at bounding box center [847, 296] width 1228 height 55
click at [547, 324] on textarea "Pets are not allowed on our guided ATV tours due to safety concerns. If you’d l…" at bounding box center [847, 296] width 1228 height 55
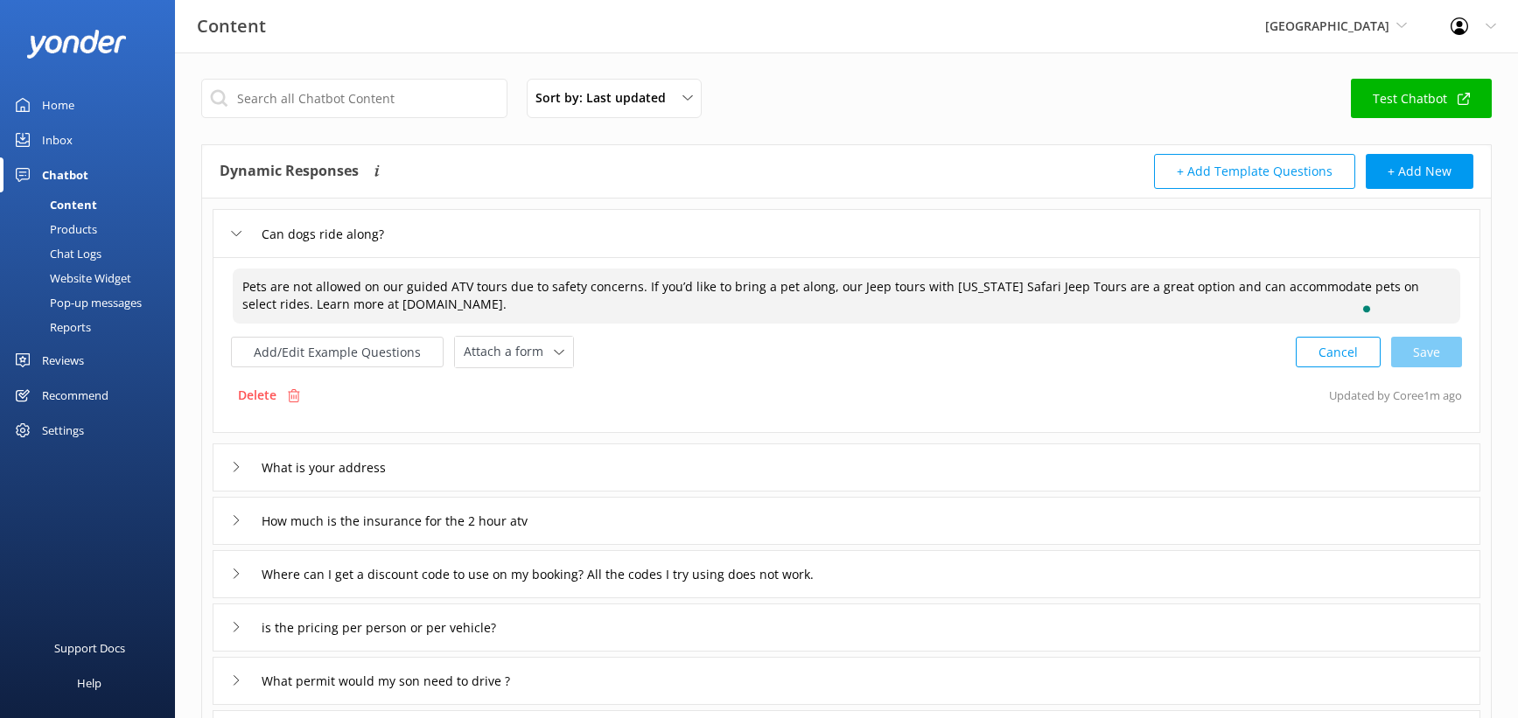
paste textarea "Pets are not allowed on our off-road vehicles due to safety concerns. If you’d …"
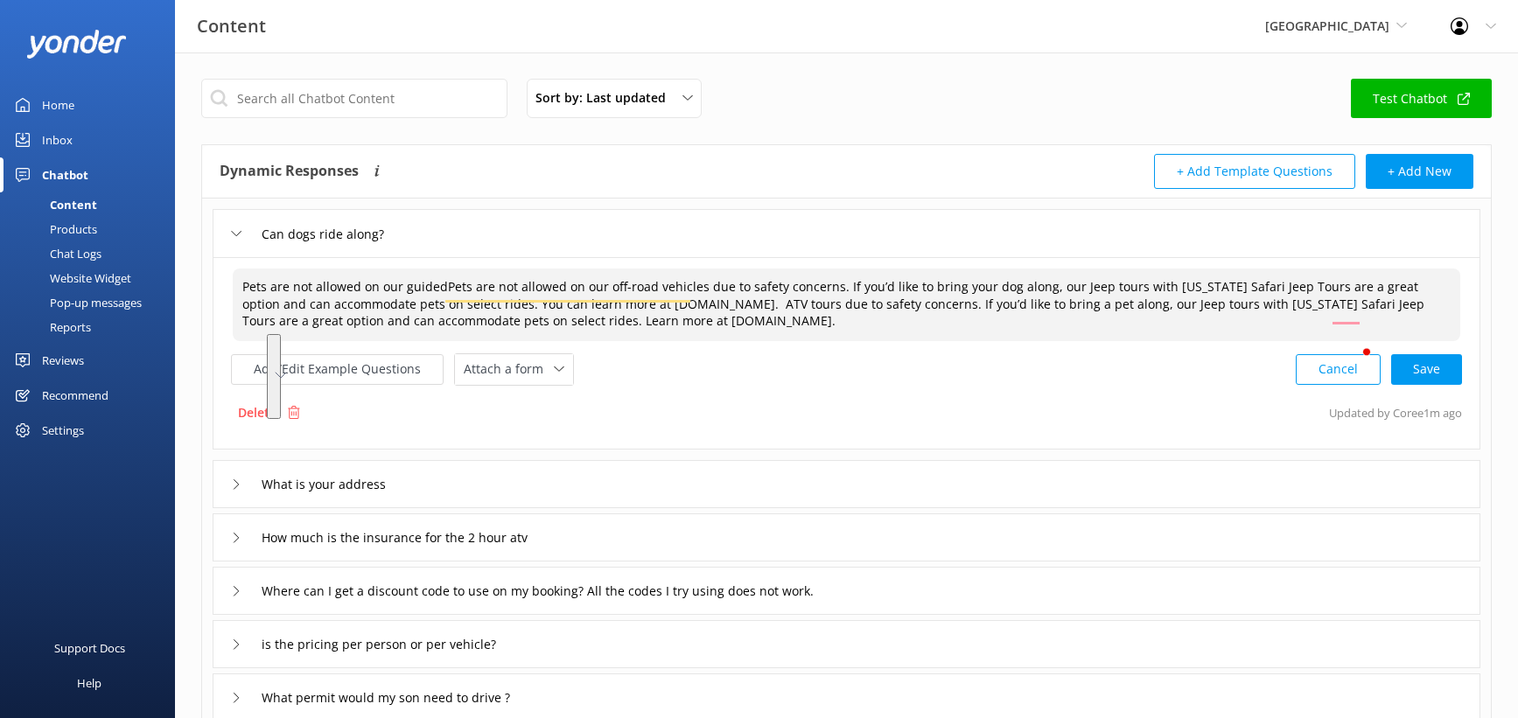
paste textarea "off-road vehicles due to safety concerns. If you’d like to bring your dog along…"
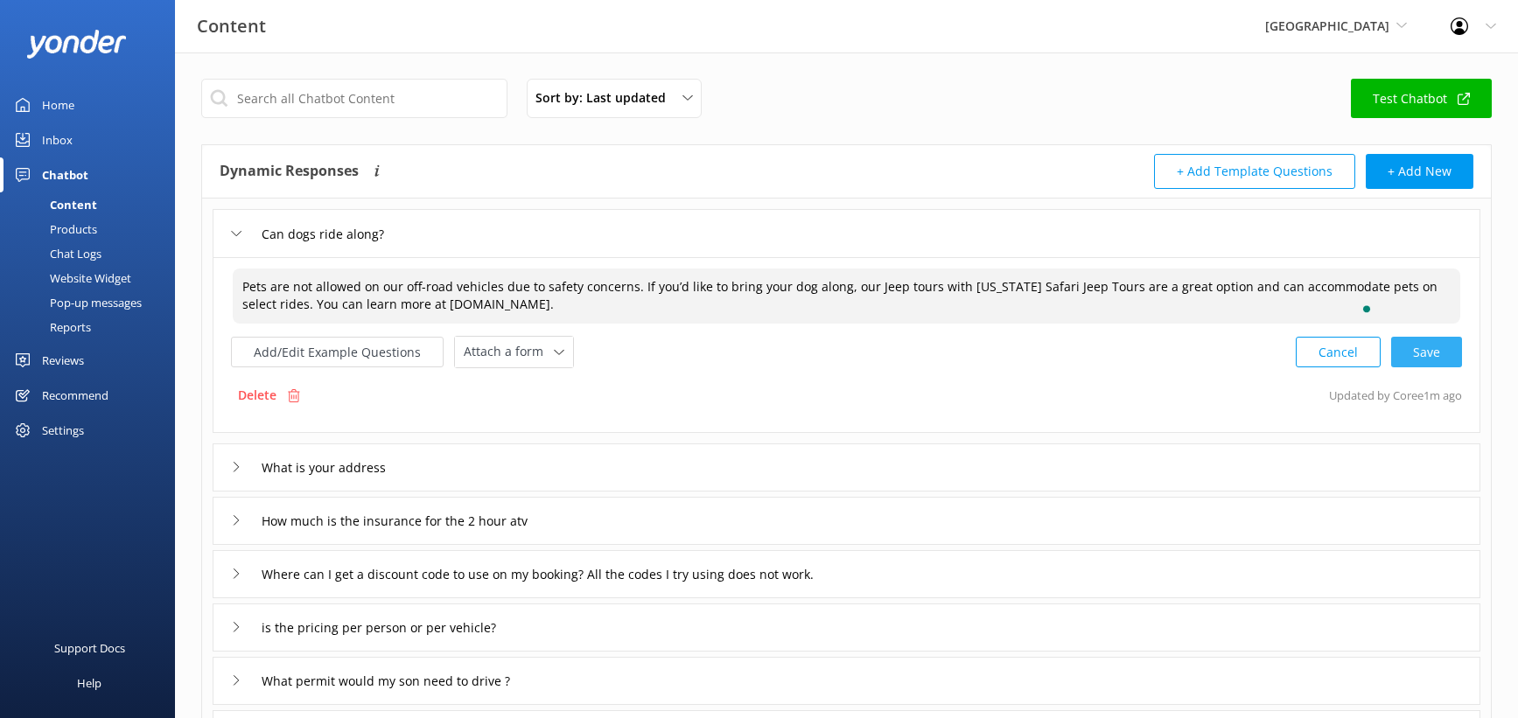
click at [1409, 368] on div "Cancel Save" at bounding box center [1379, 352] width 166 height 32
type textarea "Pets are not allowed on our off-road vehicles due to safety concerns. If you’d …"
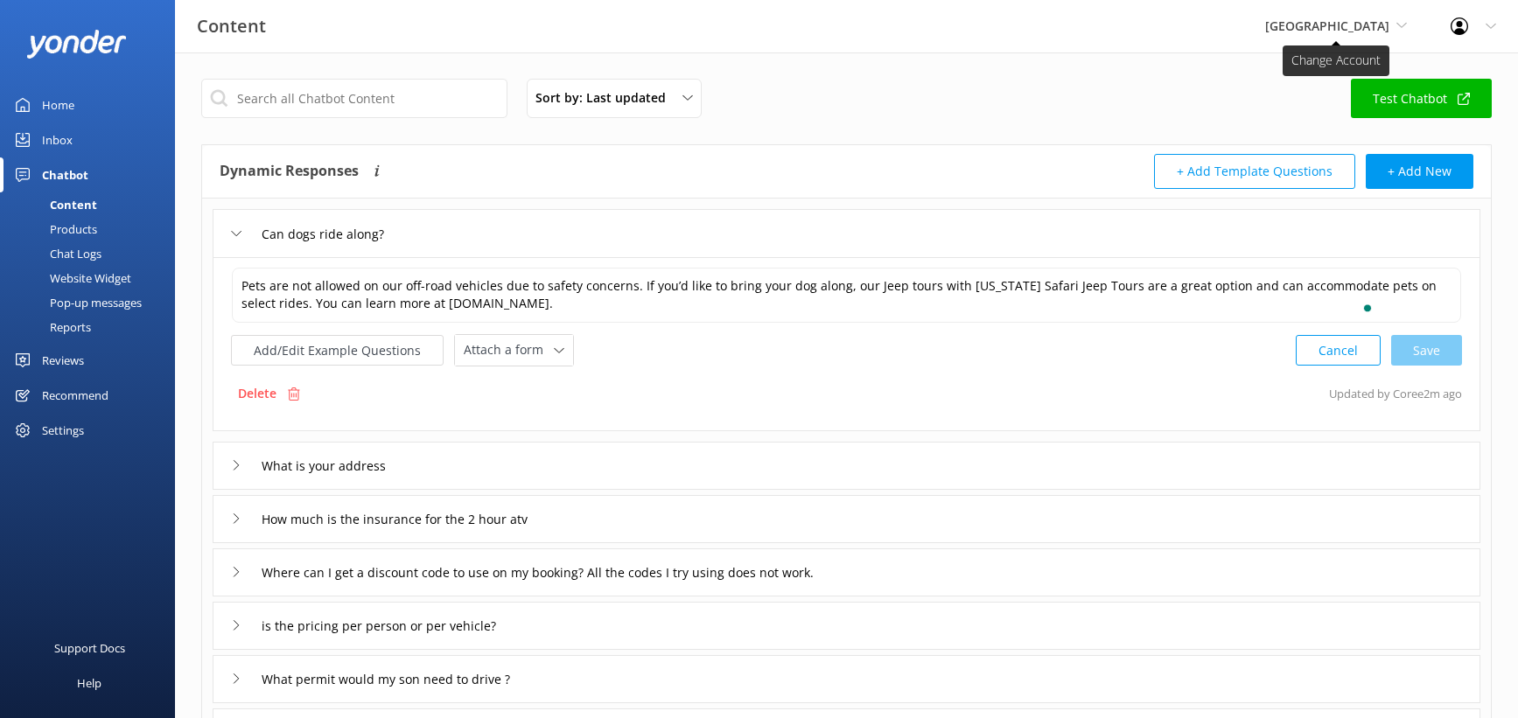
click at [1290, 21] on span "[GEOGRAPHIC_DATA]" at bounding box center [1336, 26] width 142 height 19
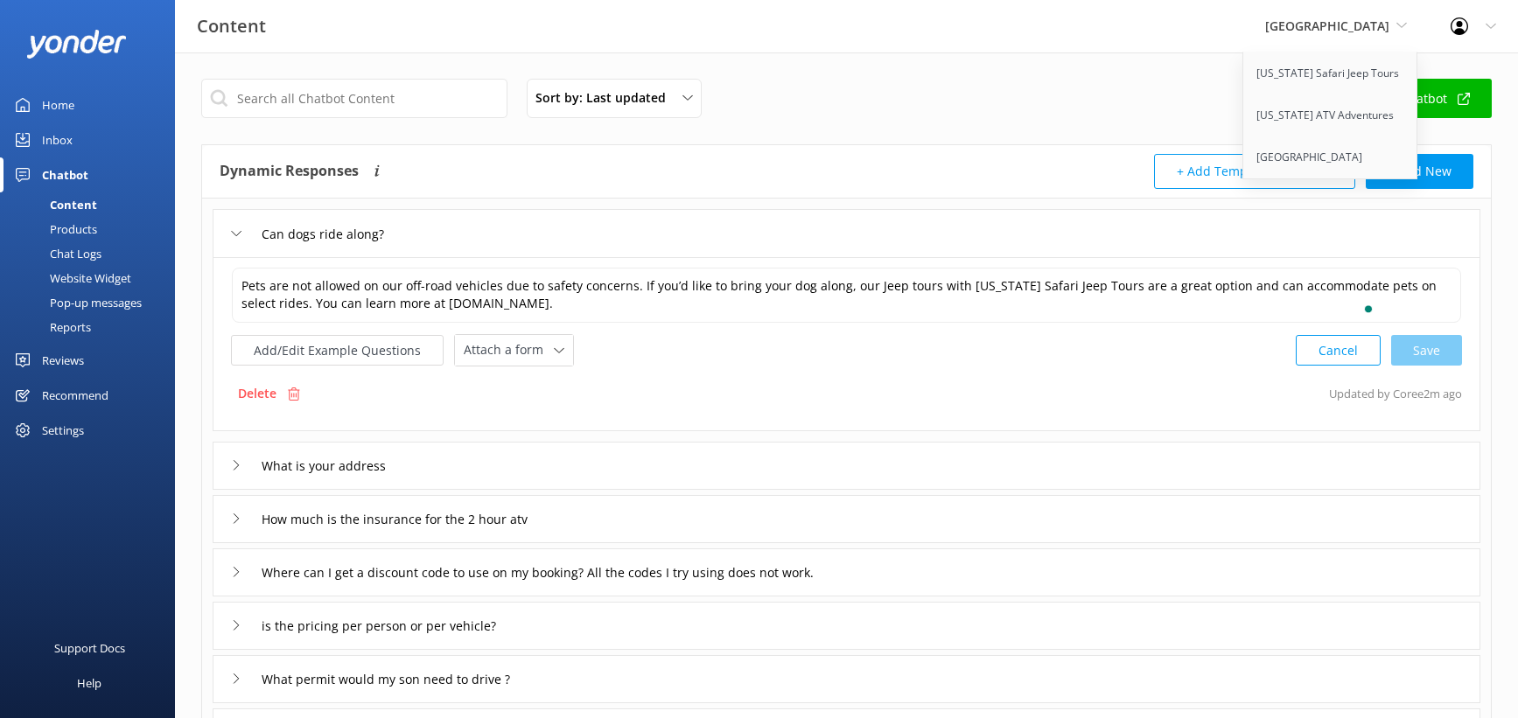
click at [1053, 129] on div "Sort by: Last updated Title (A-Z) Last updated Test Chatbot" at bounding box center [846, 104] width 1291 height 50
click at [1382, 367] on div "Cancel Save" at bounding box center [1379, 350] width 166 height 32
drag, startPoint x: 1216, startPoint y: 148, endPoint x: 1207, endPoint y: 83, distance: 65.3
click at [1244, 83] on link "[US_STATE] Safari Jeep Tours" at bounding box center [1331, 74] width 175 height 42
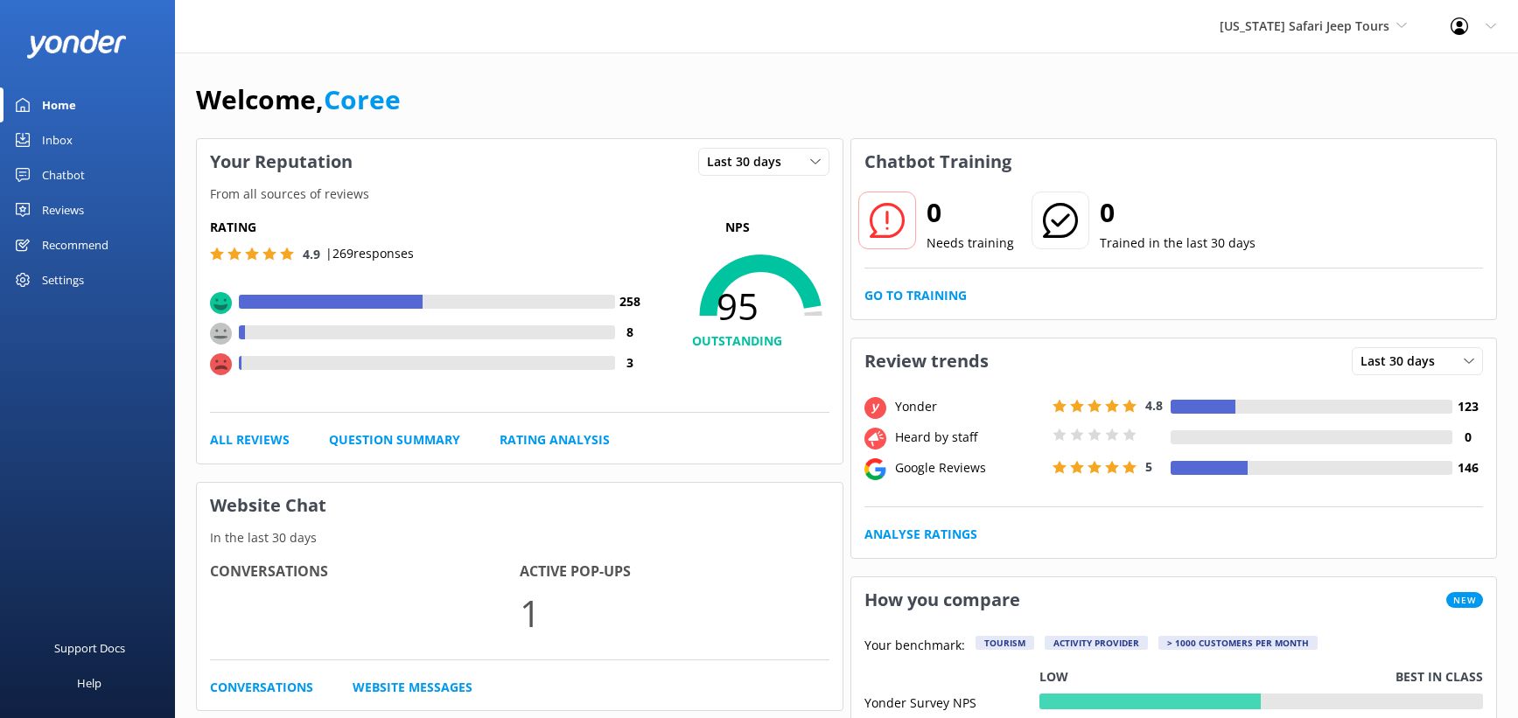
click at [85, 193] on div "Chatbot" at bounding box center [63, 175] width 43 height 35
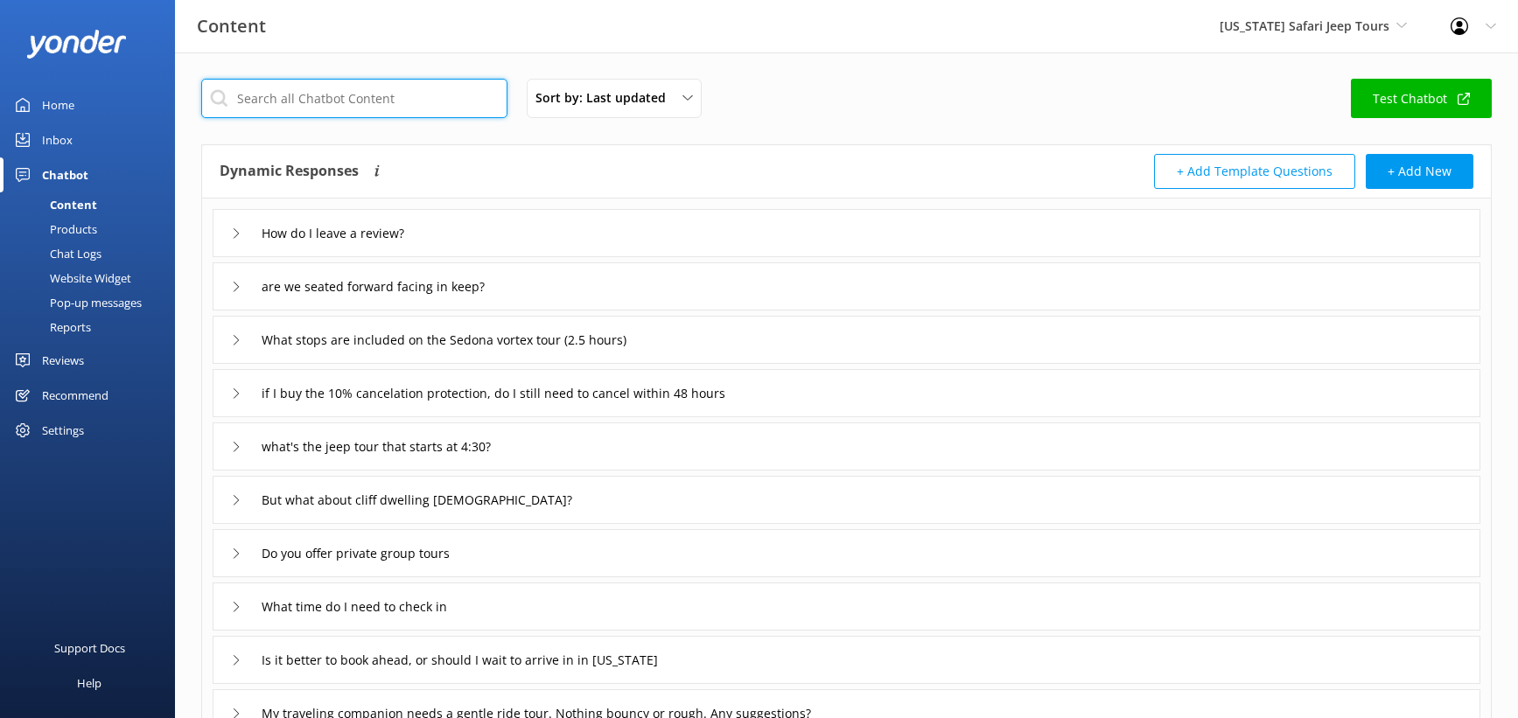
click at [352, 118] on input "text" at bounding box center [354, 98] width 306 height 39
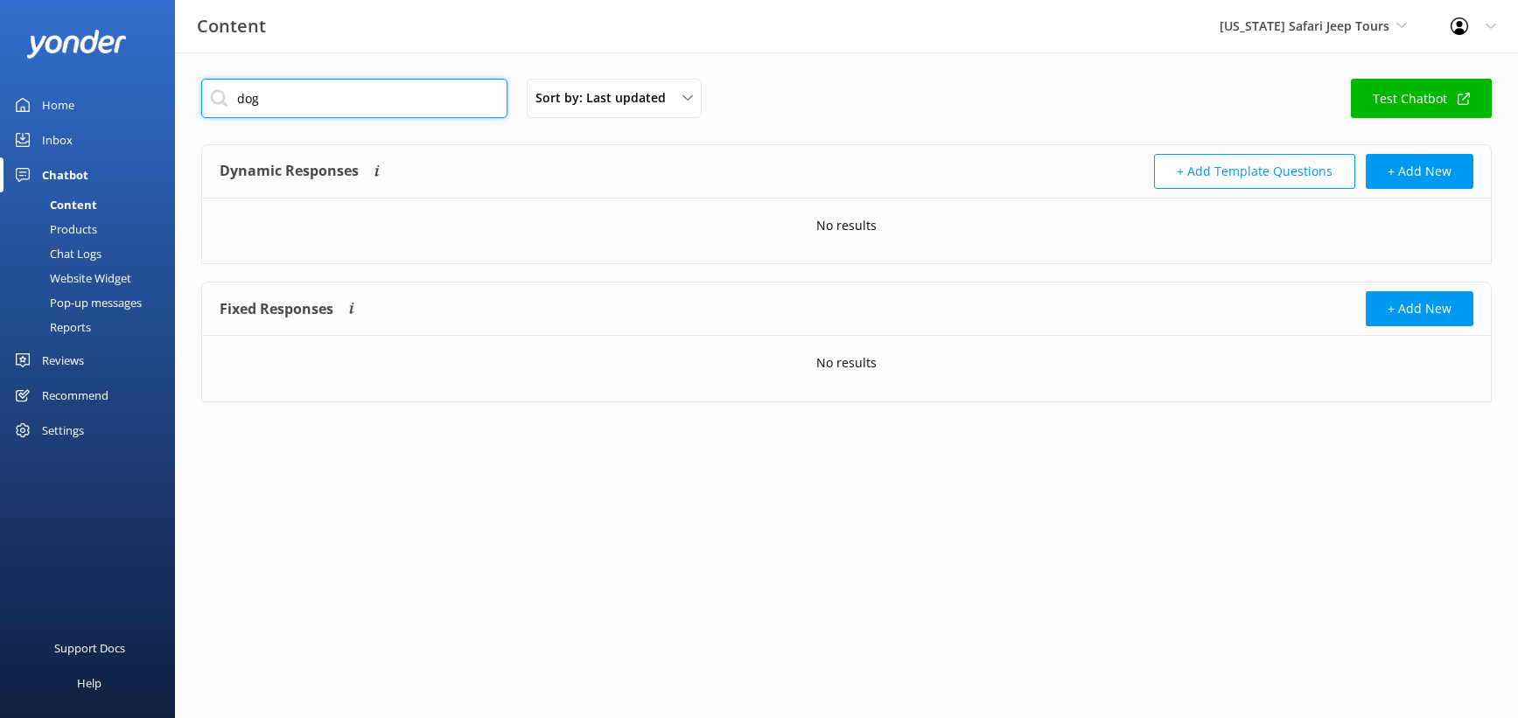
type input "dog"
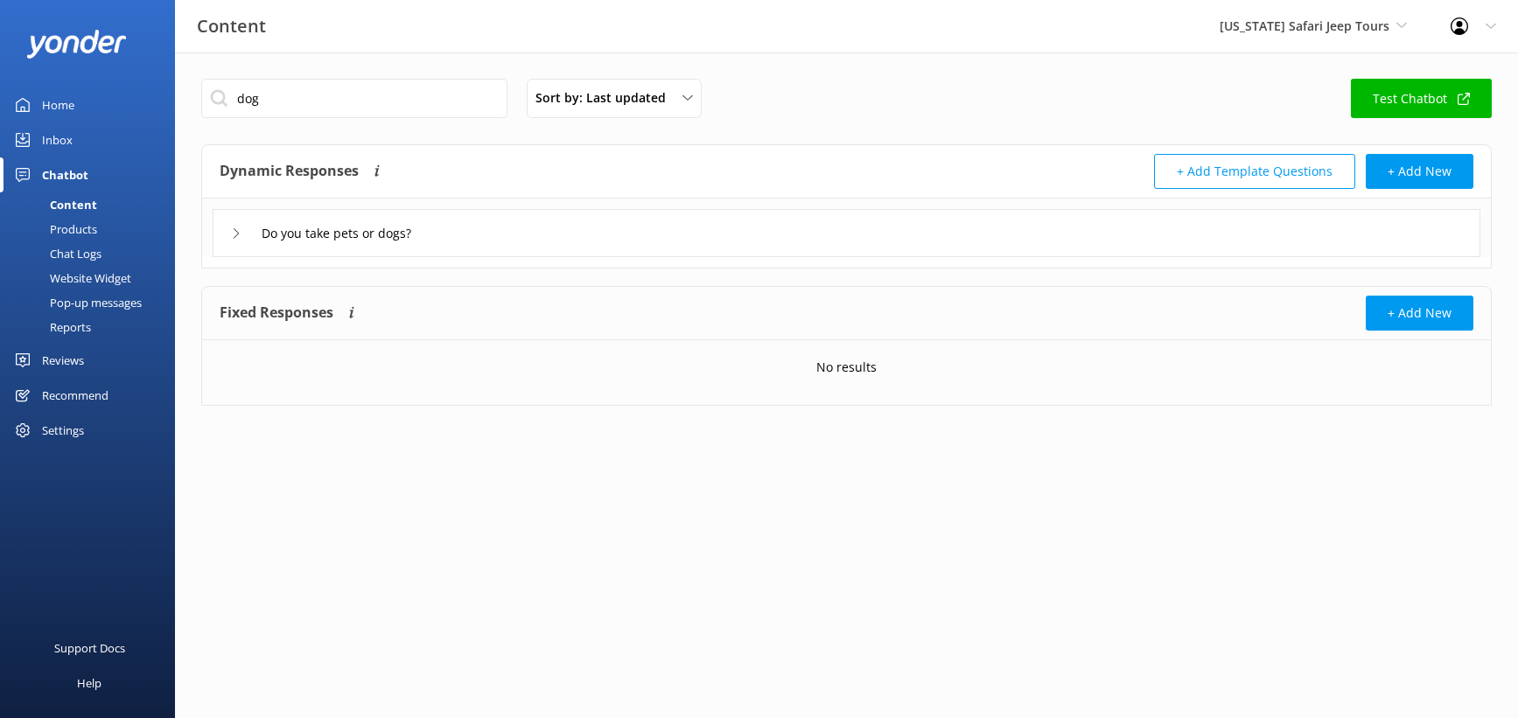
click at [400, 257] on div "Do you take pets or dogs?" at bounding box center [847, 233] width 1268 height 48
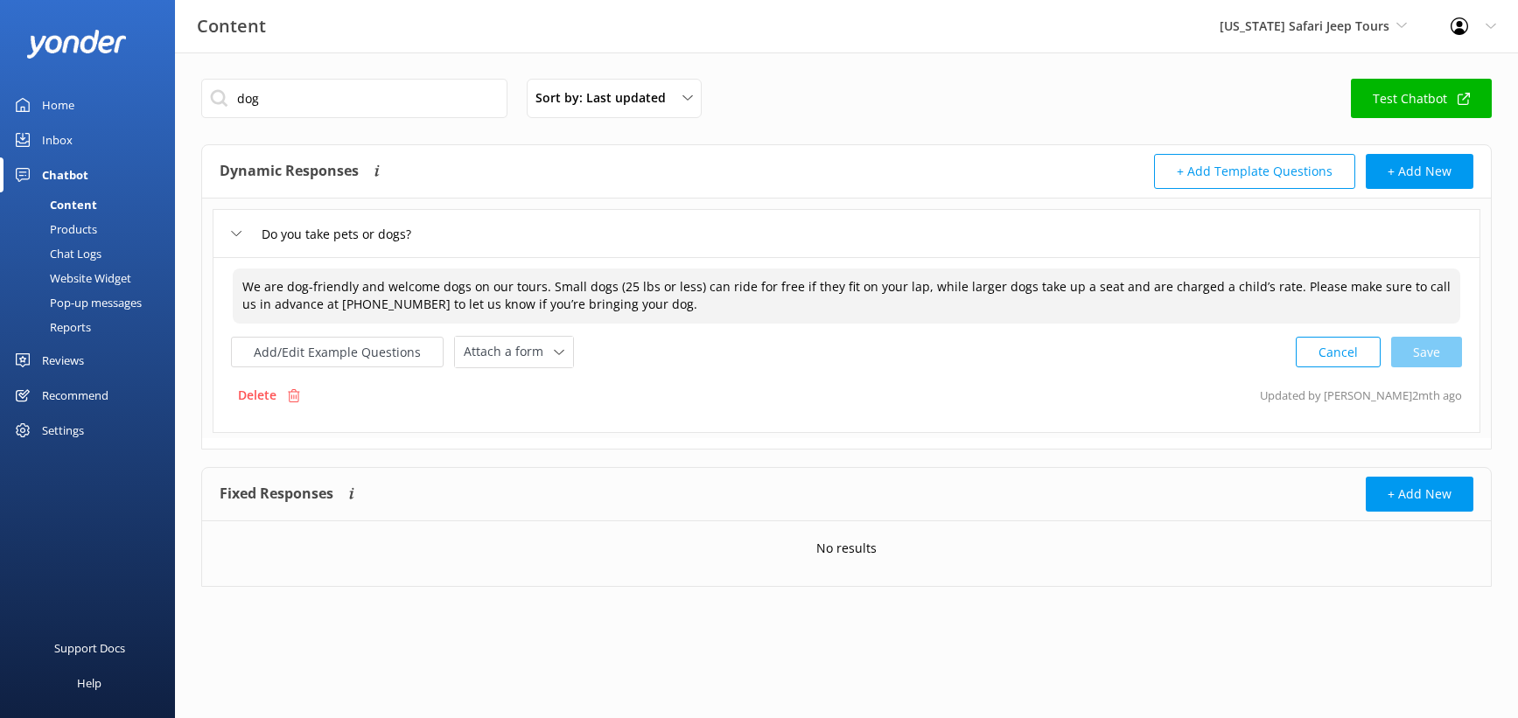
click at [414, 324] on textarea "We are dog-friendly and welcome dogs on our tours. Small dogs (25 lbs or less) …" at bounding box center [847, 296] width 1228 height 55
click at [453, 324] on textarea "We are dog-friendly and welcome dogs on our tours. Small dogs (25 lbs or less) …" at bounding box center [847, 296] width 1228 height 55
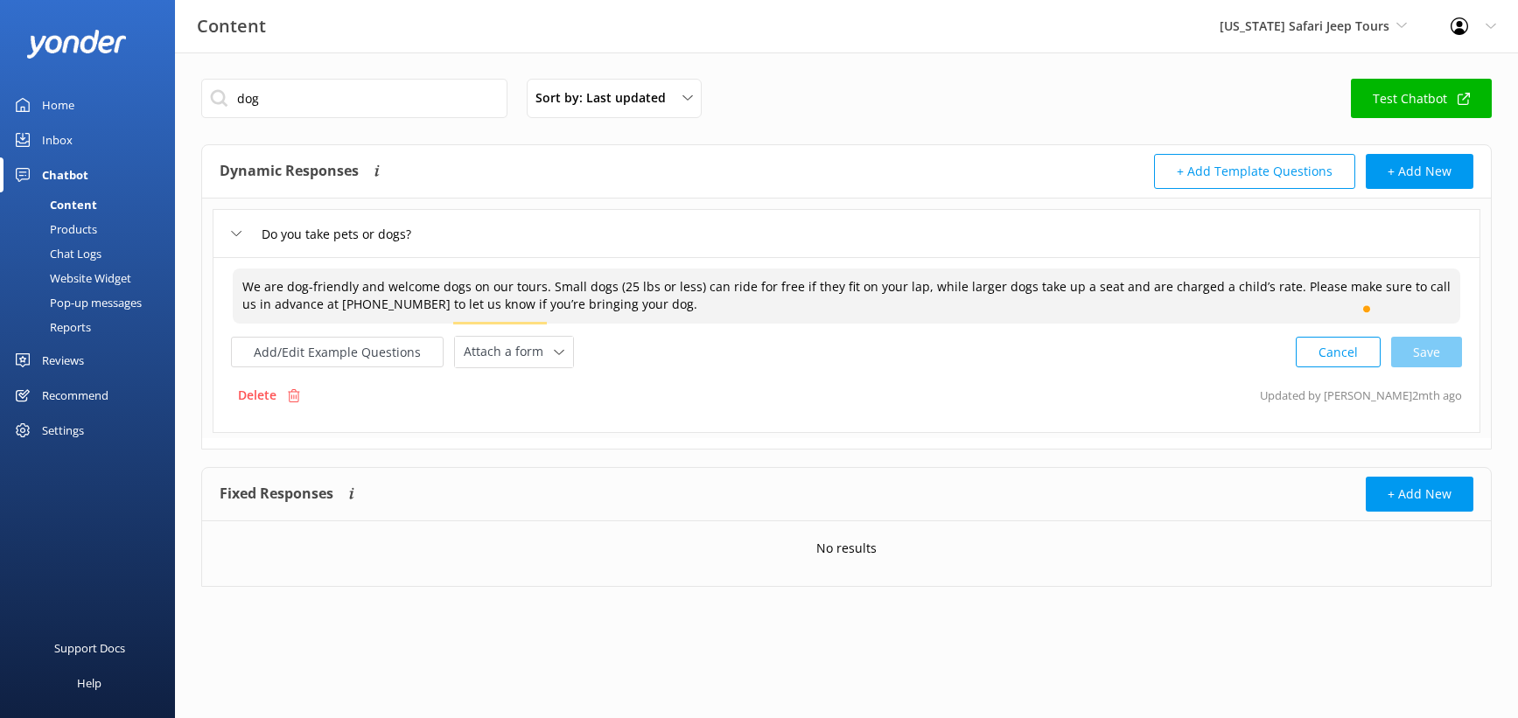
click at [453, 324] on textarea "We are dog-friendly and welcome dogs on our tours. Small dogs (25 lbs or less) …" at bounding box center [847, 296] width 1228 height 55
paste textarea "’re dog-friendly and welcome pets on our mild, paved Jeep tours. Small dogs (25…"
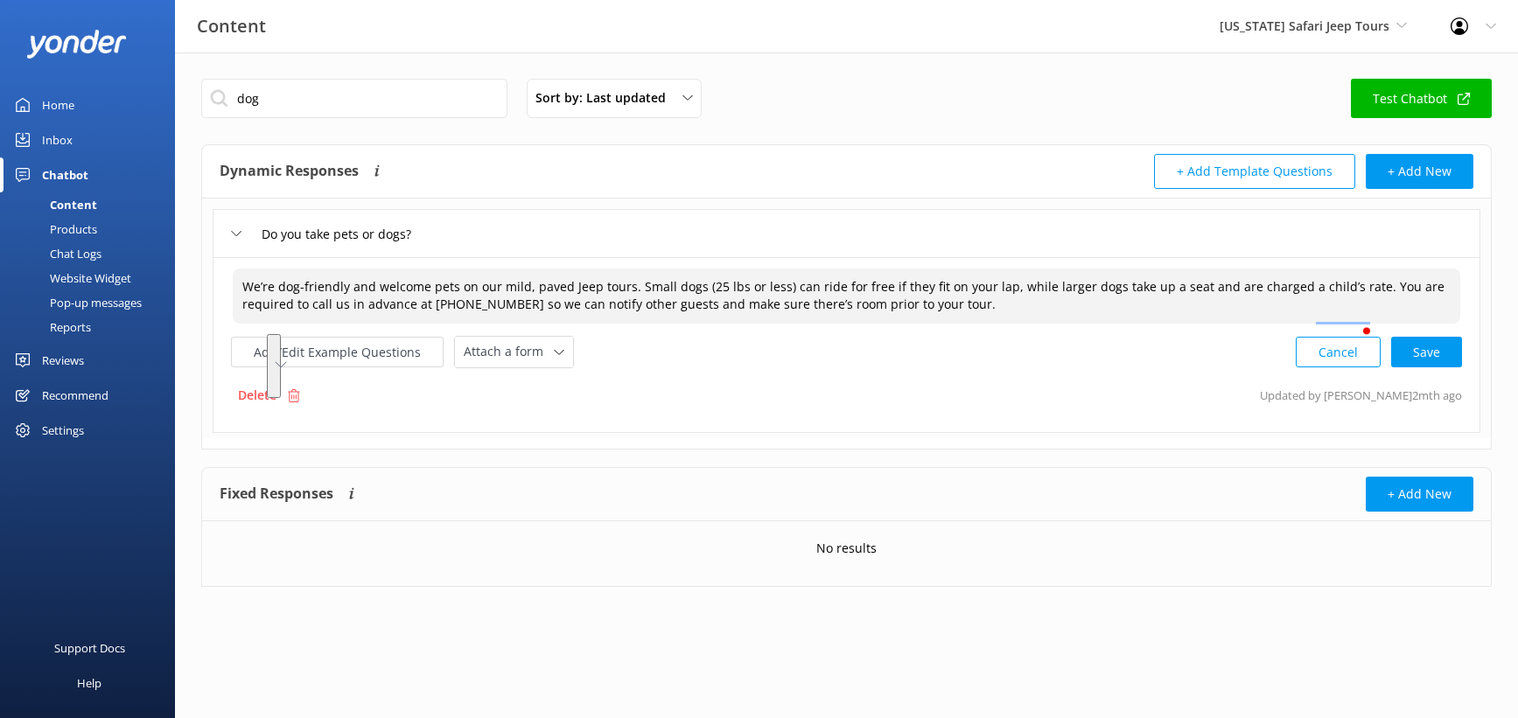
drag, startPoint x: 379, startPoint y: 335, endPoint x: 304, endPoint y: 268, distance: 101.0
click at [304, 270] on textarea "We’re dog-friendly and welcome pets on our mild, paved Jeep tours. Small dogs (…" at bounding box center [847, 296] width 1228 height 55
type textarea "We’re dog-friendly and welcome pets on our mild, paved Jeep tours. Small dogs (…"
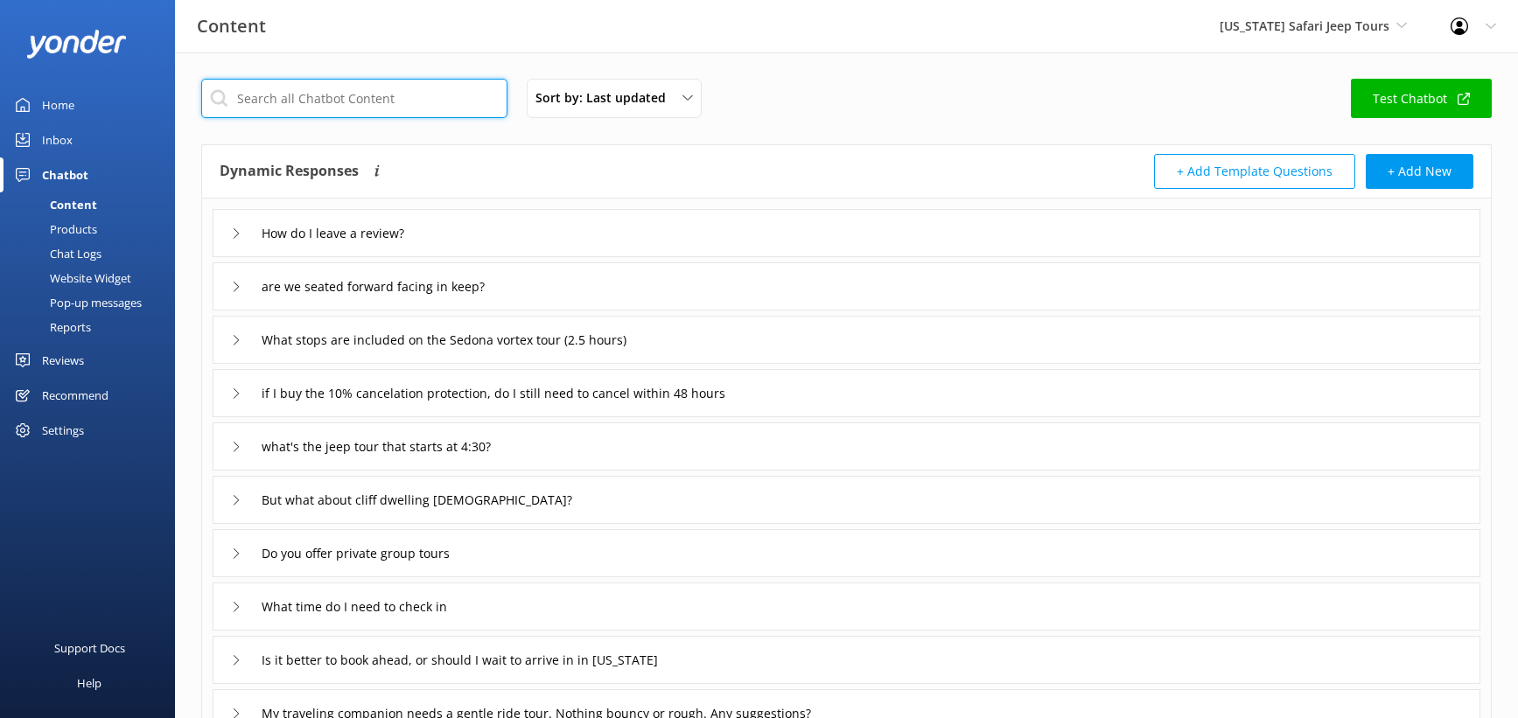
click at [423, 118] on input "text" at bounding box center [354, 98] width 306 height 39
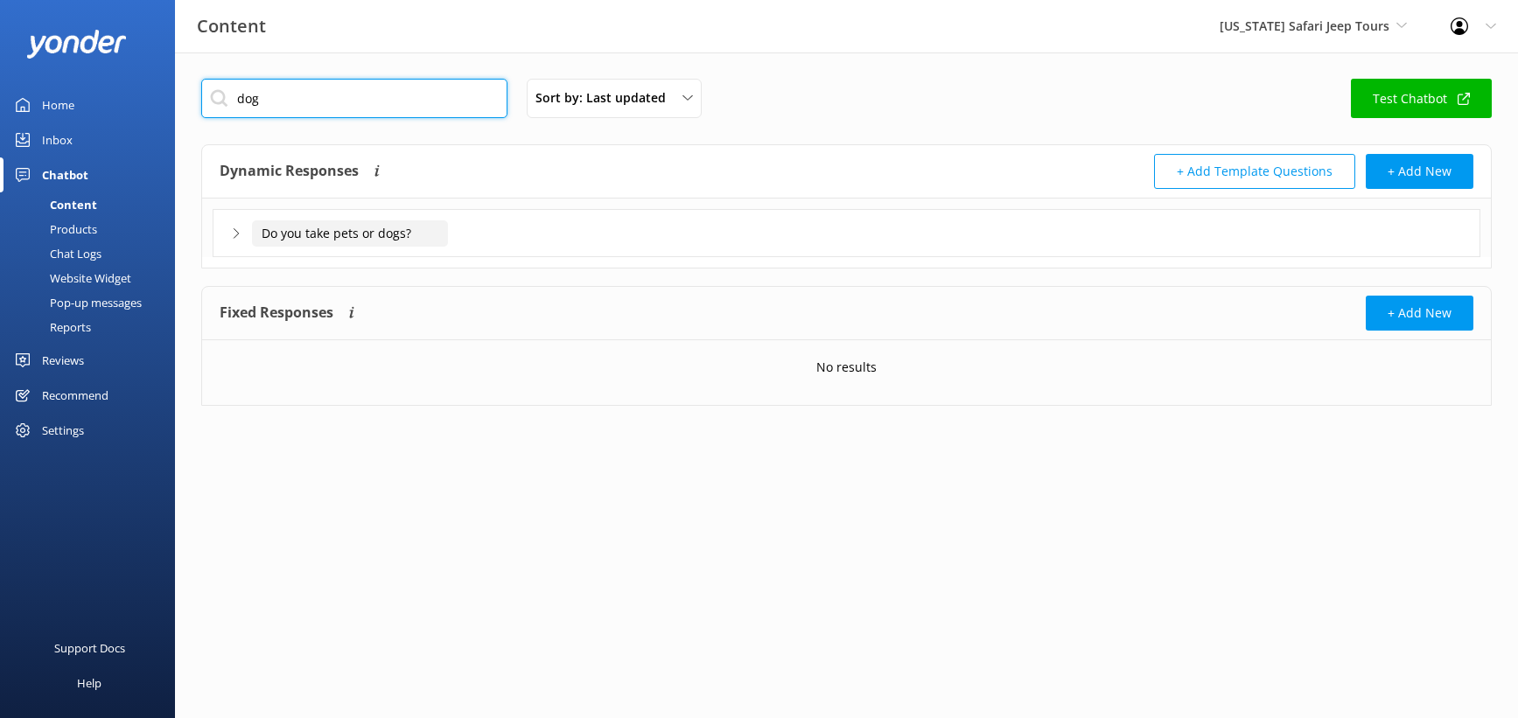
type input "dog"
click at [357, 247] on input "Do you take pets or dogs?" at bounding box center [350, 234] width 196 height 26
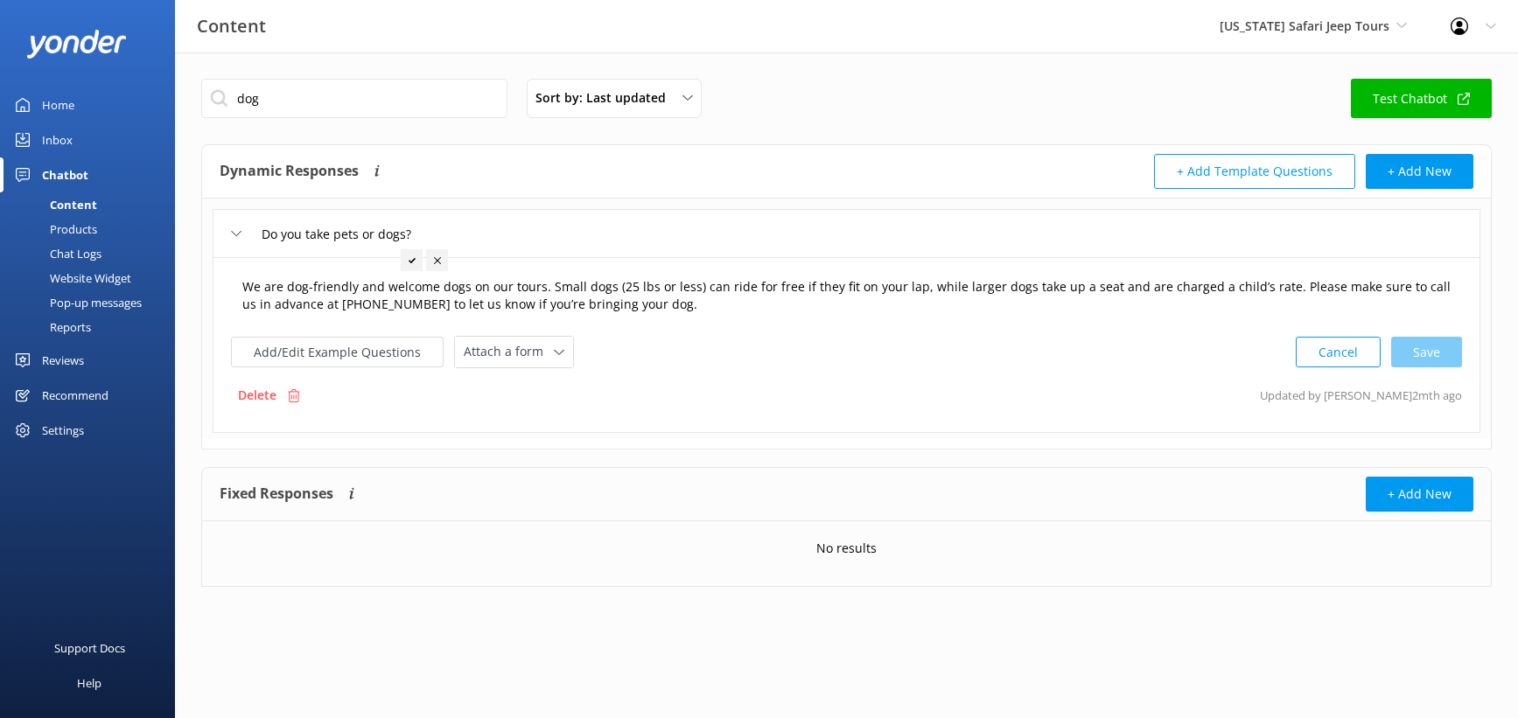
click at [1169, 324] on textarea "We are dog-friendly and welcome dogs on our tours. Small dogs (25 lbs or less) …" at bounding box center [847, 296] width 1228 height 55
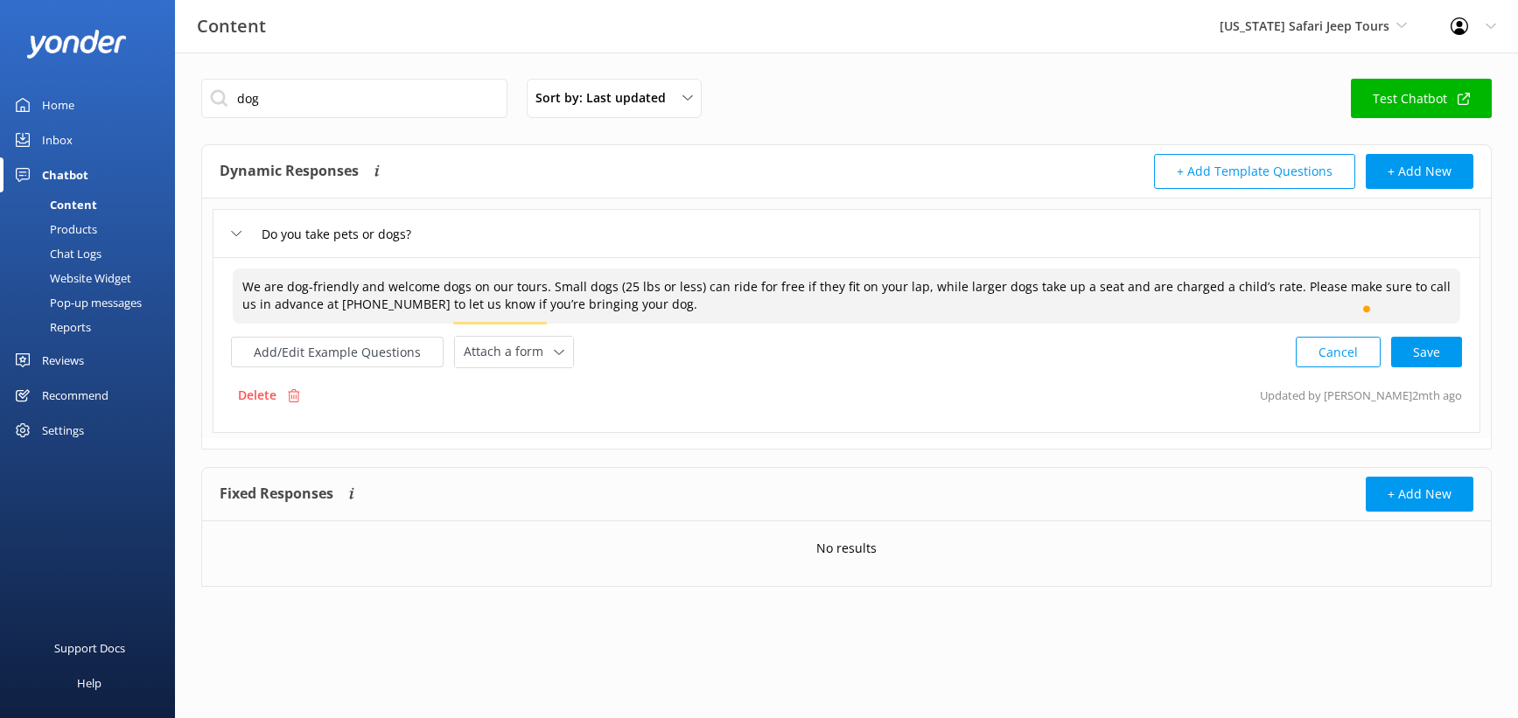
paste textarea "Please note that pets are not allowed on Vortex, Archeology, Wildlife, Diamondb…"
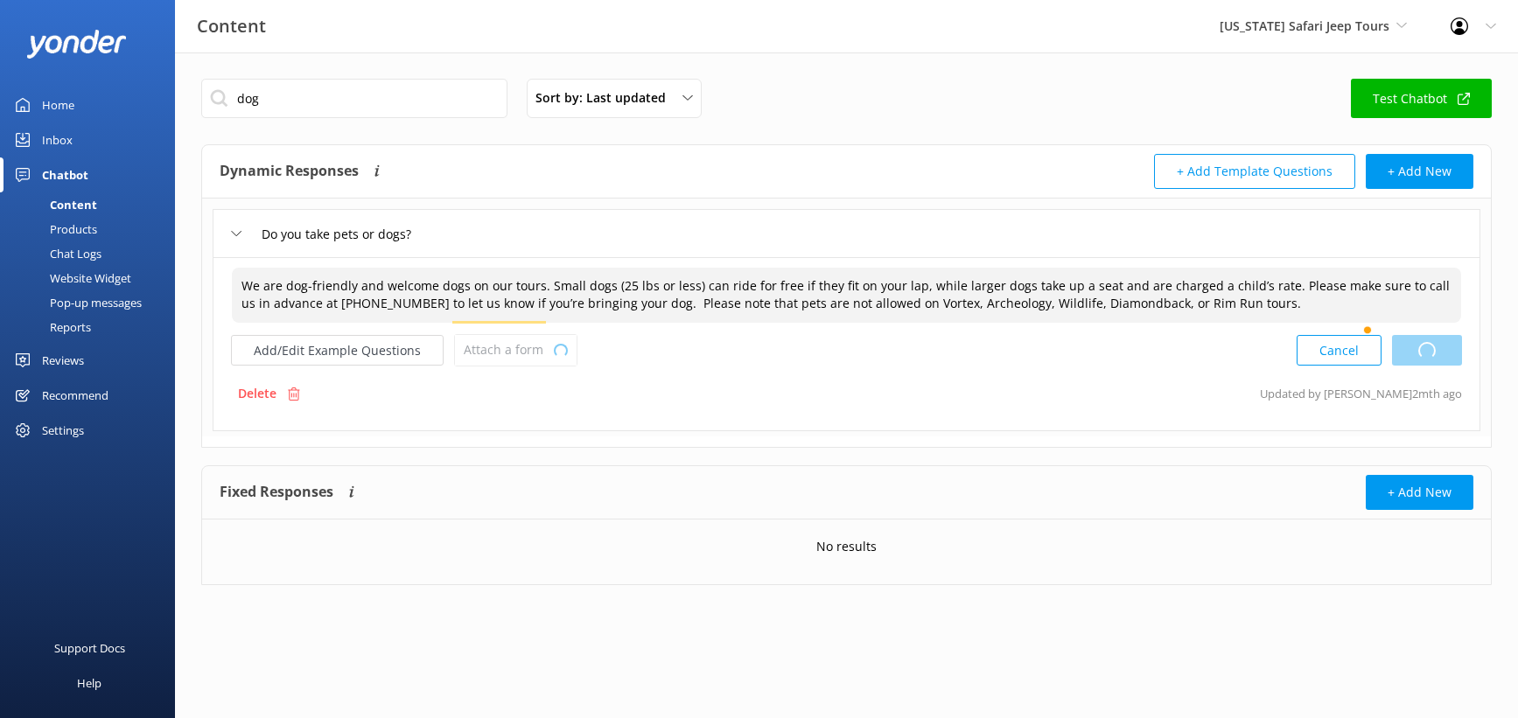
click at [1412, 367] on div "Cancel Loading.." at bounding box center [1379, 350] width 165 height 32
click at [559, 323] on textarea "We are dog-friendly and welcome dogs on our tours. Small dogs (25 lbs or less) …" at bounding box center [847, 295] width 1230 height 55
click at [826, 323] on textarea "We are dog-friendly and welcome dogs on our tours. Small dogs (25 lbs or less) …" at bounding box center [847, 295] width 1230 height 55
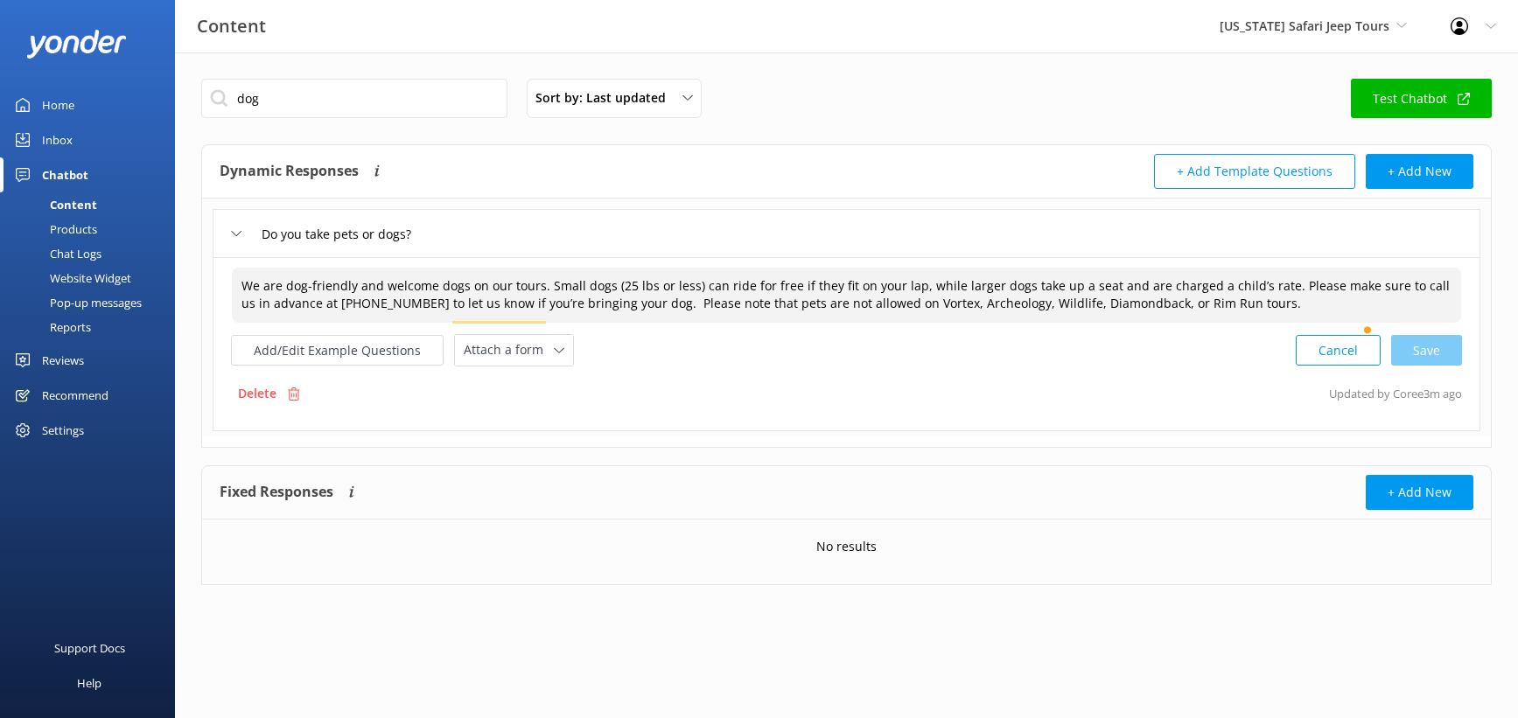
click at [630, 323] on textarea "We are dog-friendly and welcome dogs on our tours. Small dogs (25 lbs or less) …" at bounding box center [847, 295] width 1230 height 55
click at [1415, 367] on div "Cancel Save" at bounding box center [1379, 350] width 166 height 32
drag, startPoint x: 867, startPoint y: 403, endPoint x: 297, endPoint y: 360, distance: 572.2
click at [297, 323] on textarea "We are dog-friendly and welcome dogs on our mild, paved tours. Small dogs (25 l…" at bounding box center [847, 295] width 1230 height 55
type textarea "We are dog-friendly and welcome dogs on our mild, paved tours. Small dogs (25 l…"
